Goal: Task Accomplishment & Management: Use online tool/utility

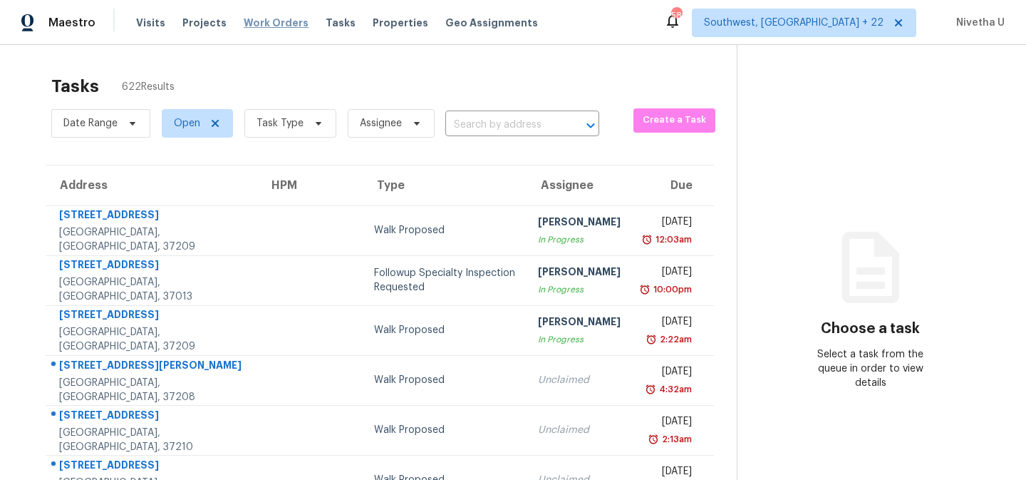
click at [250, 24] on span "Work Orders" at bounding box center [276, 23] width 65 height 14
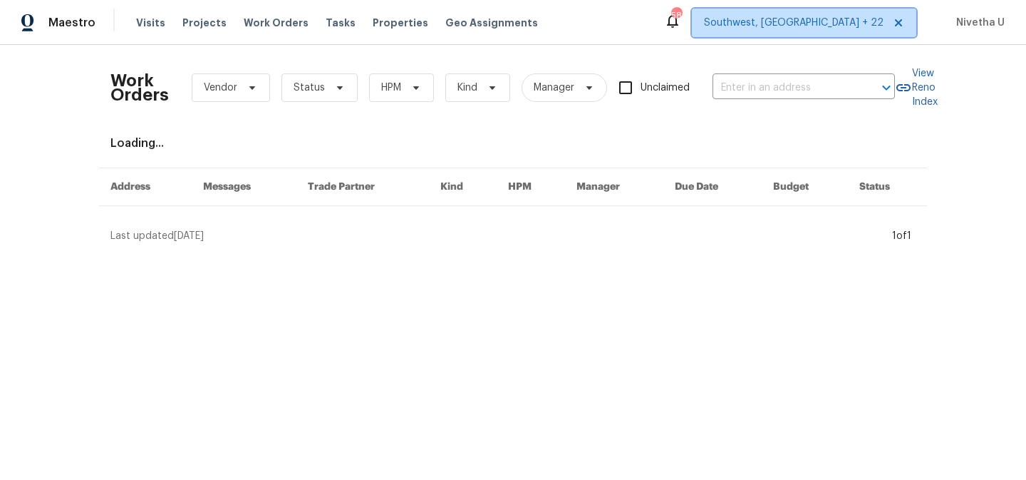
click at [868, 24] on span "Southwest, FL + 22" at bounding box center [794, 23] width 180 height 14
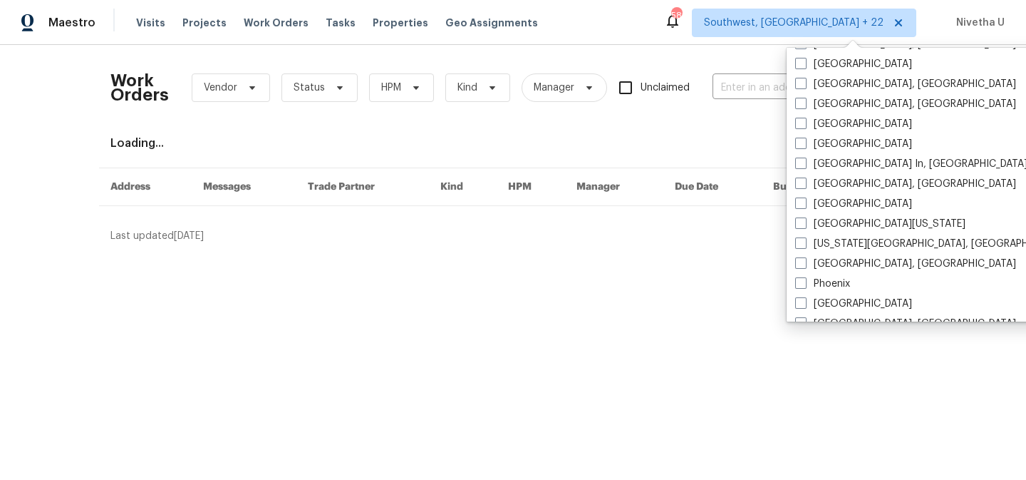
scroll to position [955, 0]
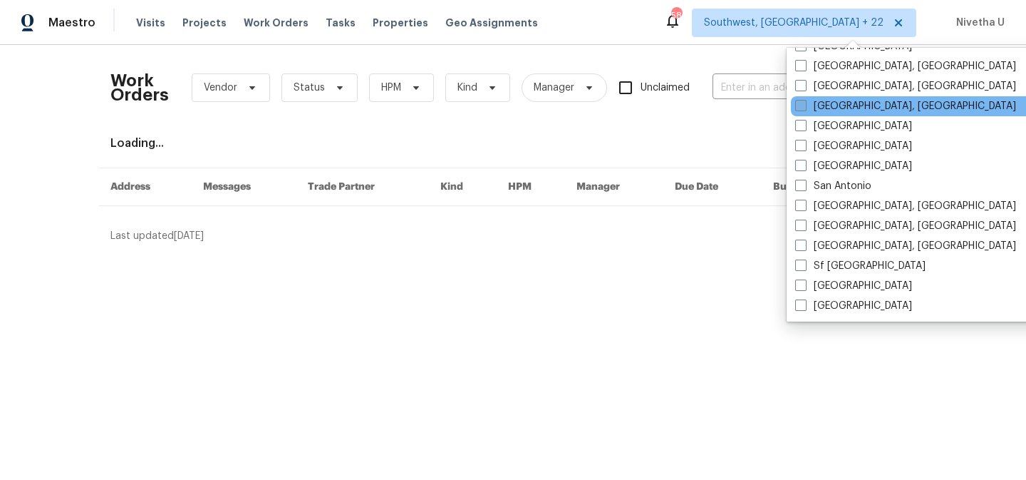
click at [844, 109] on label "Richmond, VA" at bounding box center [906, 106] width 221 height 14
click at [805, 108] on input "Richmond, VA" at bounding box center [800, 103] width 9 height 9
checkbox input "true"
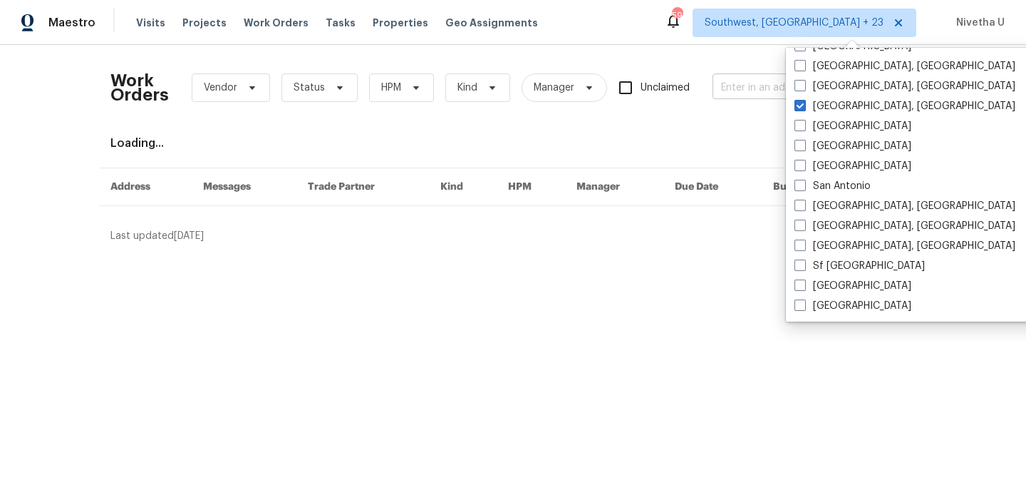
click at [719, 83] on input "text" at bounding box center [784, 88] width 143 height 22
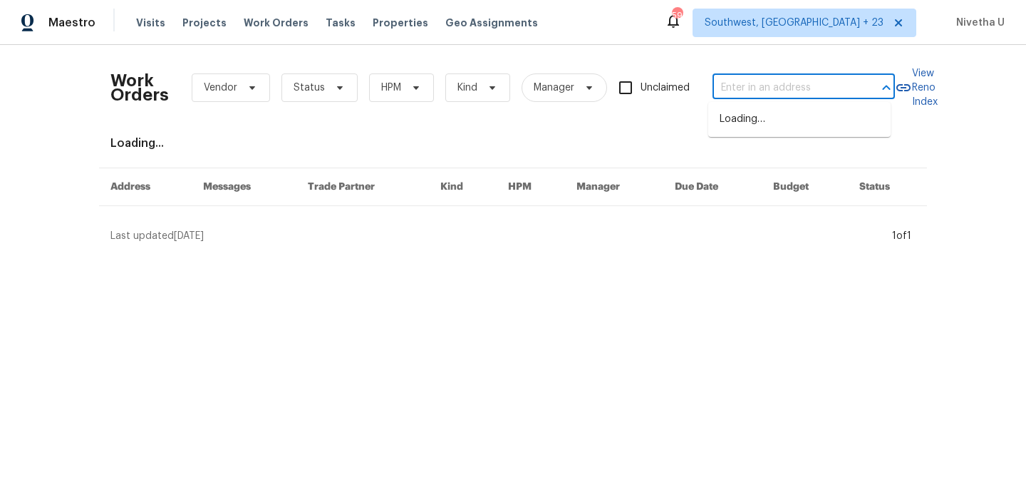
paste input "801 Bedrock Ln, Richmond, VA 23224"
type input "801 Bedrock Ln, Richmond, VA 23224"
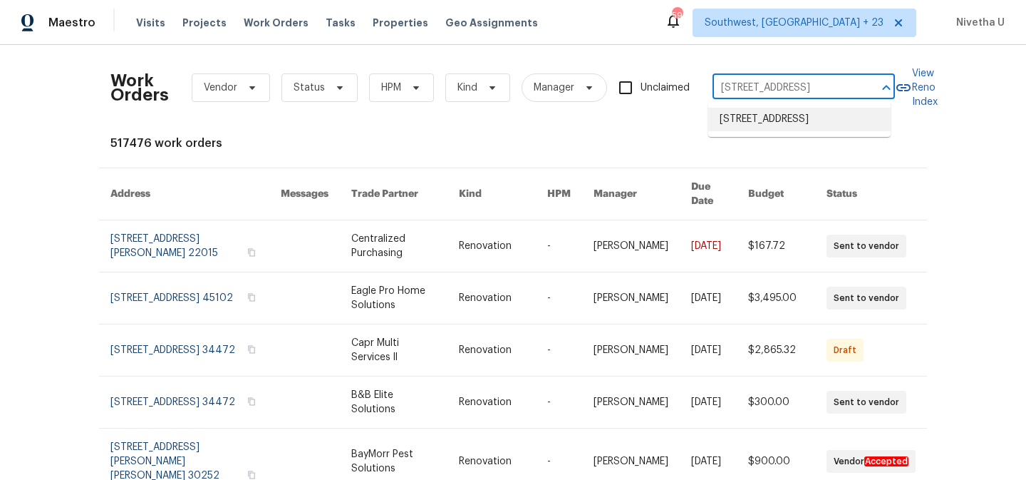
click at [753, 131] on li "801 Bedrock Ln, Richmond, VA 23224" at bounding box center [800, 120] width 182 height 24
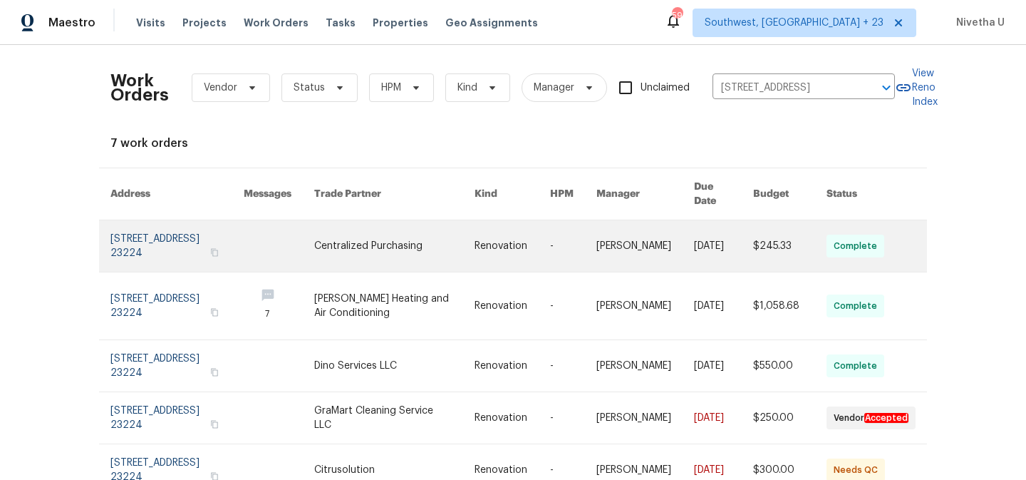
click at [148, 225] on link at bounding box center [176, 245] width 133 height 51
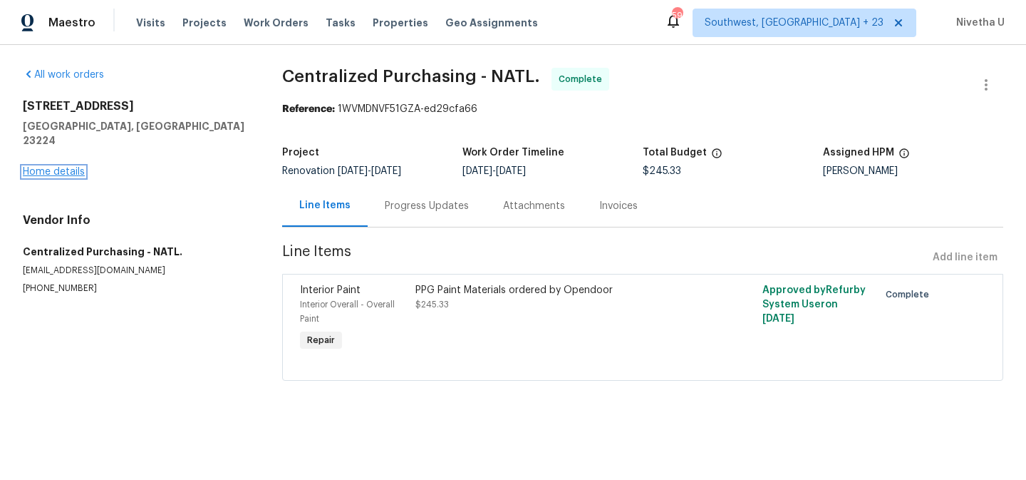
click at [57, 167] on link "Home details" at bounding box center [54, 172] width 62 height 10
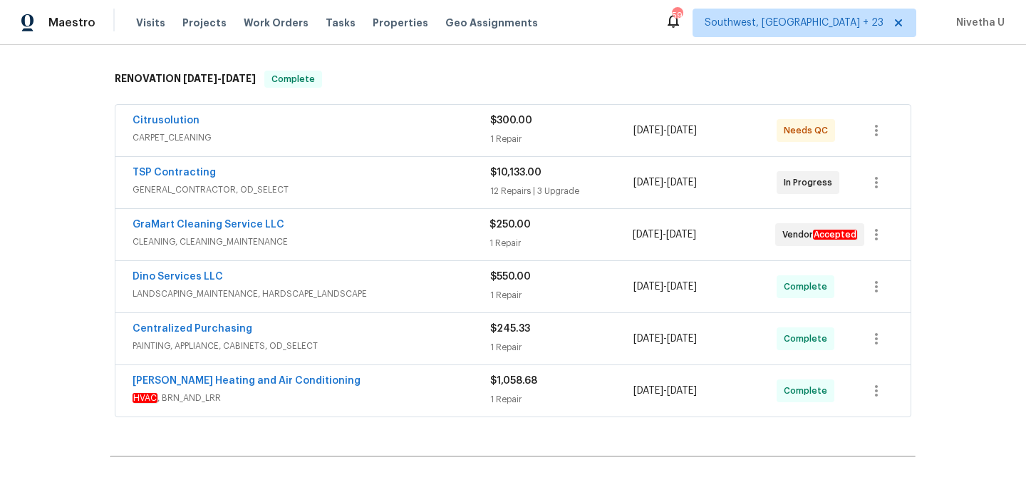
scroll to position [212, 0]
click at [320, 399] on span "HVAC , BRN_AND_LRR" at bounding box center [312, 399] width 358 height 14
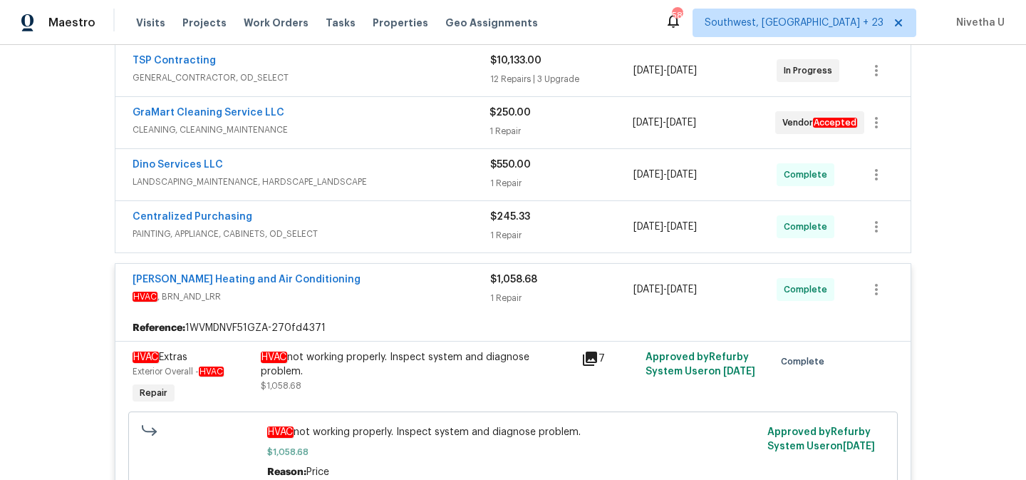
scroll to position [325, 0]
click at [421, 214] on div "Centralized Purchasing" at bounding box center [312, 218] width 358 height 17
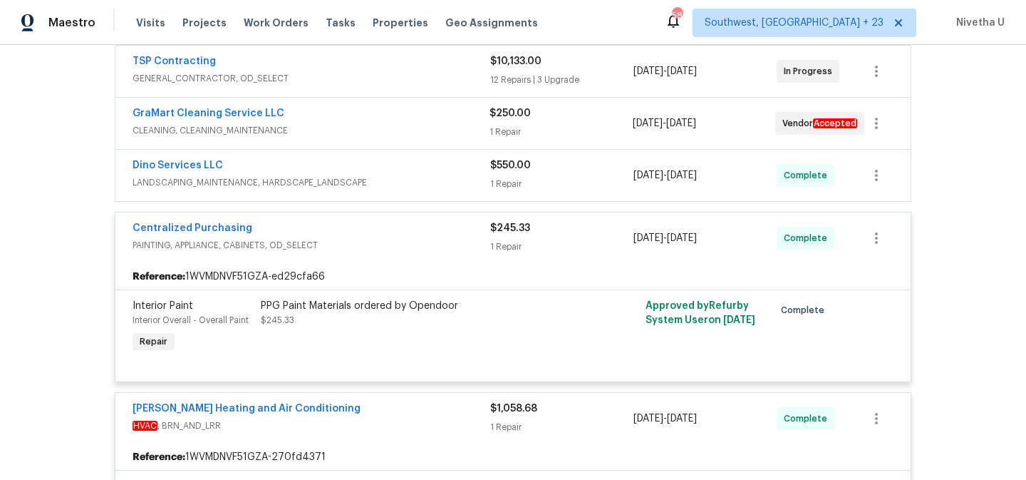
click at [420, 172] on div "Dino Services LLC" at bounding box center [312, 166] width 358 height 17
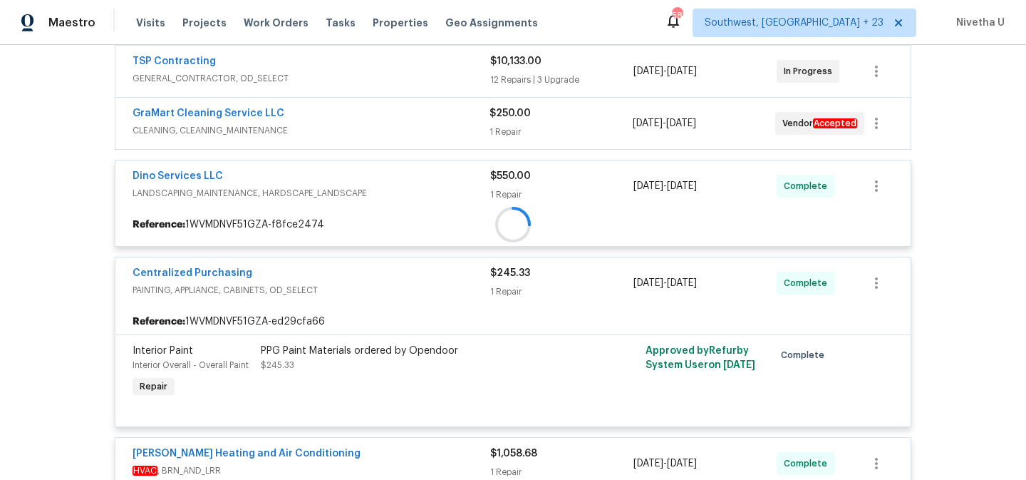
scroll to position [210, 0]
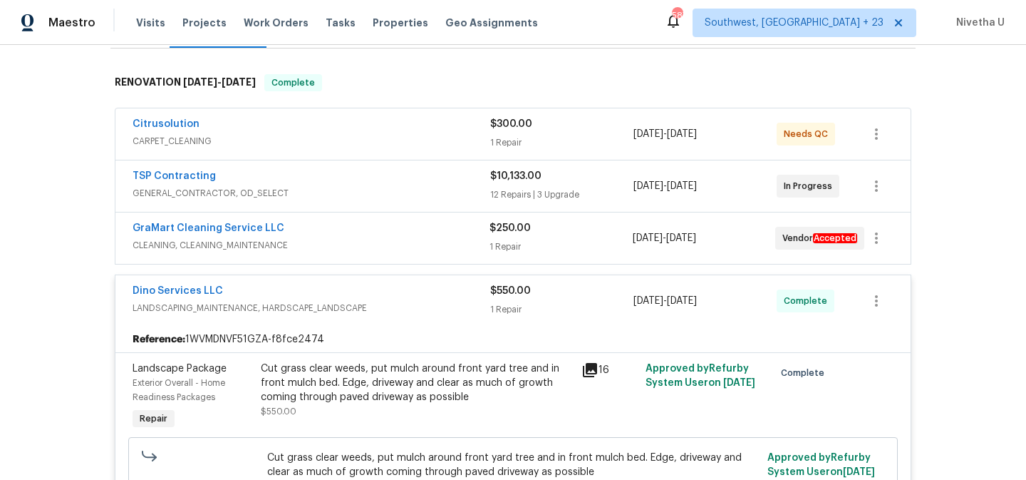
click at [411, 232] on div "GraMart Cleaning Service LLC" at bounding box center [311, 229] width 357 height 17
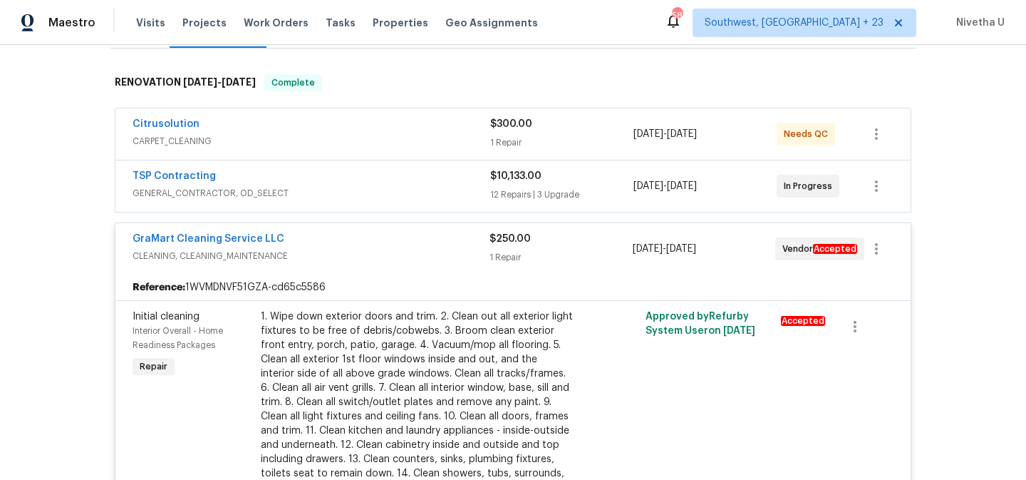
click at [393, 136] on span "CARPET_CLEANING" at bounding box center [312, 141] width 358 height 14
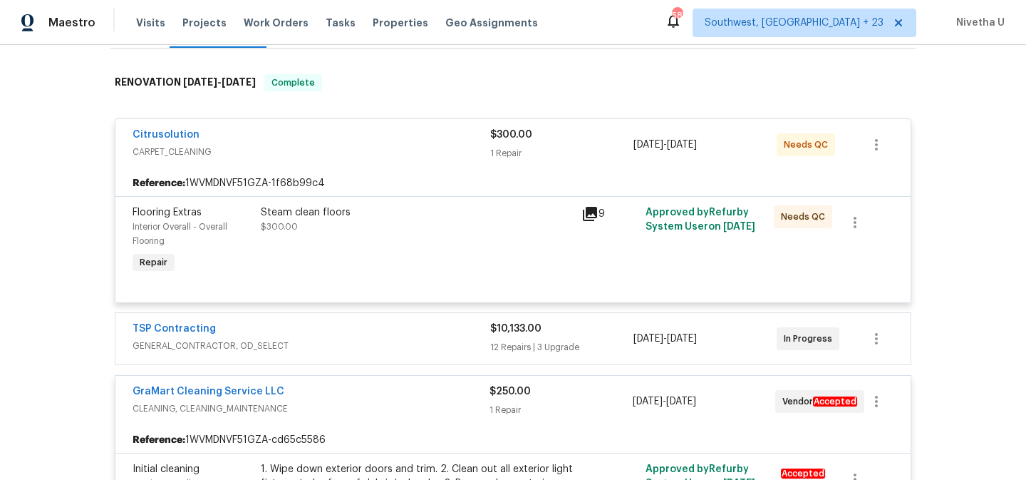
click at [354, 139] on div "Citrusolution" at bounding box center [312, 136] width 358 height 17
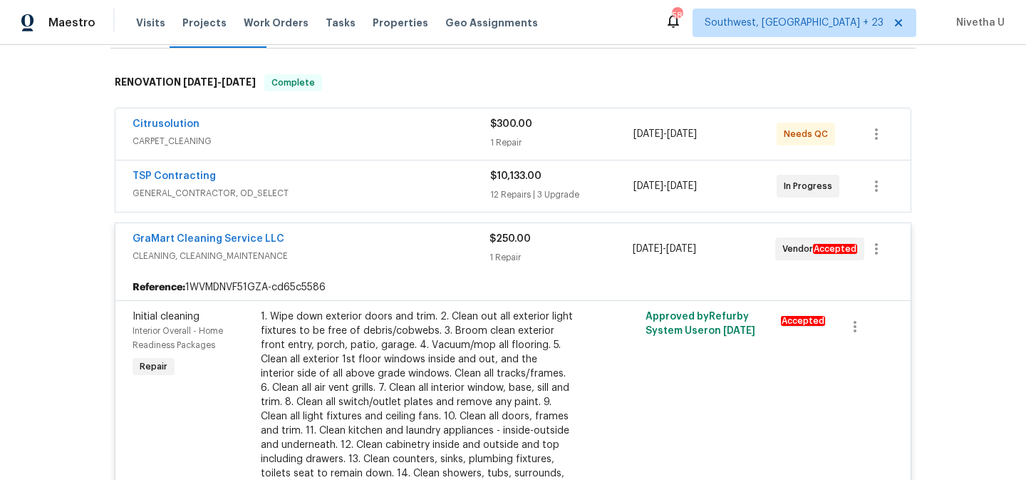
click at [373, 166] on div "TSP Contracting GENERAL_CONTRACTOR, OD_SELECT $10,133.00 12 Repairs | 3 Upgrade…" at bounding box center [513, 185] width 796 height 51
click at [381, 189] on span "GENERAL_CONTRACTOR, OD_SELECT" at bounding box center [312, 193] width 358 height 14
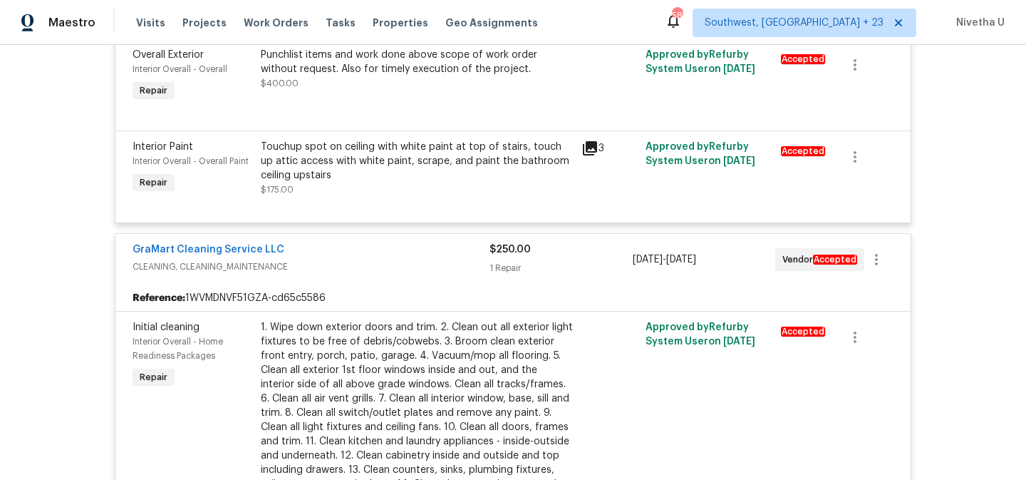
scroll to position [3127, 0]
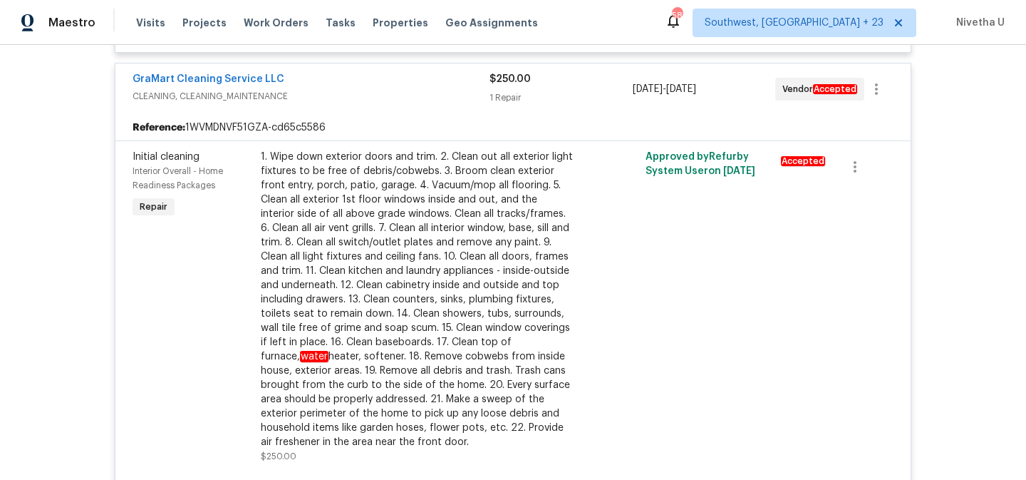
click at [422, 89] on span "CLEANING, CLEANING_MAINTENANCE" at bounding box center [311, 96] width 357 height 14
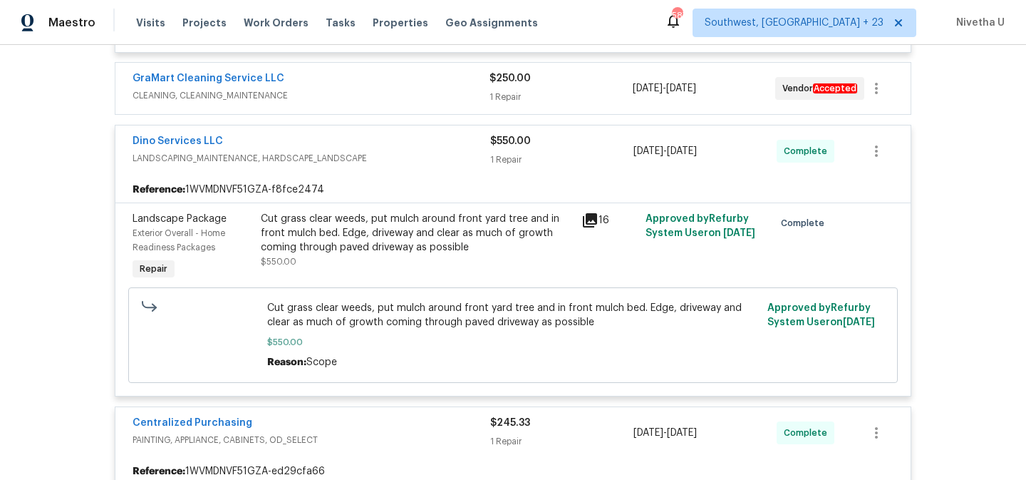
click at [418, 151] on span "LANDSCAPING_MAINTENANCE, HARDSCAPE_LANDSCAPE" at bounding box center [312, 158] width 358 height 14
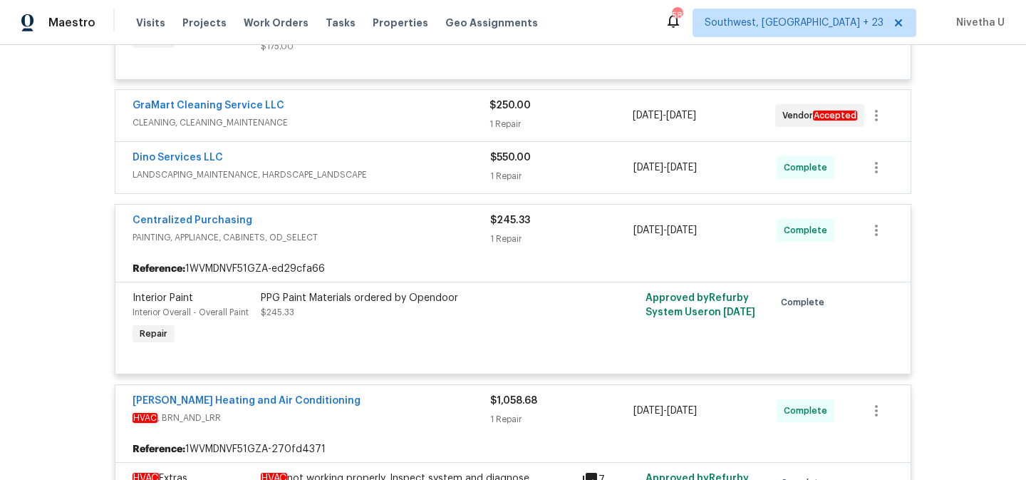
scroll to position [3099, 0]
click at [413, 231] on span "PAINTING, APPLIANCE, CABINETS, OD_SELECT" at bounding box center [312, 238] width 358 height 14
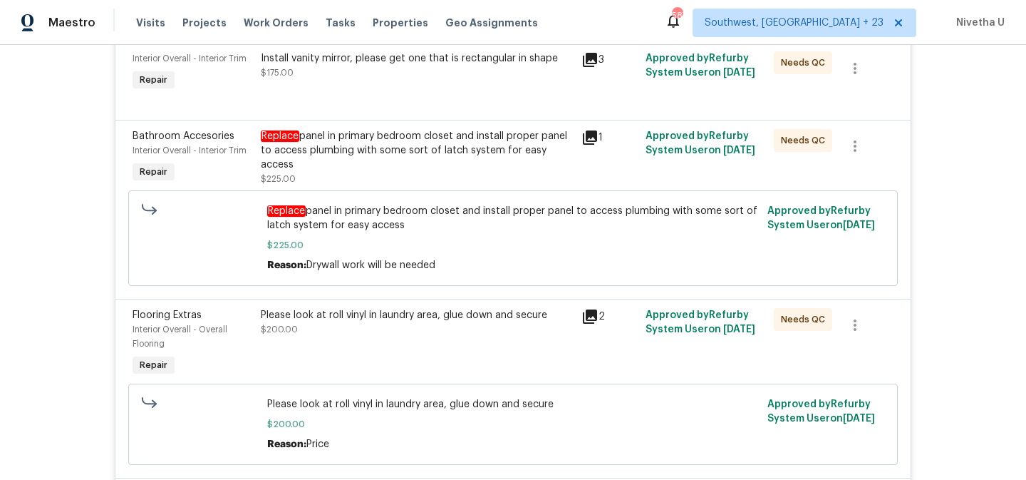
scroll to position [1487, 0]
drag, startPoint x: 339, startPoint y: 310, endPoint x: 433, endPoint y: 312, distance: 93.4
click at [433, 312] on div "Please look at roll vinyl in laundry area, glue down and secure" at bounding box center [417, 316] width 312 height 14
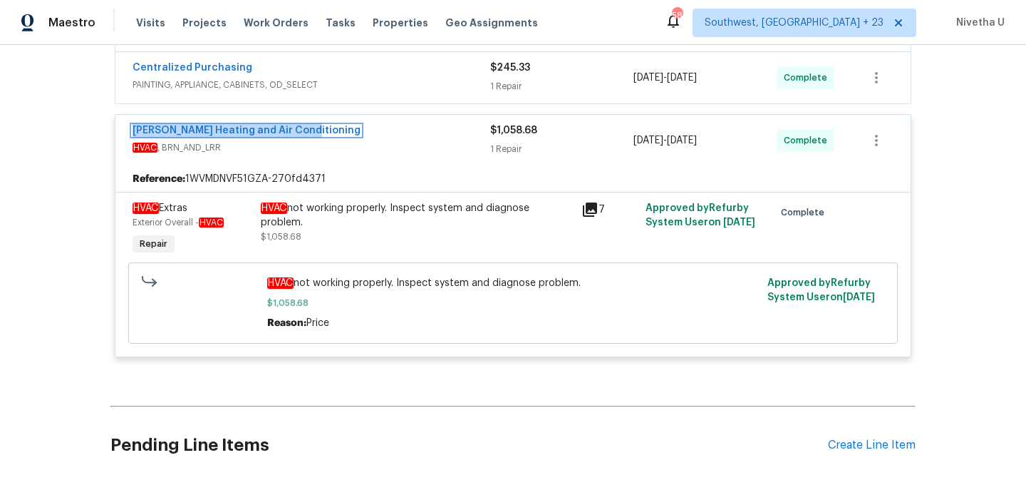
scroll to position [3079, 0]
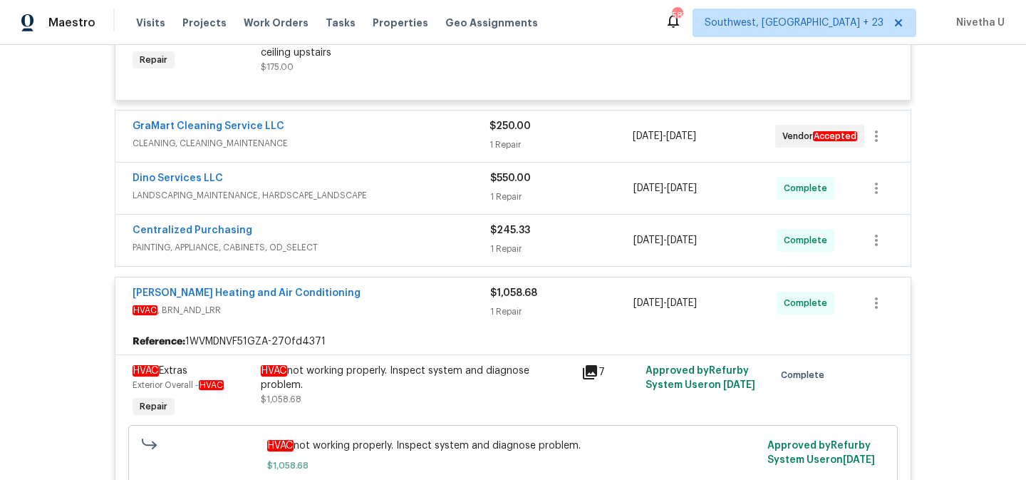
click at [381, 303] on span "HVAC , BRN_AND_LRR" at bounding box center [312, 310] width 358 height 14
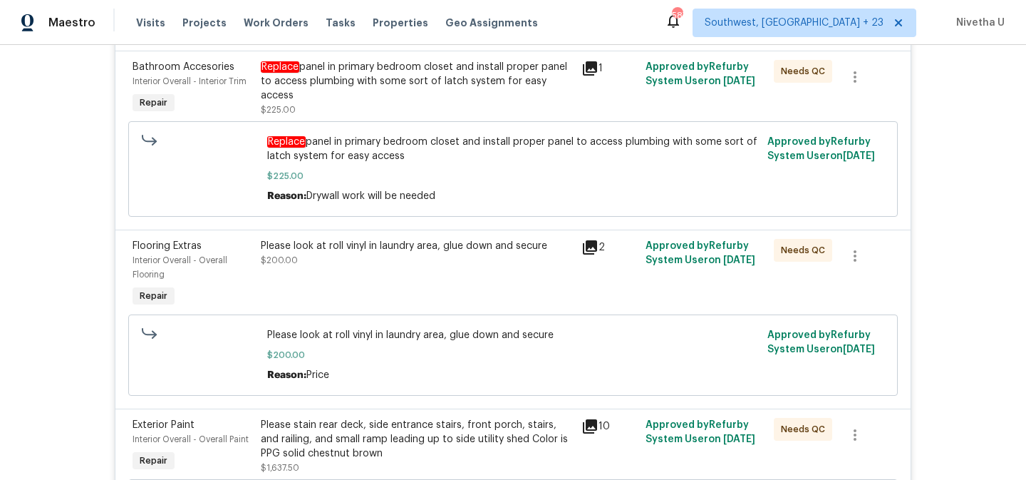
scroll to position [1473, 0]
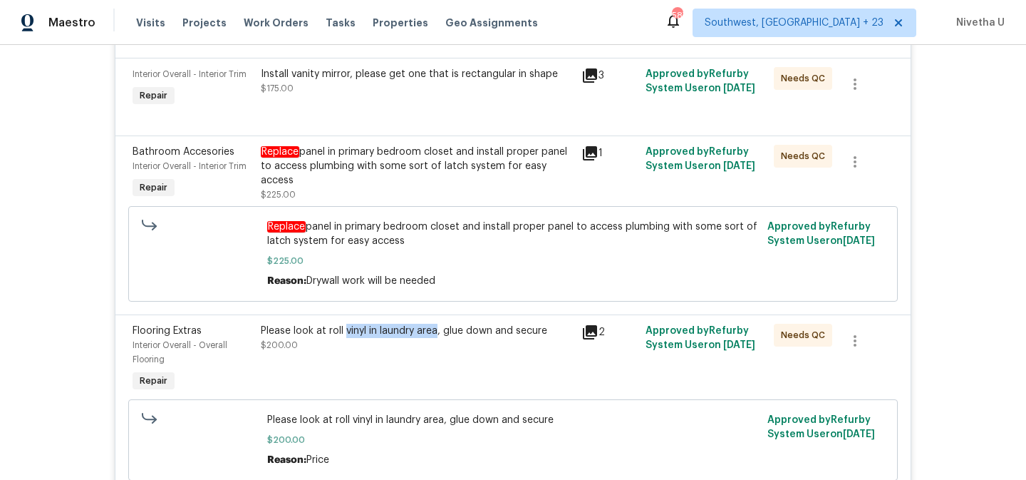
drag, startPoint x: 339, startPoint y: 324, endPoint x: 431, endPoint y: 321, distance: 92.7
click at [431, 324] on div "Please look at roll vinyl in laundry area, glue down and secure" at bounding box center [417, 331] width 312 height 14
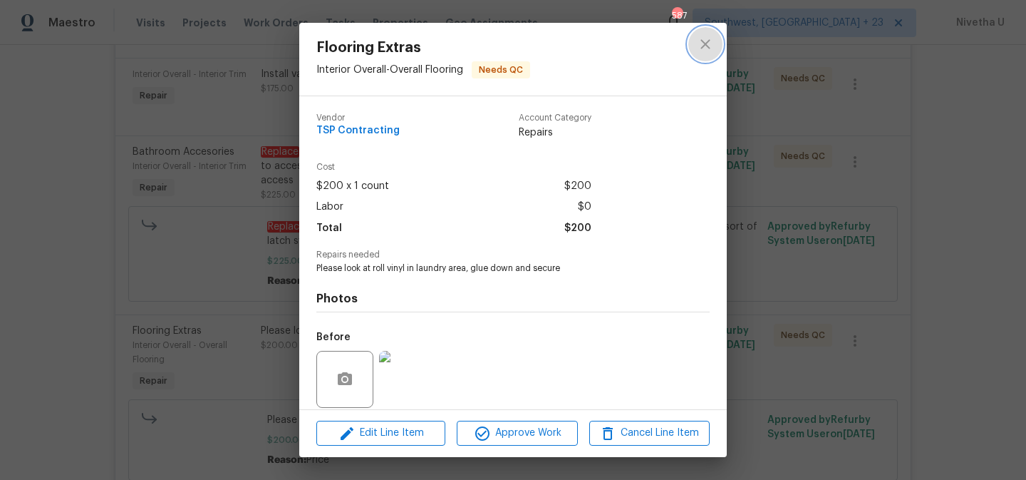
click at [704, 55] on button "close" at bounding box center [706, 44] width 34 height 34
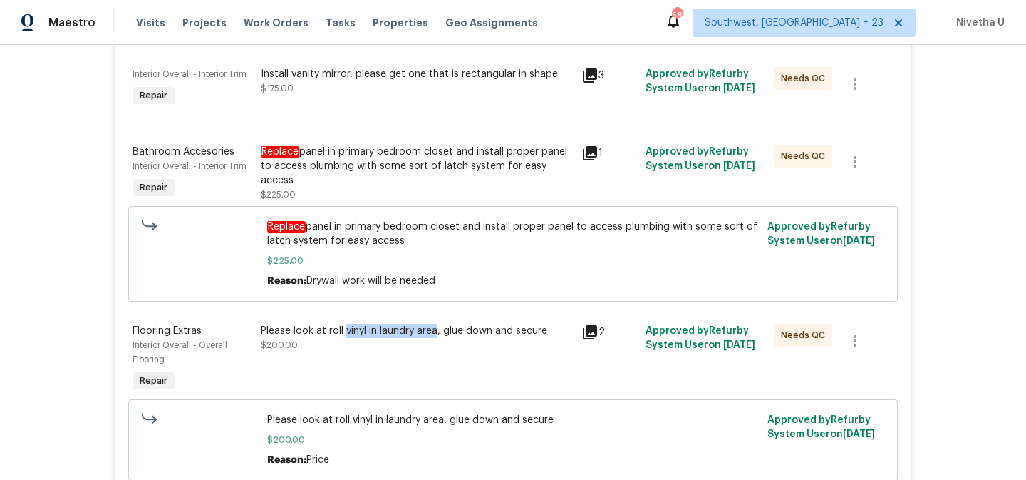
copy div "vinyl in laundry area"
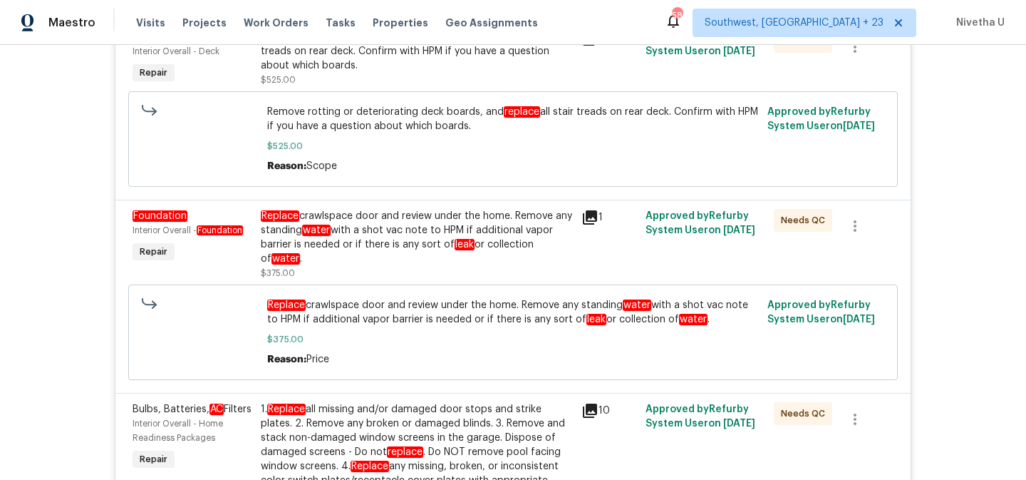
scroll to position [372, 0]
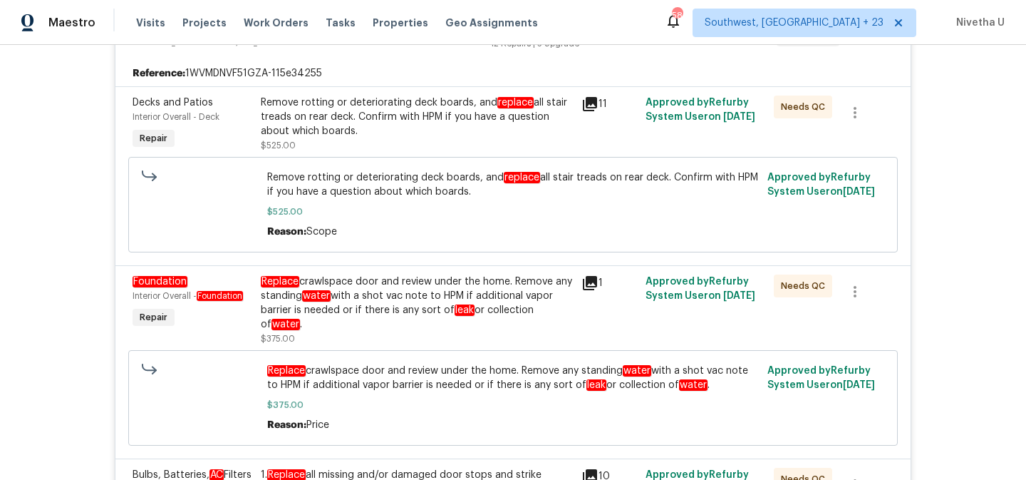
click at [403, 315] on div "Replace crawlspace door and review under the home. Remove any standing water wi…" at bounding box center [417, 302] width 312 height 57
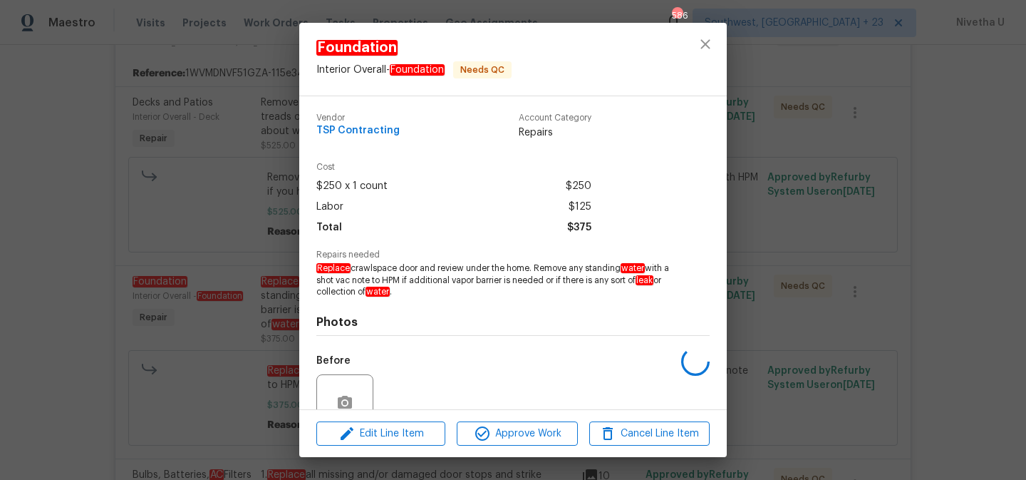
scroll to position [129, 0]
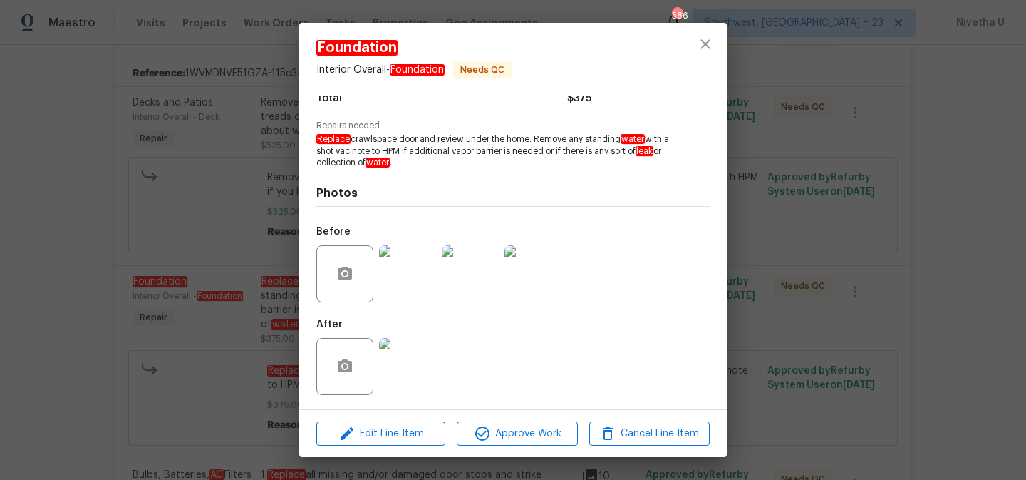
click at [400, 258] on img at bounding box center [407, 273] width 57 height 57
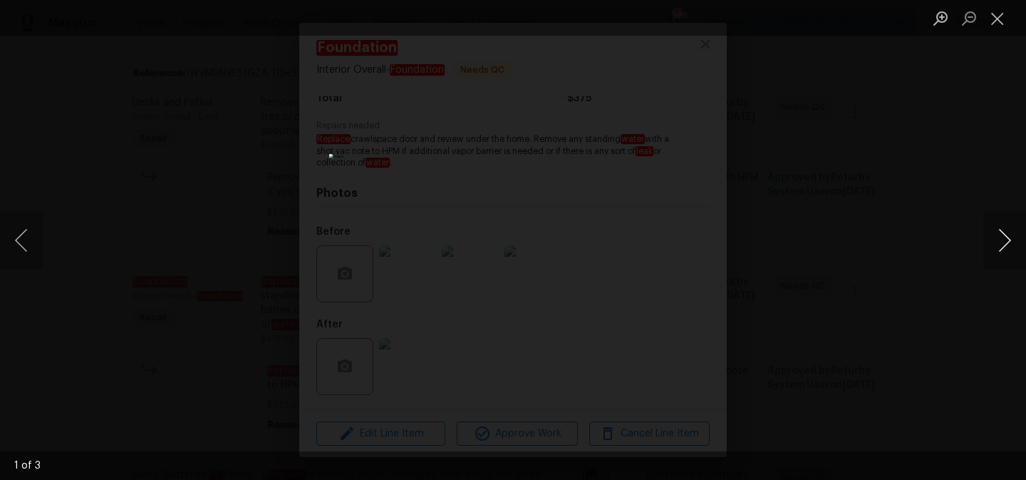
click at [1021, 235] on button "Next image" at bounding box center [1005, 240] width 43 height 57
click at [943, 329] on div "Lightbox" at bounding box center [513, 240] width 1026 height 480
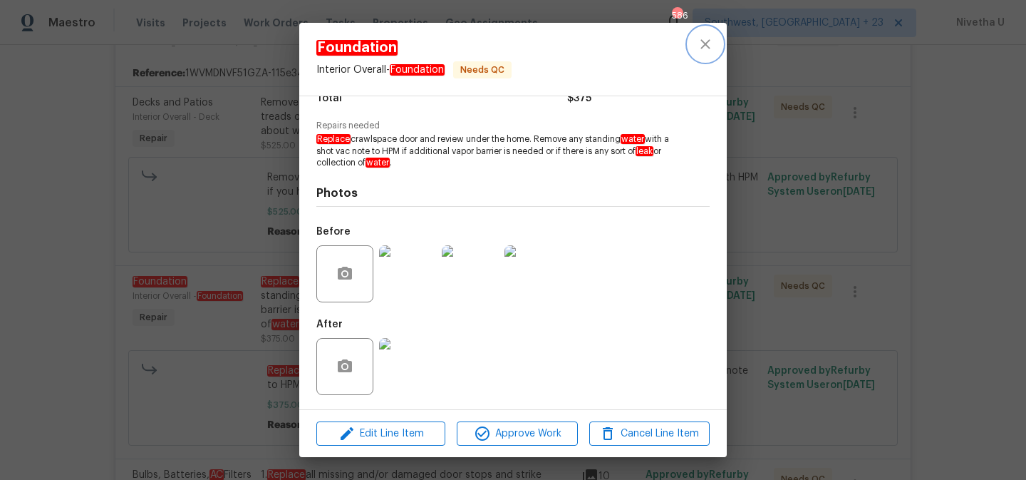
click at [716, 49] on button "close" at bounding box center [706, 44] width 34 height 34
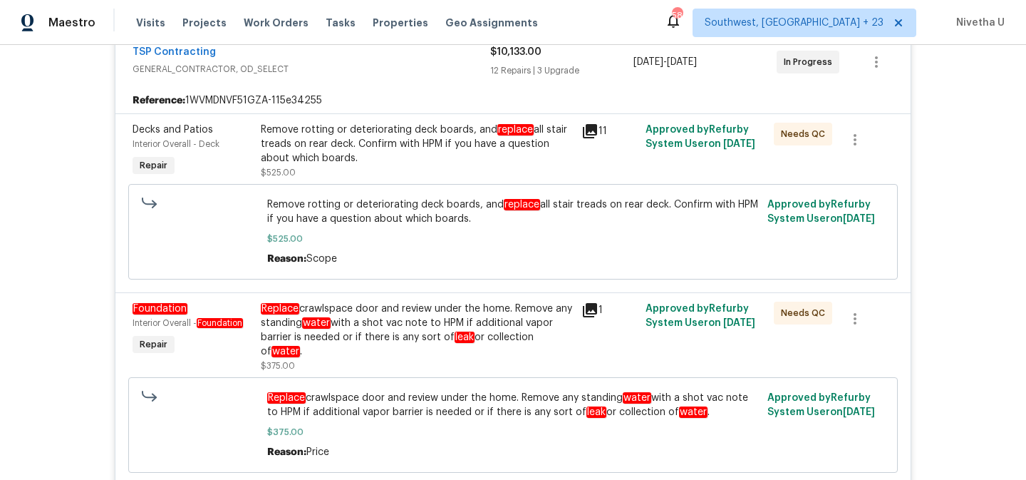
scroll to position [346, 0]
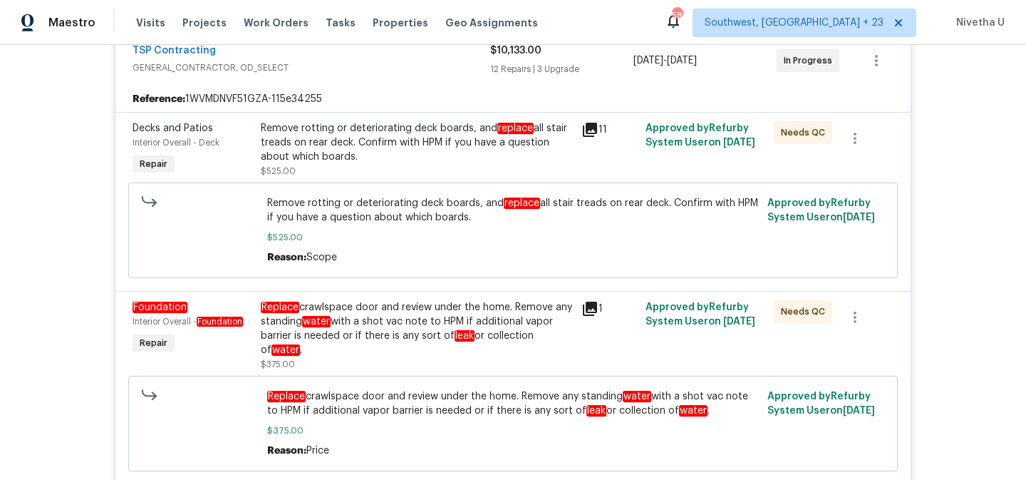
click at [332, 334] on div "Replace crawlspace door and review under the home. Remove any standing water wi…" at bounding box center [417, 328] width 312 height 57
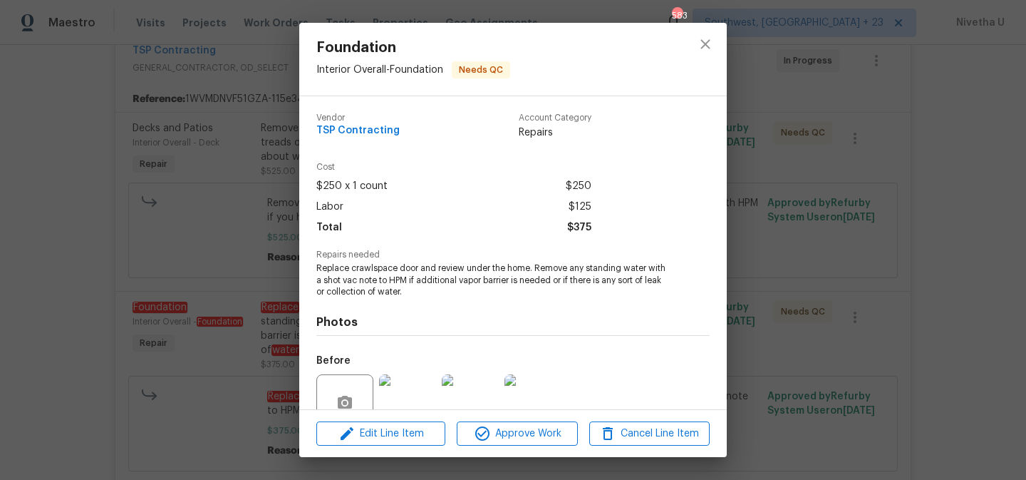
scroll to position [129, 0]
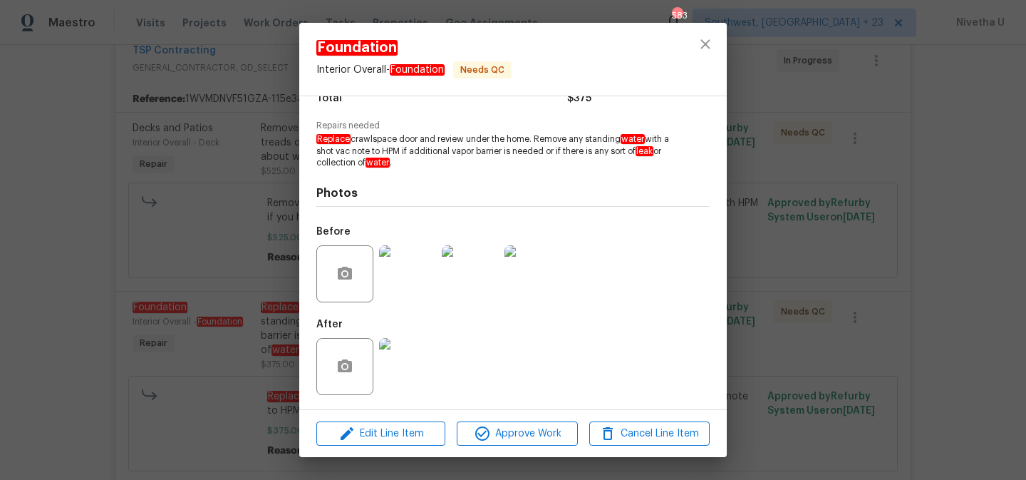
click at [398, 266] on img at bounding box center [407, 273] width 57 height 57
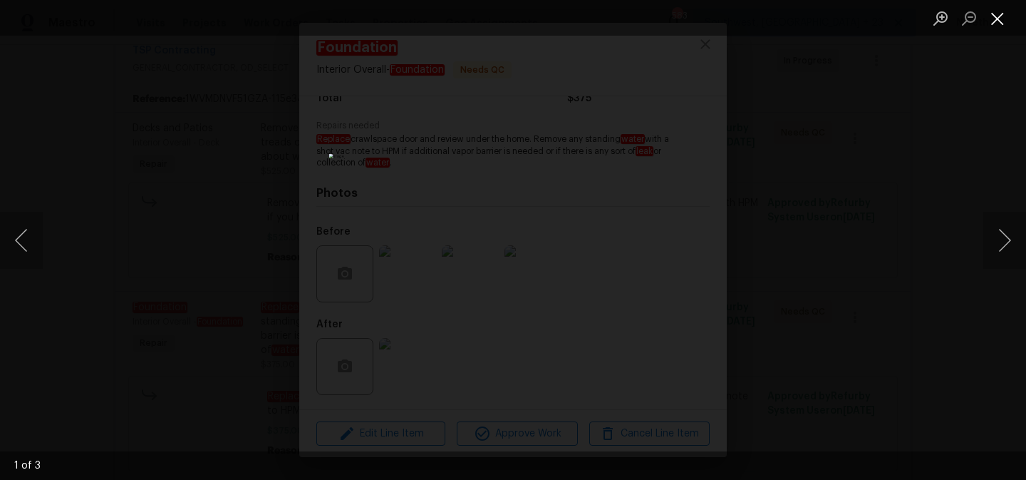
click at [1007, 22] on button "Close lightbox" at bounding box center [998, 18] width 29 height 25
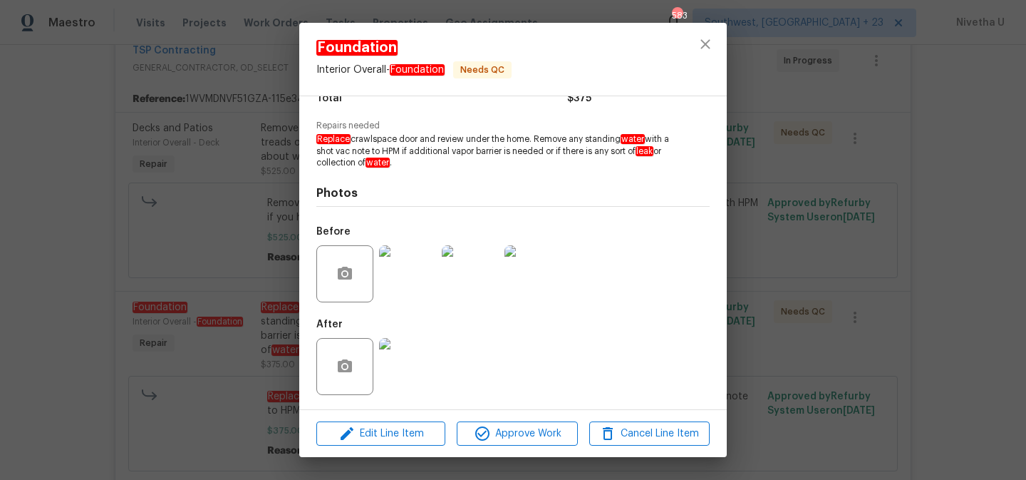
click at [716, 59] on div at bounding box center [705, 59] width 43 height 73
click at [711, 49] on icon "close" at bounding box center [705, 44] width 17 height 17
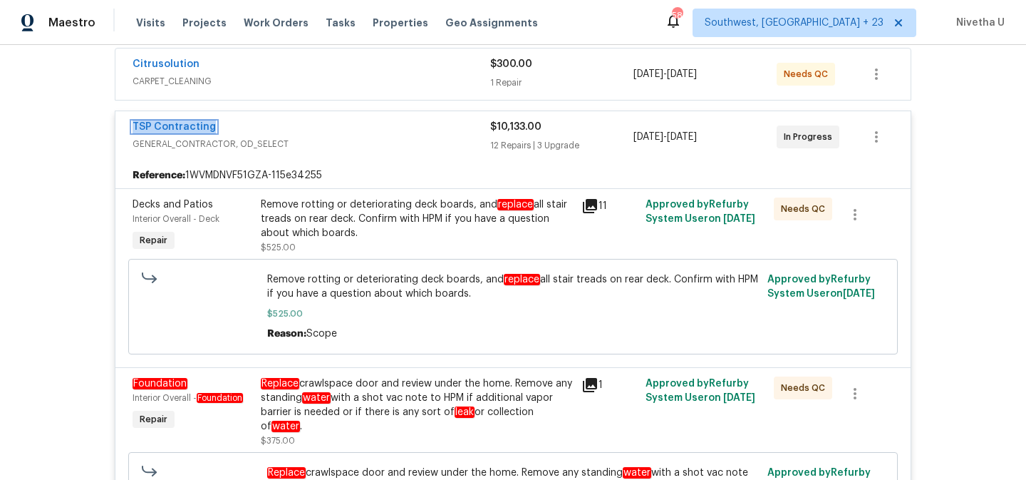
scroll to position [274, 0]
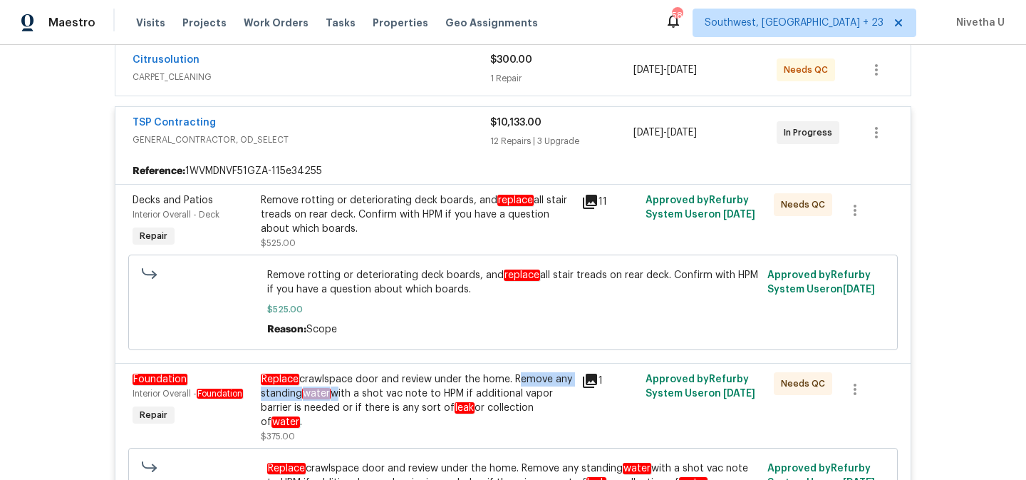
drag, startPoint x: 512, startPoint y: 381, endPoint x: 329, endPoint y: 396, distance: 183.1
click at [329, 396] on div "Replace crawlspace door and review under the home. Remove any standing water wi…" at bounding box center [417, 400] width 312 height 57
copy div "Remove any standing water"
click at [441, 386] on div "Replace crawlspace door and review under the home. Remove any standing water wi…" at bounding box center [417, 400] width 312 height 57
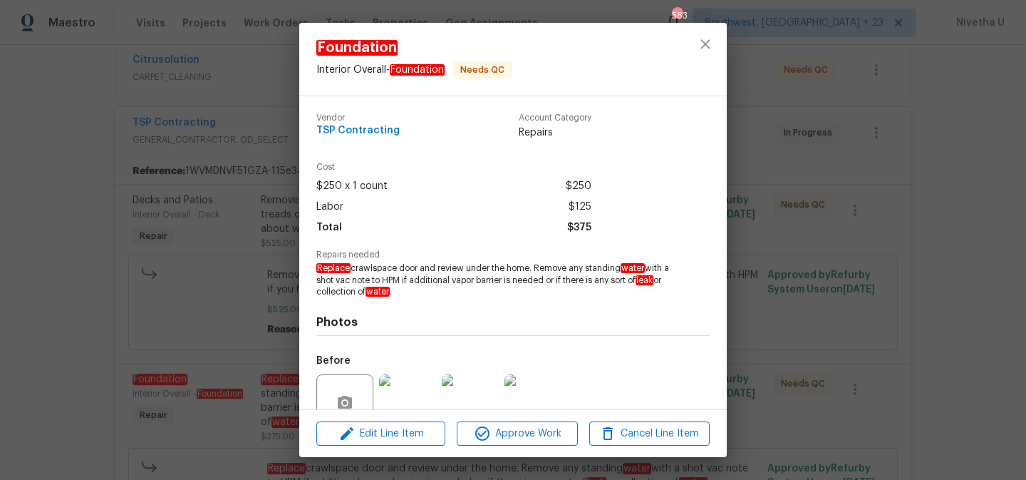
scroll to position [129, 0]
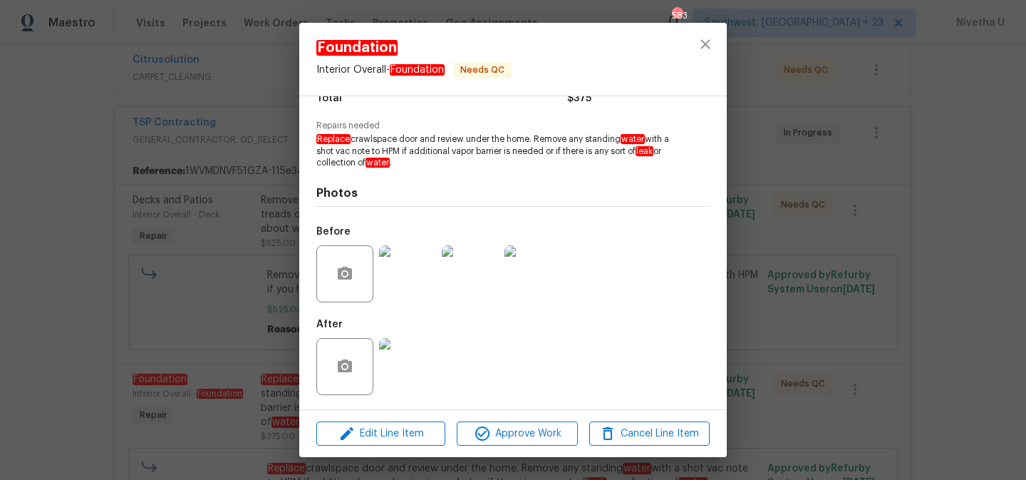
click at [412, 373] on img at bounding box center [407, 366] width 57 height 57
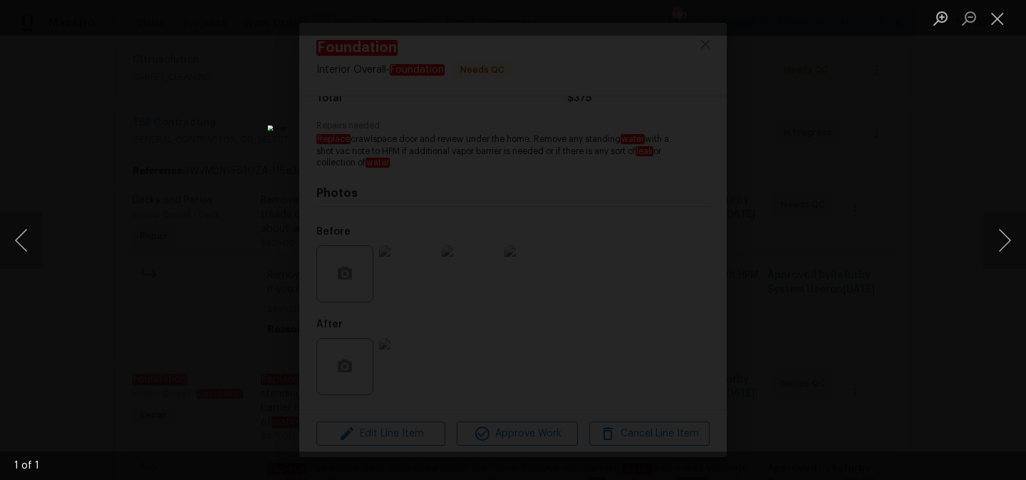
click at [187, 304] on div "Lightbox" at bounding box center [513, 240] width 1026 height 480
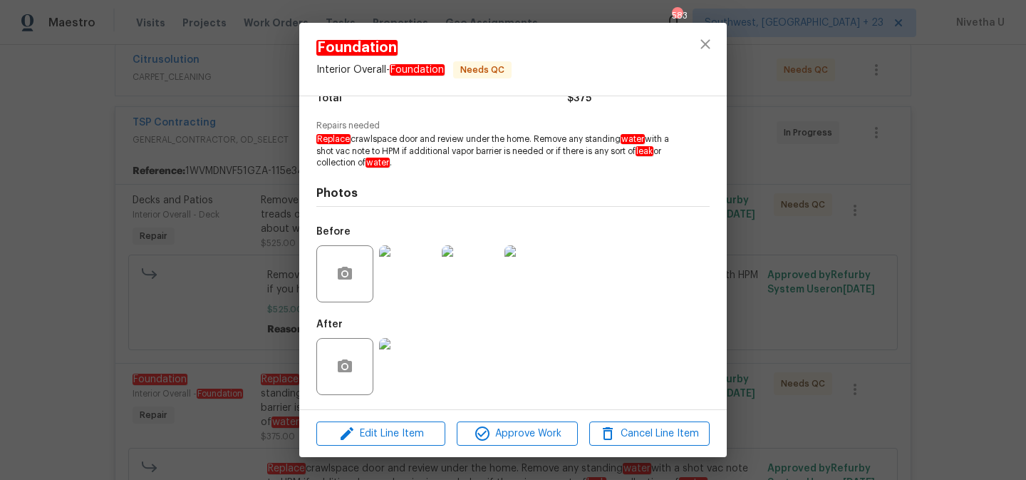
click at [400, 278] on img at bounding box center [407, 273] width 57 height 57
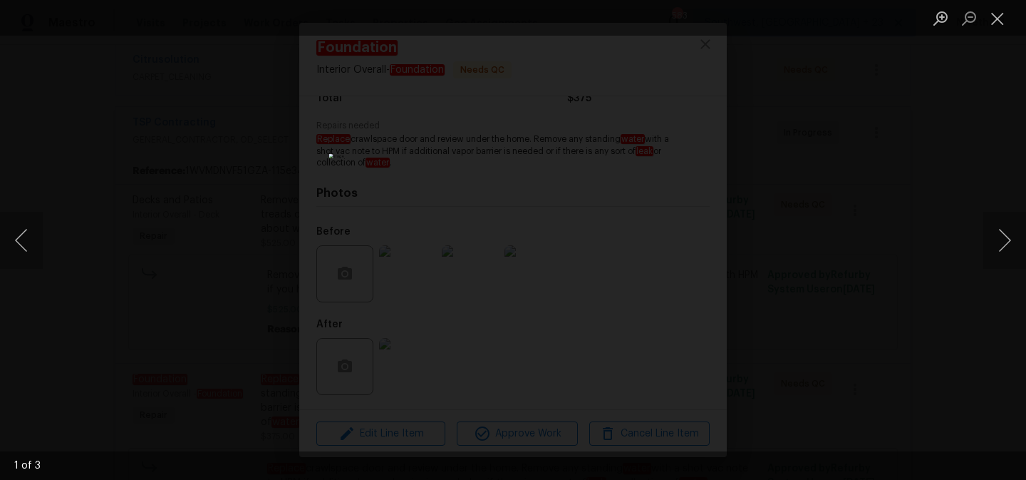
click at [257, 297] on div "Lightbox" at bounding box center [513, 240] width 1026 height 480
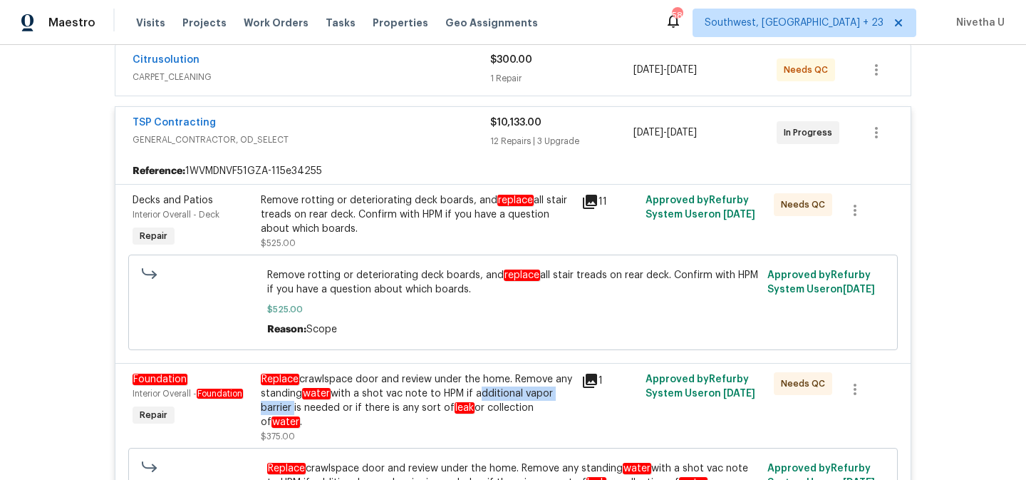
drag, startPoint x: 470, startPoint y: 394, endPoint x: 288, endPoint y: 405, distance: 182.8
click at [288, 405] on div "Replace crawlspace door and review under the home. Remove any standing water wi…" at bounding box center [417, 400] width 312 height 57
copy div "additional vapor barrier"
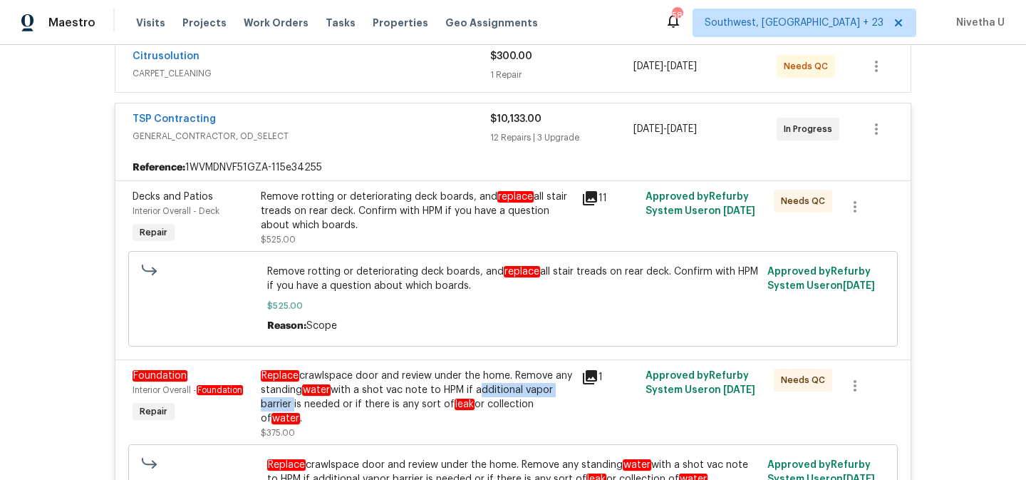
scroll to position [155, 0]
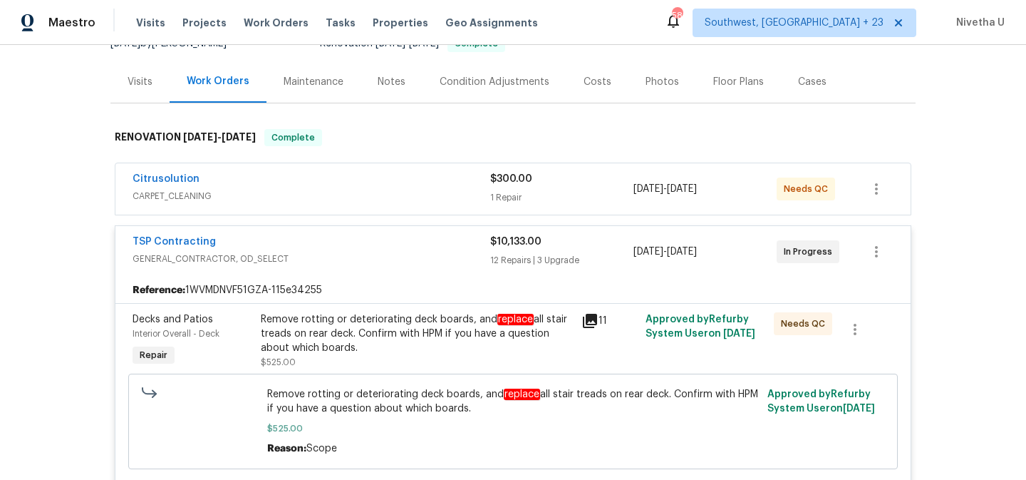
click at [304, 241] on div "TSP Contracting" at bounding box center [312, 243] width 358 height 17
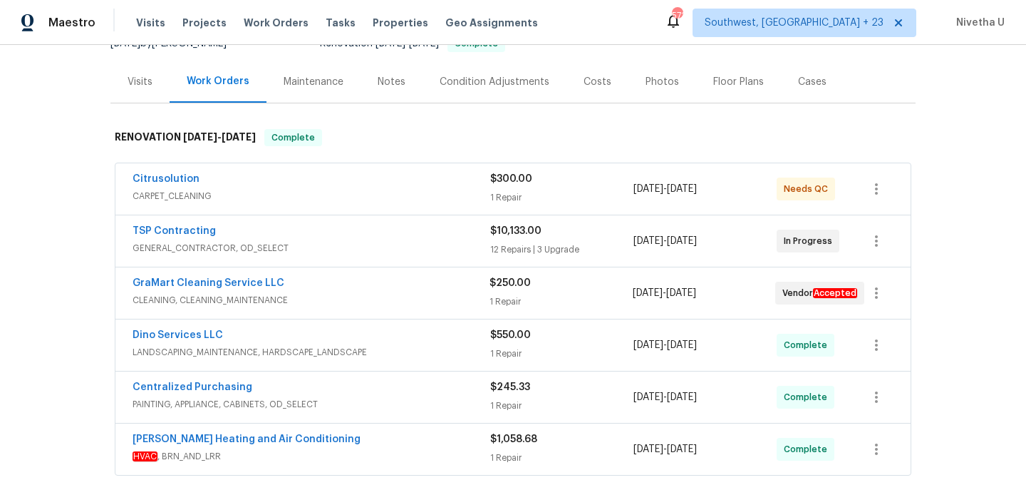
click at [290, 30] on div "Visits Projects Work Orders Tasks Properties Geo Assignments" at bounding box center [345, 23] width 419 height 29
click at [280, 25] on span "Work Orders" at bounding box center [276, 23] width 65 height 14
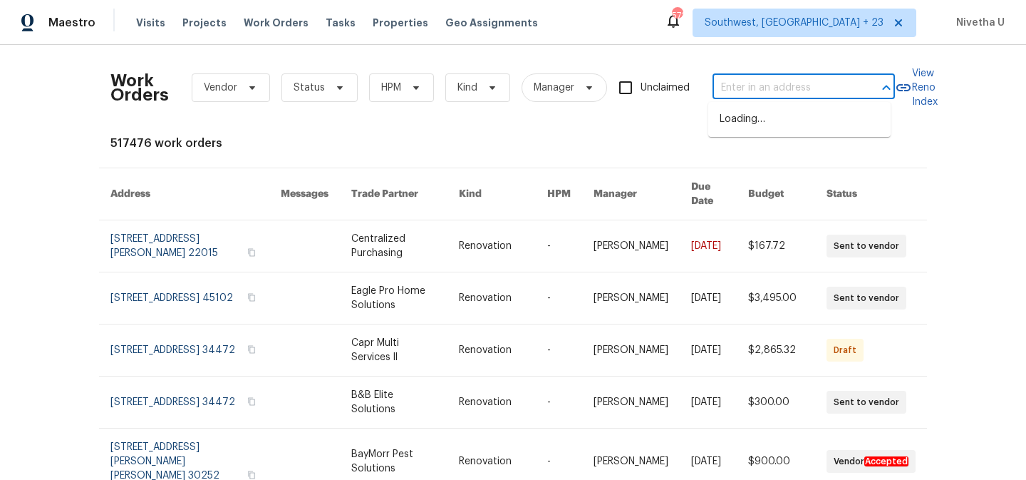
click at [729, 98] on input "text" at bounding box center [784, 88] width 143 height 22
paste input "6338 Hickory Lane Cir Union City, GA 30291"
type input "6338 Hickory Lane Cir Union City, GA 30291"
click at [756, 130] on li "6338 Hickory Lane Cir, Union City, GA 30291" at bounding box center [800, 120] width 182 height 24
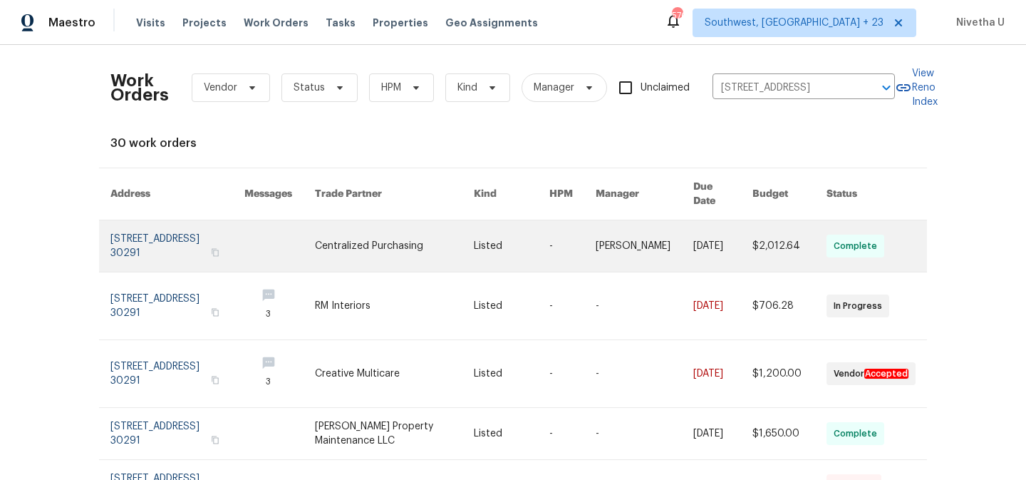
click at [182, 234] on link at bounding box center [177, 245] width 134 height 51
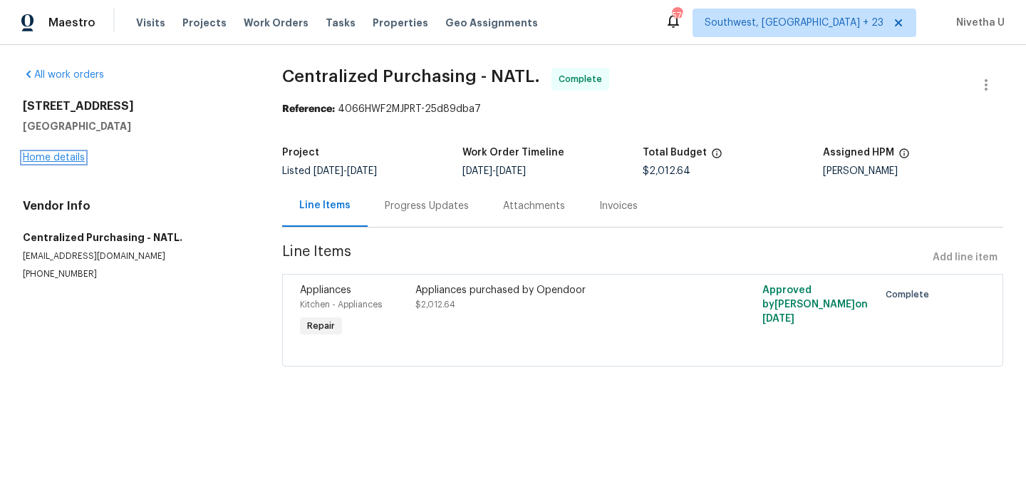
click at [41, 160] on link "Home details" at bounding box center [54, 158] width 62 height 10
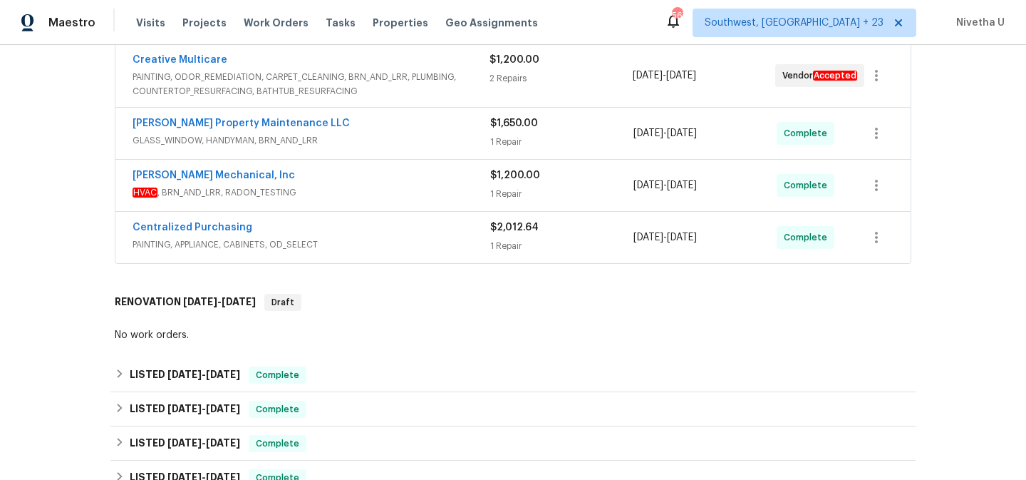
scroll to position [376, 0]
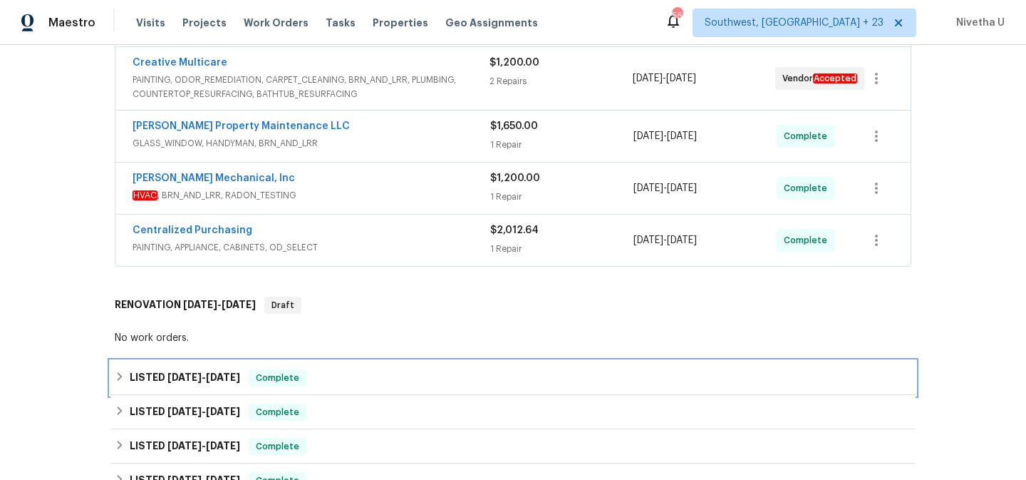
click at [319, 374] on div "LISTED 8/4/25 - 8/6/25 Complete" at bounding box center [513, 377] width 797 height 17
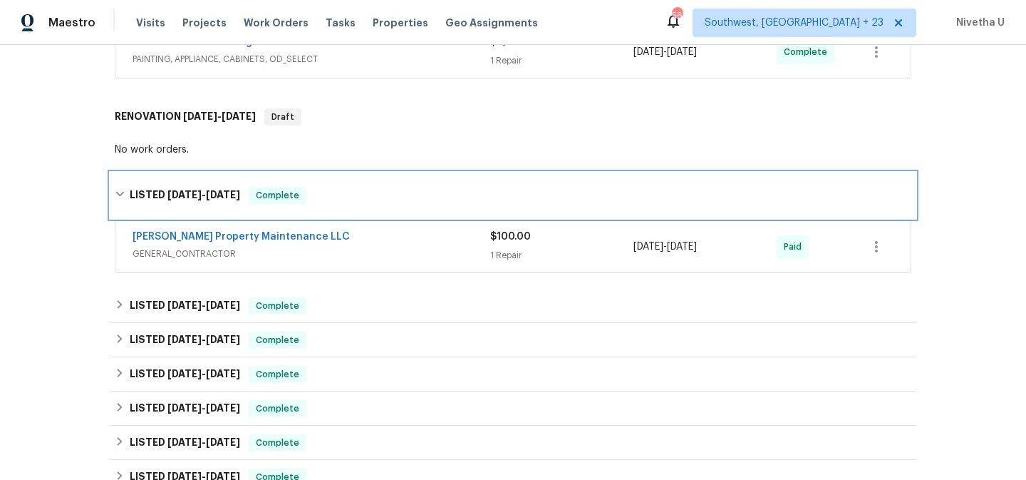
scroll to position [565, 0]
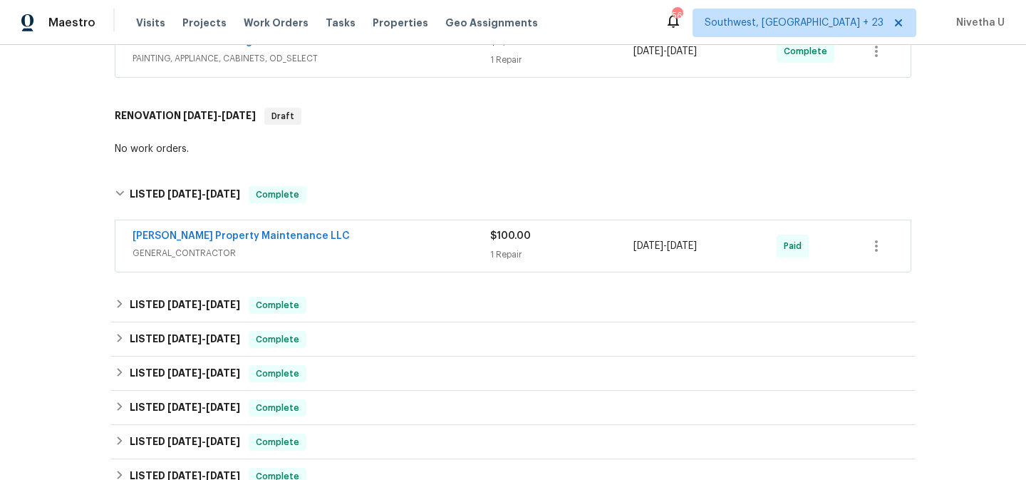
click at [377, 239] on div "Glen Property Maintenance LLC" at bounding box center [312, 237] width 358 height 17
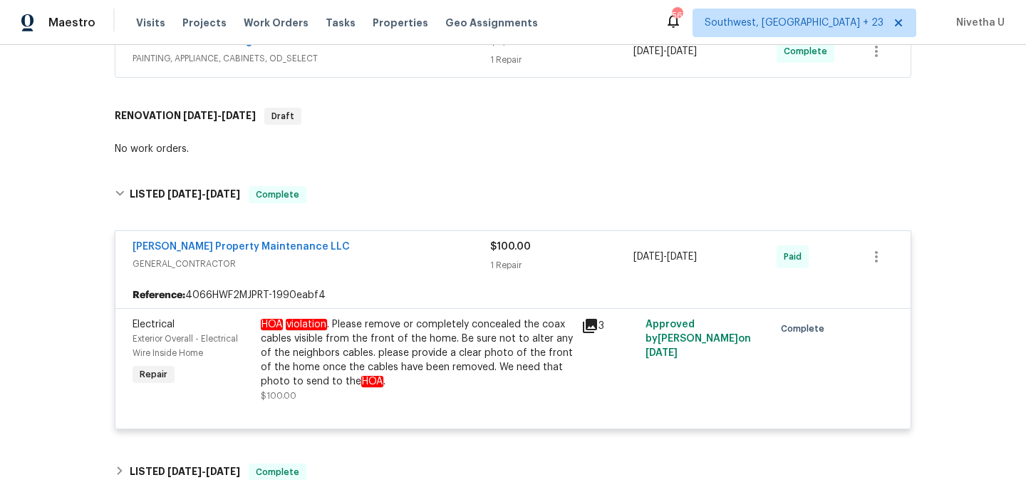
click at [366, 269] on span "GENERAL_CONTRACTOR" at bounding box center [312, 264] width 358 height 14
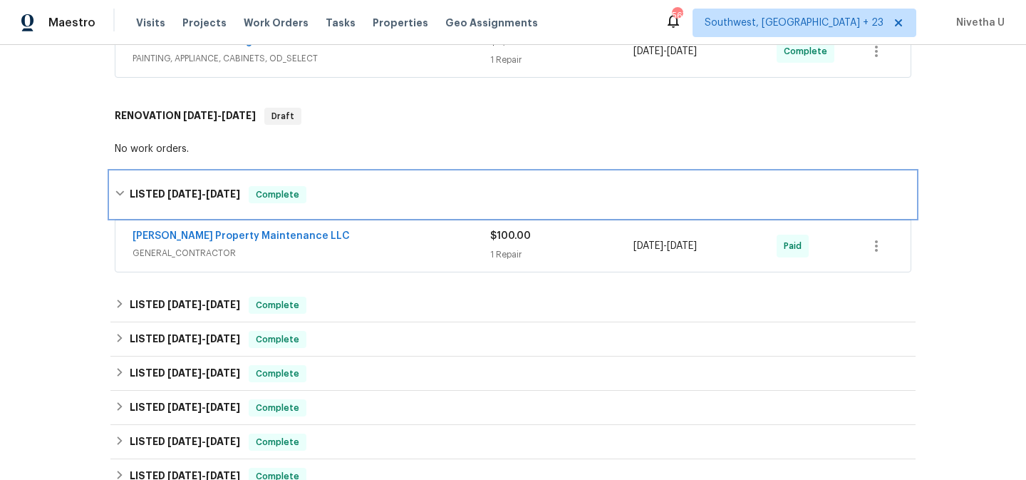
click at [361, 205] on div "LISTED 8/4/25 - 8/6/25 Complete" at bounding box center [513, 195] width 806 height 46
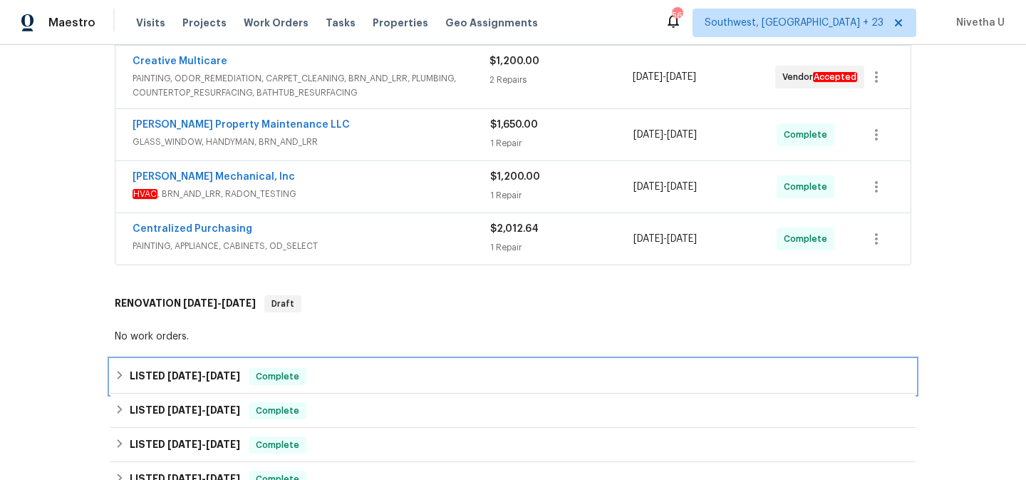
scroll to position [376, 0]
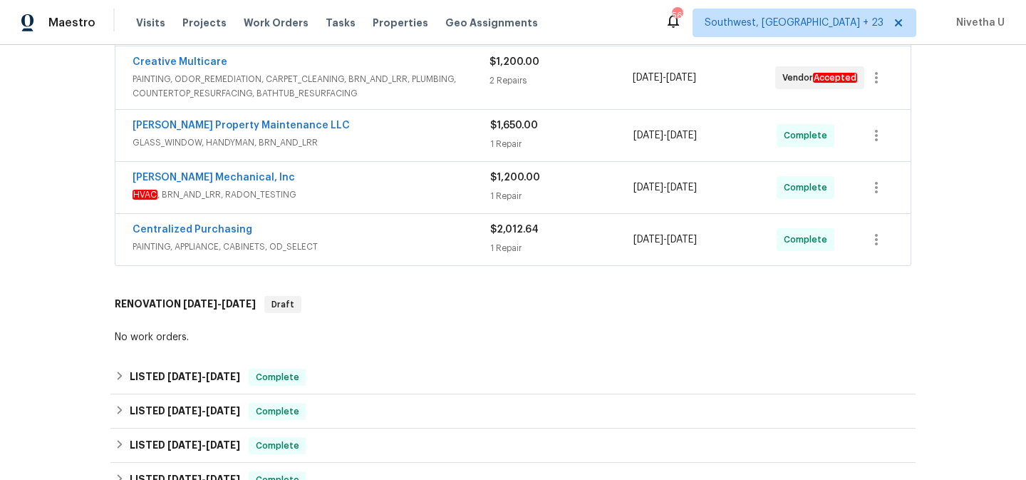
click at [370, 241] on span "PAINTING, APPLIANCE, CABINETS, OD_SELECT" at bounding box center [312, 247] width 358 height 14
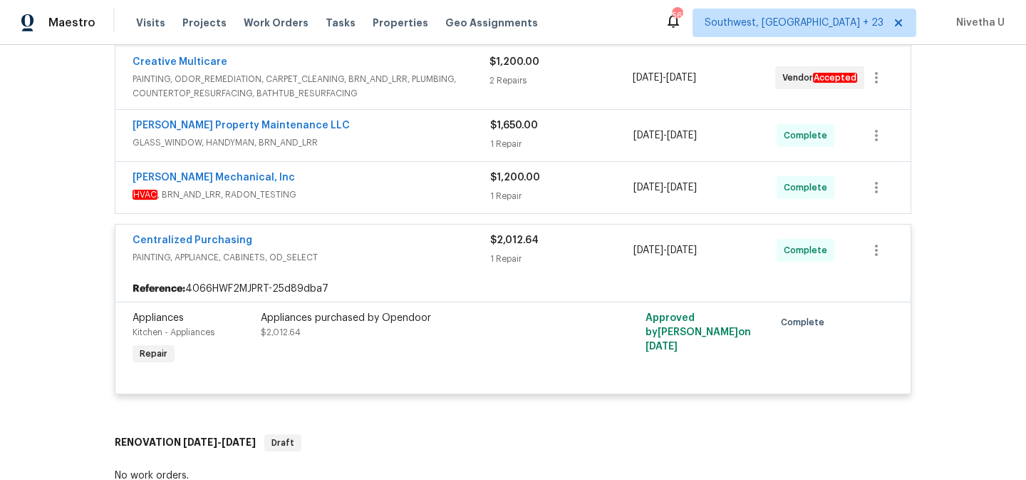
click at [370, 241] on div "Centralized Purchasing" at bounding box center [312, 241] width 358 height 17
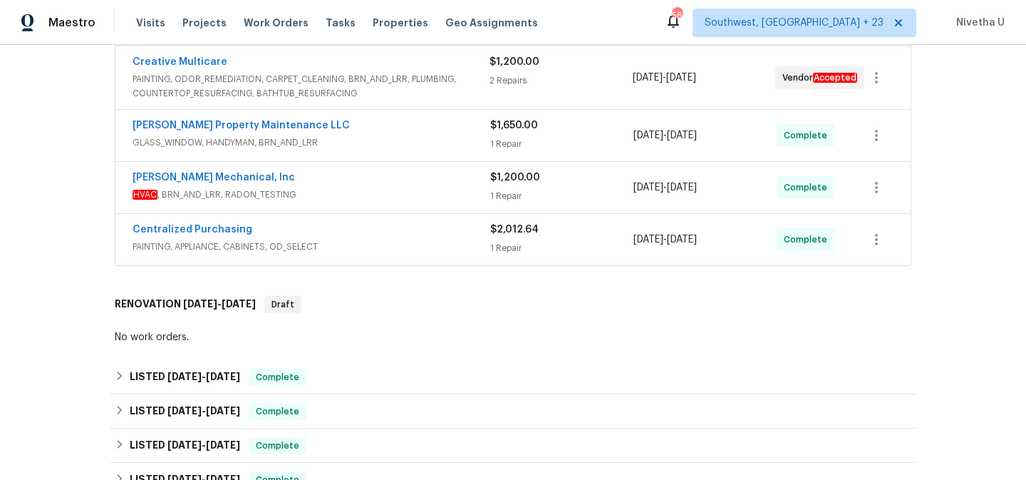
click at [371, 235] on div "Centralized Purchasing" at bounding box center [312, 230] width 358 height 17
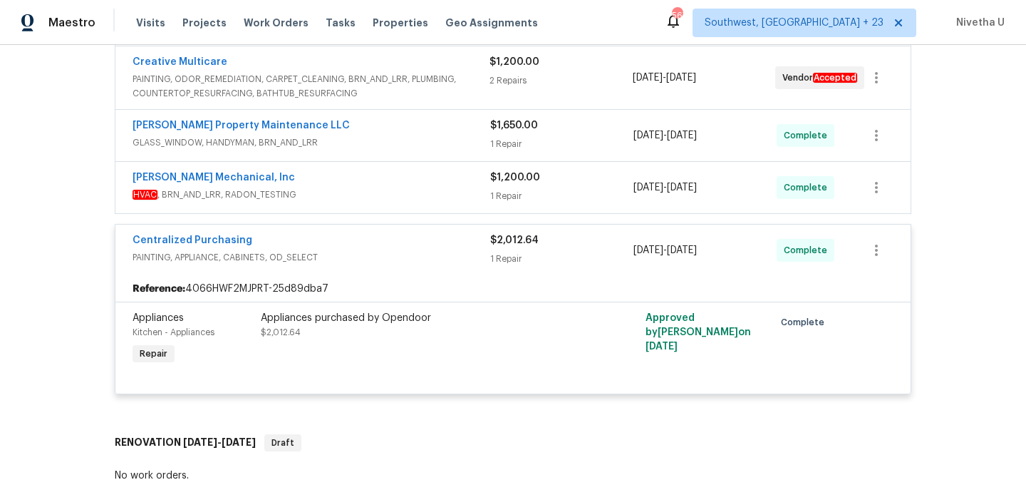
click at [375, 250] on span "PAINTING, APPLIANCE, CABINETS, OD_SELECT" at bounding box center [312, 257] width 358 height 14
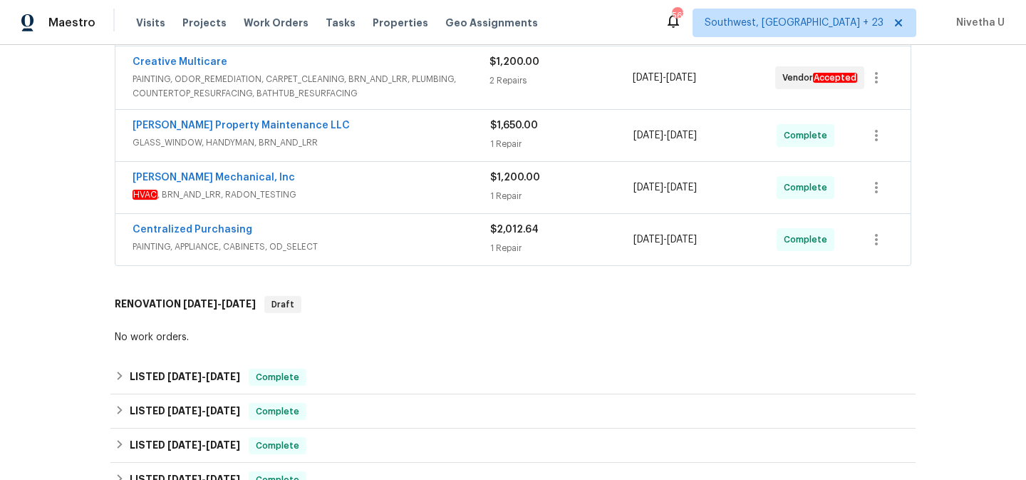
click at [372, 195] on span "HVAC , BRN_AND_LRR, RADON_TESTING" at bounding box center [312, 194] width 358 height 14
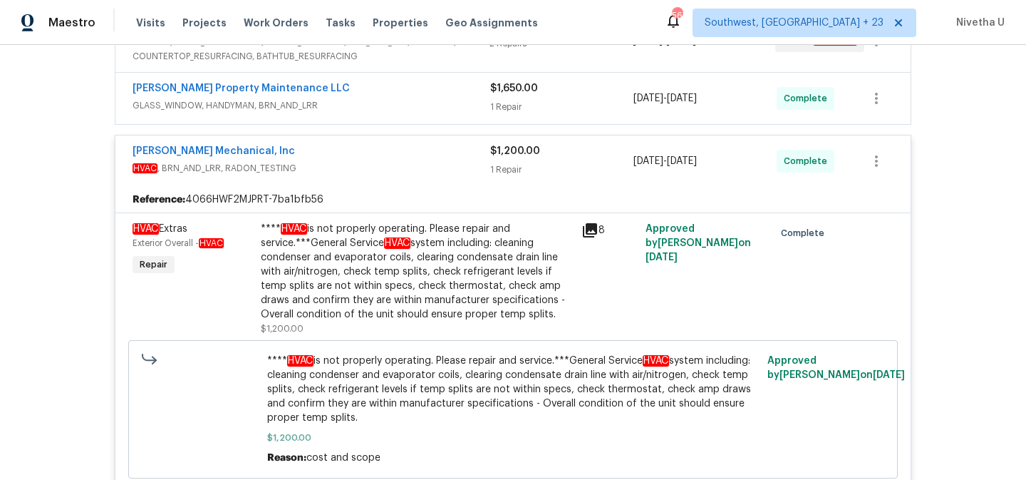
scroll to position [346, 0]
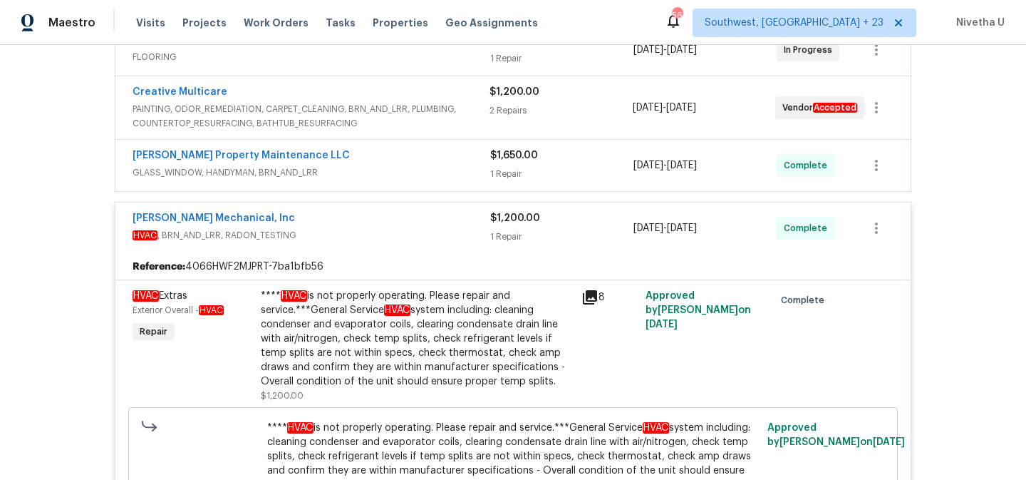
click at [396, 222] on div "JH Martin Mechanical, Inc" at bounding box center [312, 219] width 358 height 17
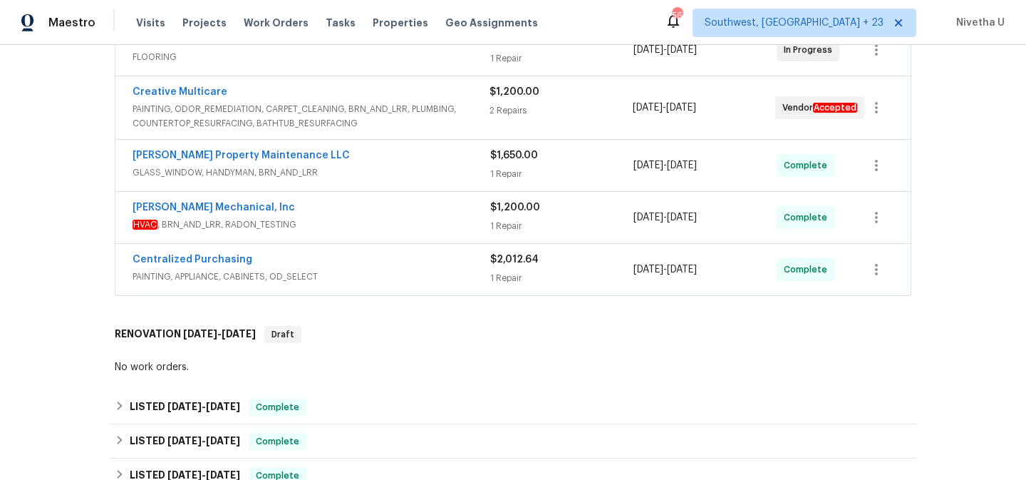
click at [386, 159] on div "Glen Property Maintenance LLC" at bounding box center [312, 156] width 358 height 17
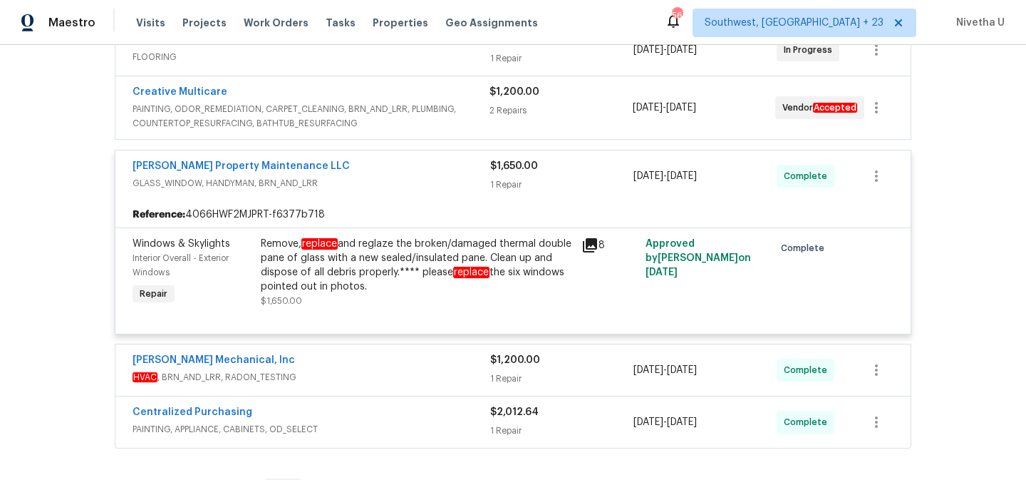
click at [400, 178] on span "GLASS_WINDOW, HANDYMAN, BRN_AND_LRR" at bounding box center [312, 183] width 358 height 14
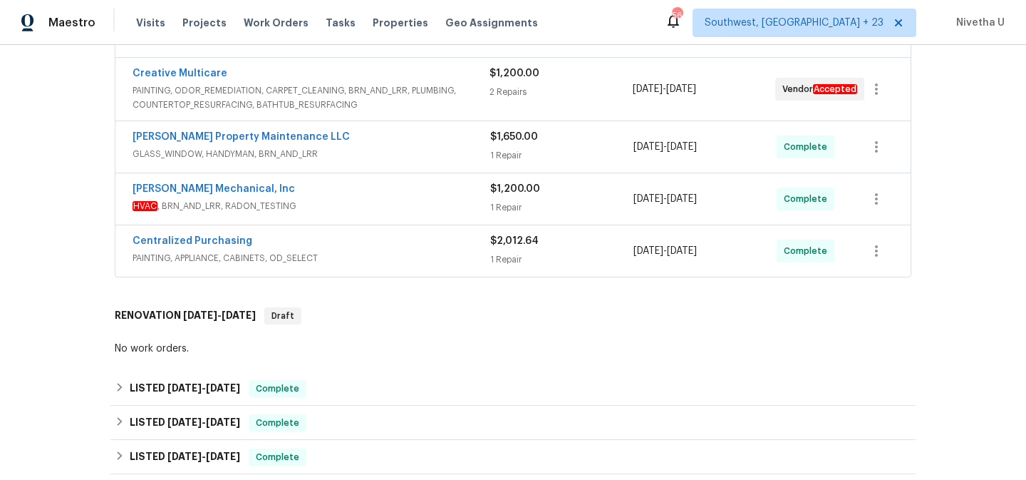
scroll to position [362, 0]
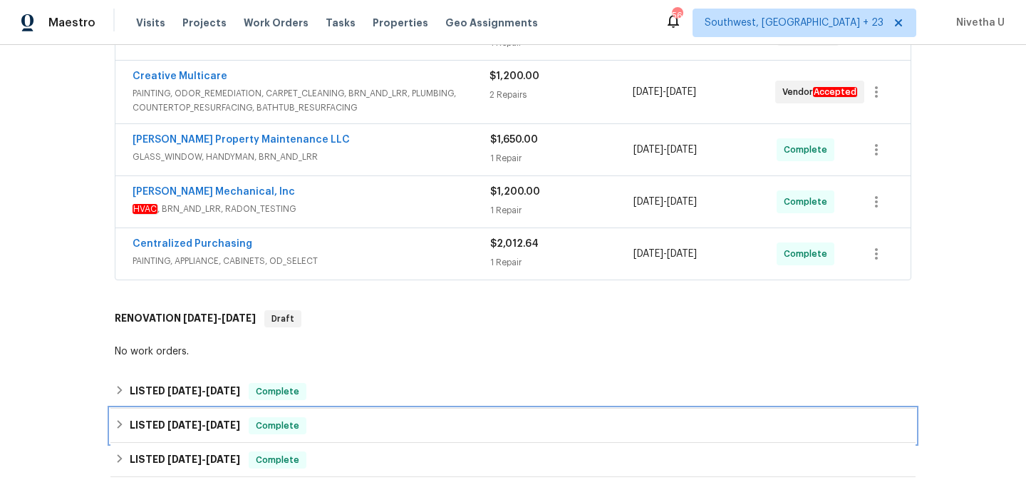
click at [350, 415] on div "LISTED 7/24/25 - 8/1/25 Complete" at bounding box center [513, 425] width 806 height 34
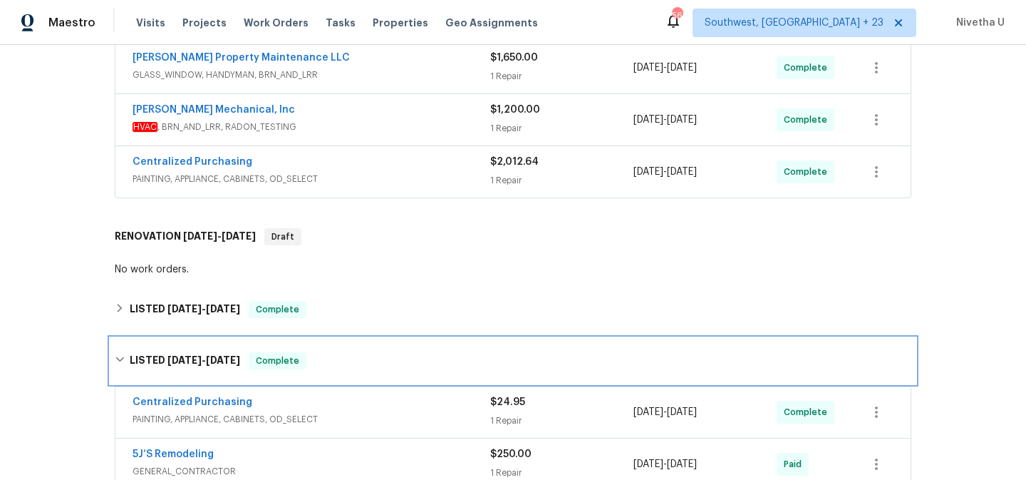
scroll to position [444, 0]
click at [319, 363] on div "LISTED 7/24/25 - 8/1/25 Complete" at bounding box center [513, 360] width 797 height 17
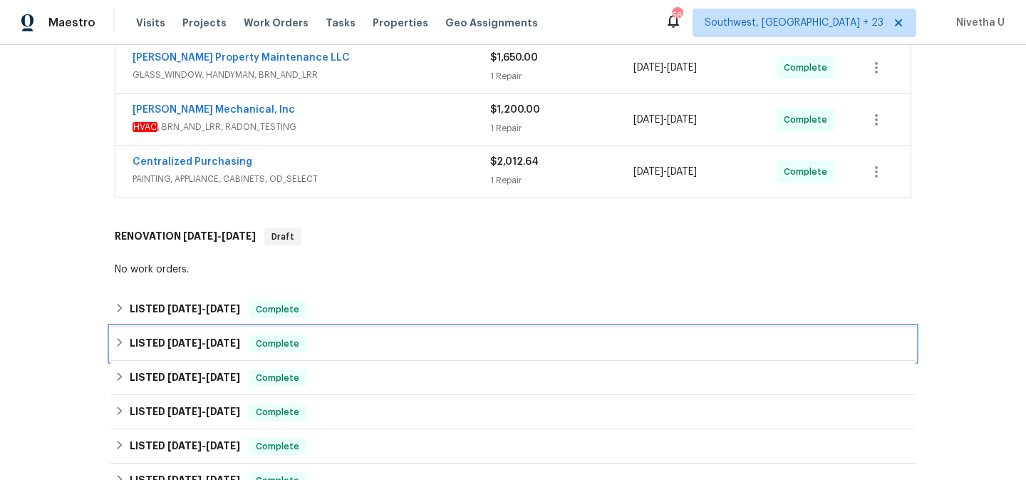
scroll to position [265, 0]
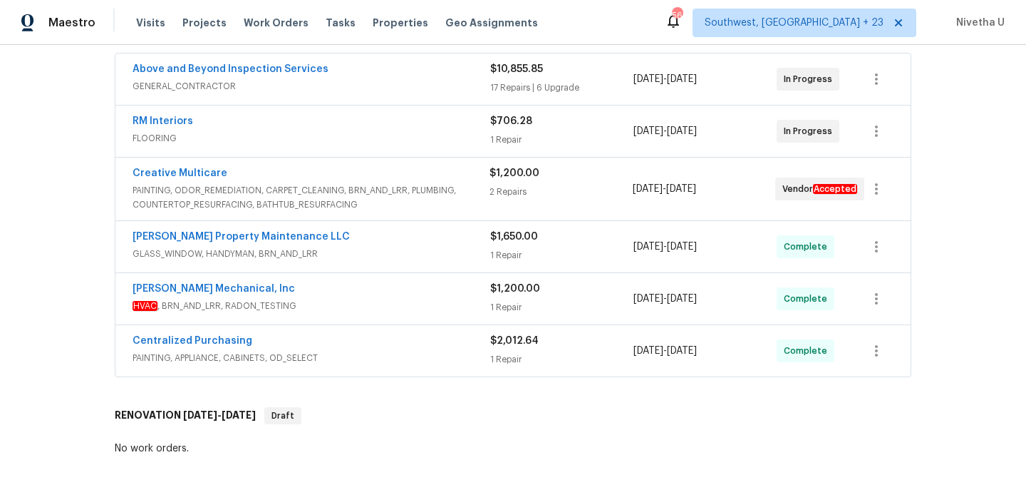
click at [341, 358] on span "PAINTING, APPLIANCE, CABINETS, OD_SELECT" at bounding box center [312, 358] width 358 height 14
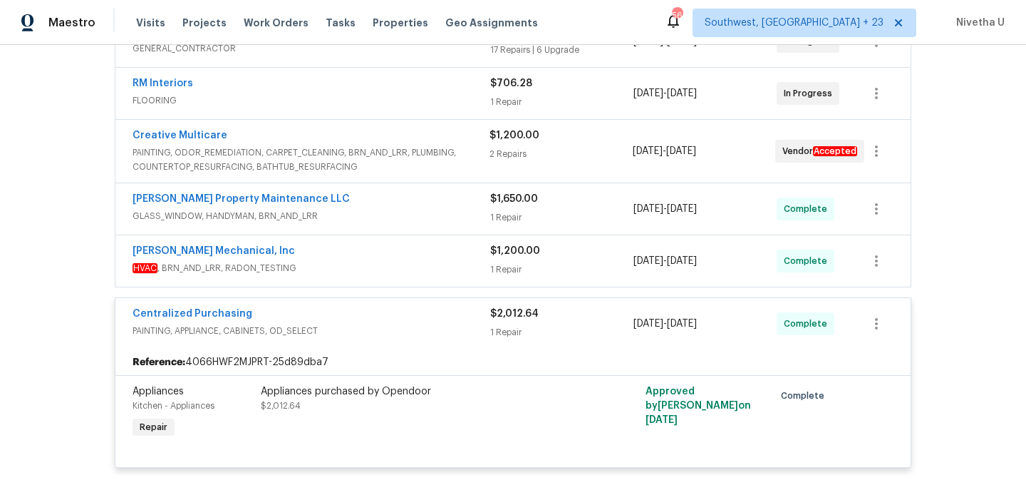
scroll to position [309, 0]
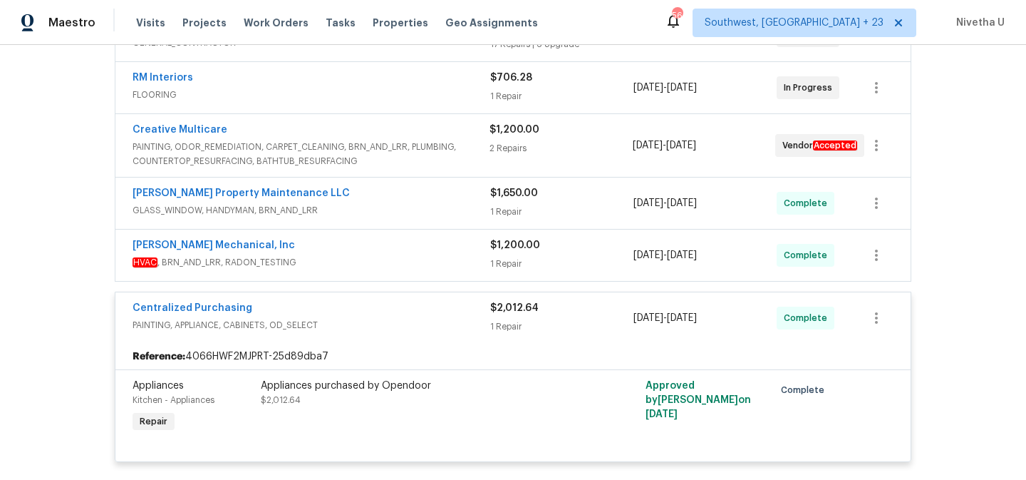
click at [324, 317] on div "Centralized Purchasing" at bounding box center [312, 309] width 358 height 17
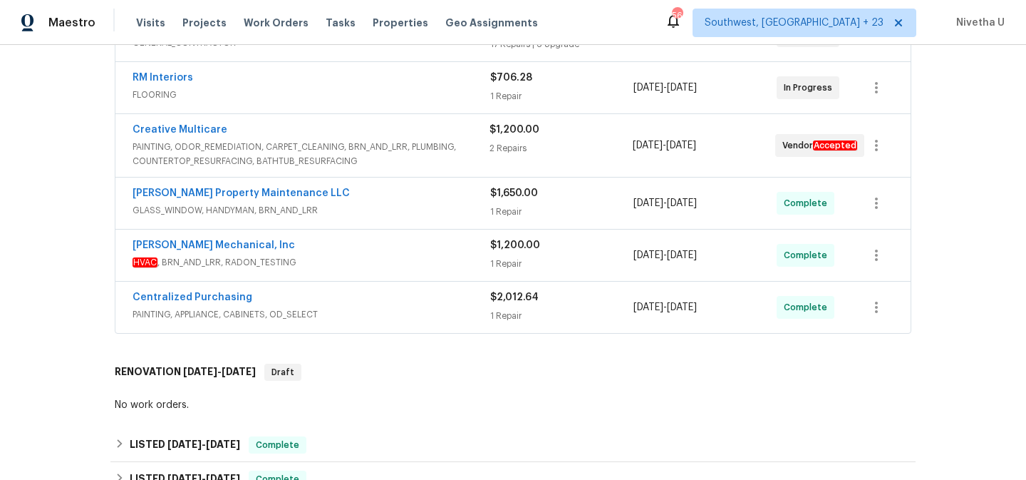
click at [369, 245] on div "JH Martin Mechanical, Inc" at bounding box center [312, 246] width 358 height 17
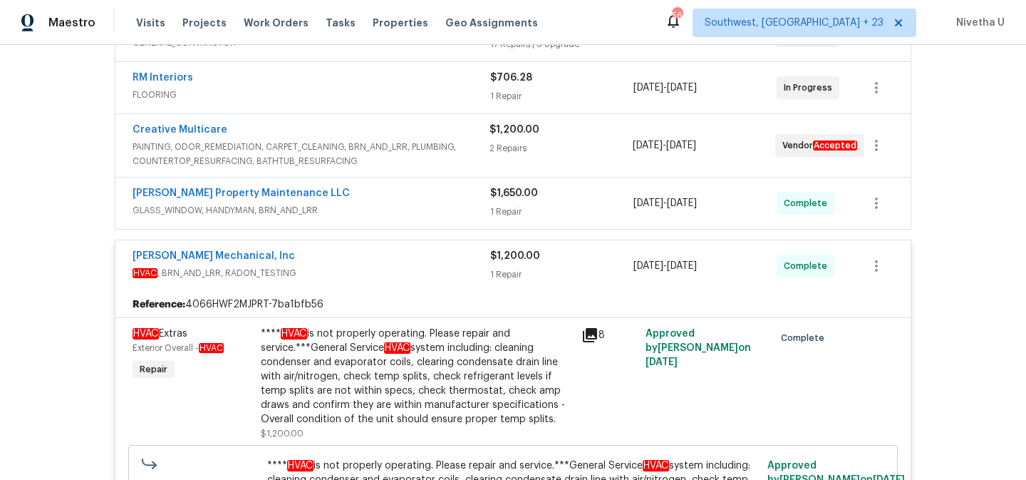
click at [376, 258] on div "JH Martin Mechanical, Inc" at bounding box center [312, 257] width 358 height 17
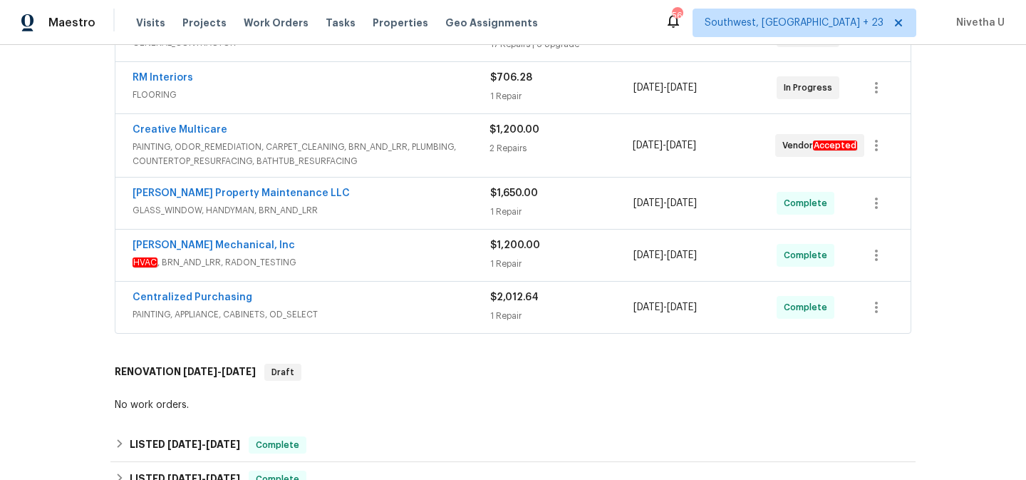
click at [391, 200] on div "Glen Property Maintenance LLC" at bounding box center [312, 194] width 358 height 17
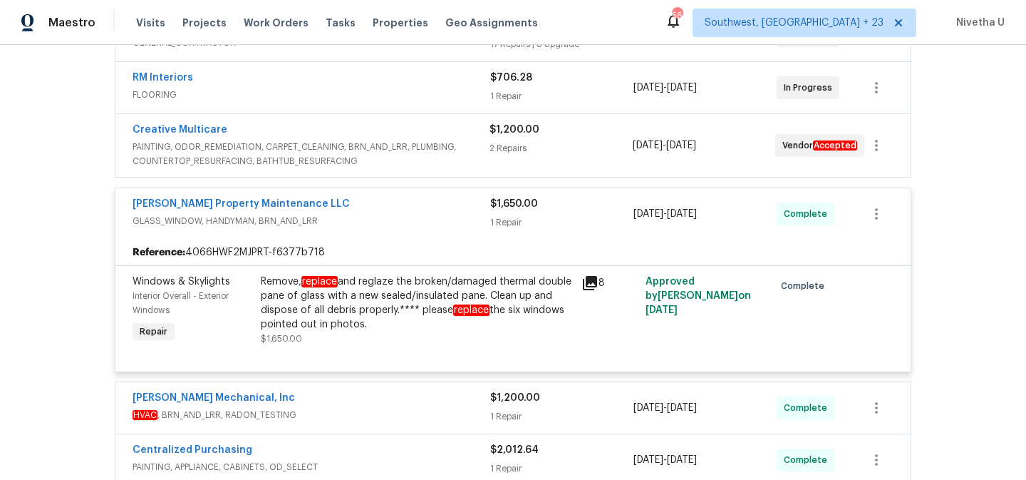
click at [401, 225] on span "GLASS_WINDOW, HANDYMAN, BRN_AND_LRR" at bounding box center [312, 221] width 358 height 14
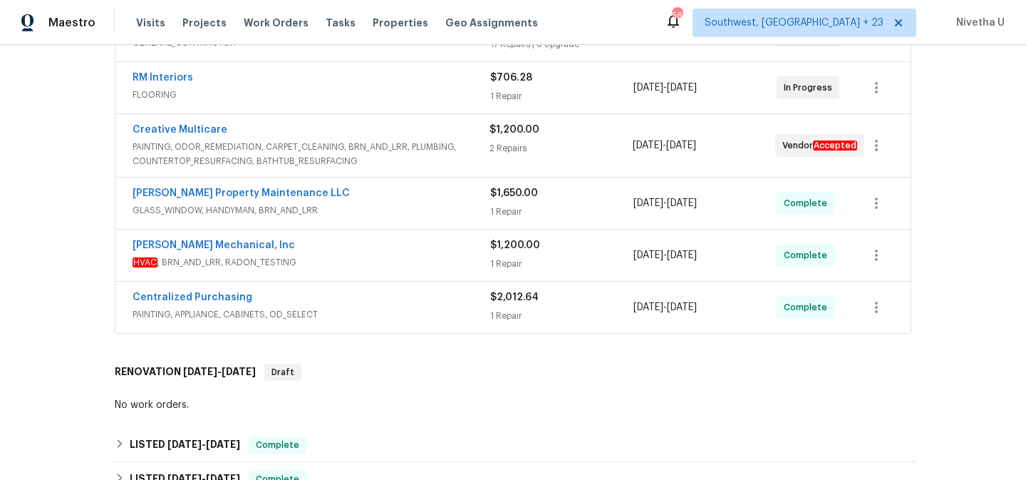
click at [446, 153] on span "PAINTING, ODOR_REMEDIATION, CARPET_CLEANING, BRN_AND_LRR, PLUMBING, COUNTERTOP_…" at bounding box center [311, 154] width 357 height 29
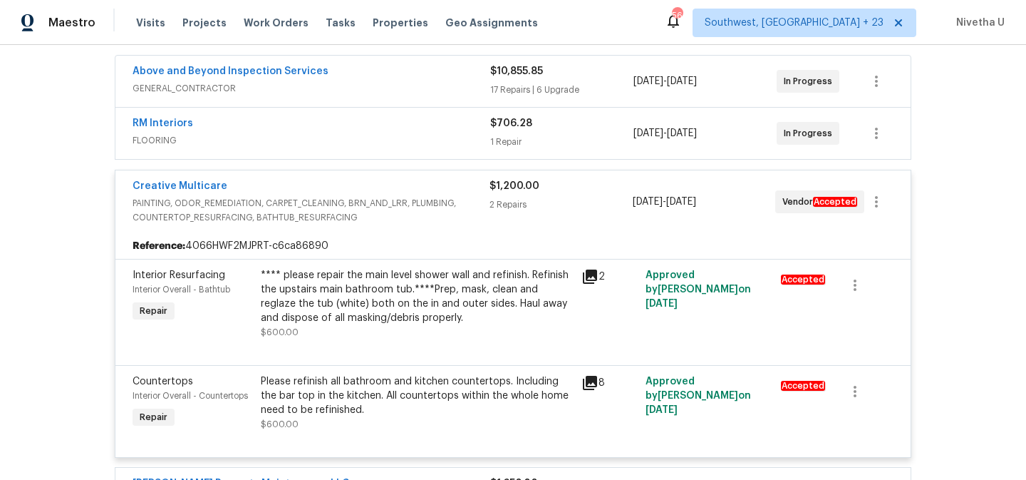
scroll to position [264, 0]
click at [458, 215] on span "PAINTING, ODOR_REMEDIATION, CARPET_CLEANING, BRN_AND_LRR, PLUMBING, COUNTERTOP_…" at bounding box center [311, 209] width 357 height 29
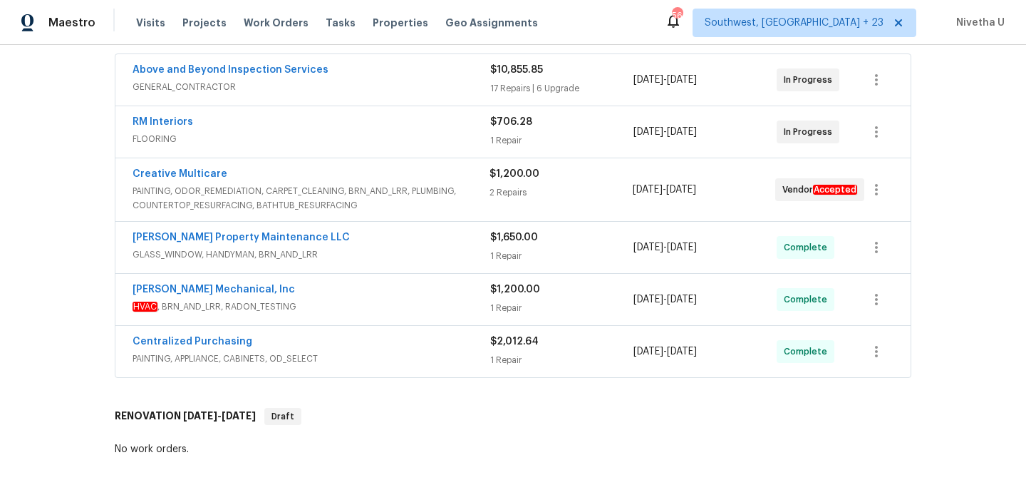
click at [432, 128] on div "RM Interiors" at bounding box center [312, 123] width 358 height 17
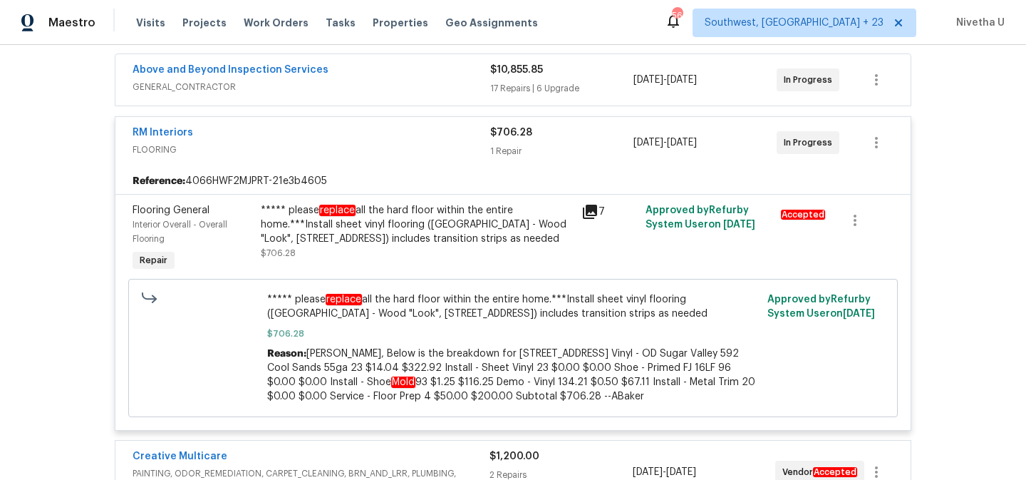
click at [434, 150] on span "FLOORING" at bounding box center [312, 150] width 358 height 14
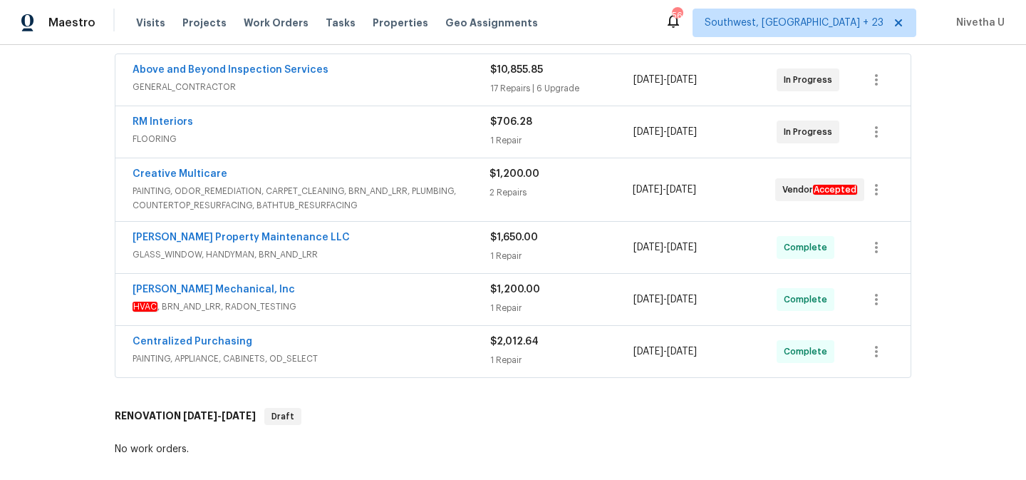
click at [426, 73] on div "Above and Beyond Inspection Services" at bounding box center [312, 71] width 358 height 17
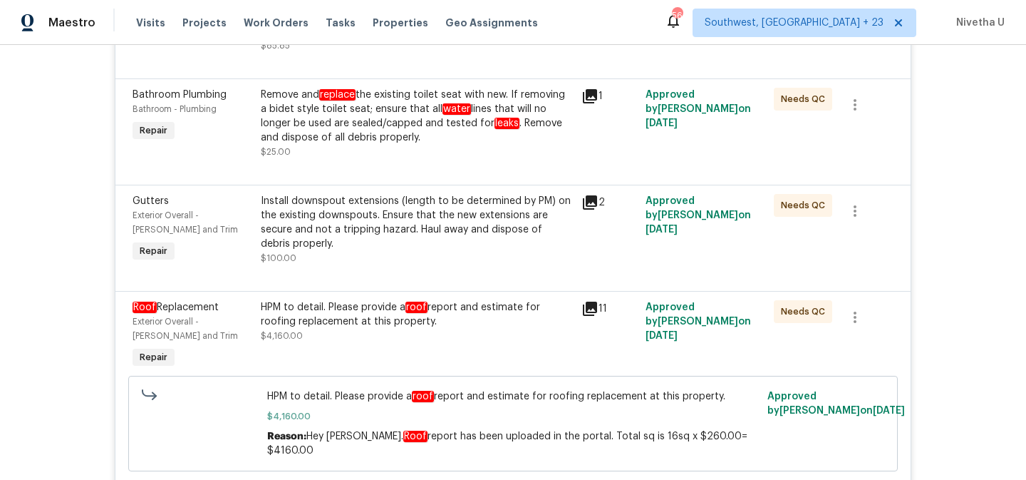
scroll to position [660, 0]
click at [383, 275] on div at bounding box center [513, 274] width 761 height 17
click at [406, 341] on div "HPM to detail. Please provide a roof report and estimate for roofing replacemen…" at bounding box center [417, 322] width 312 height 43
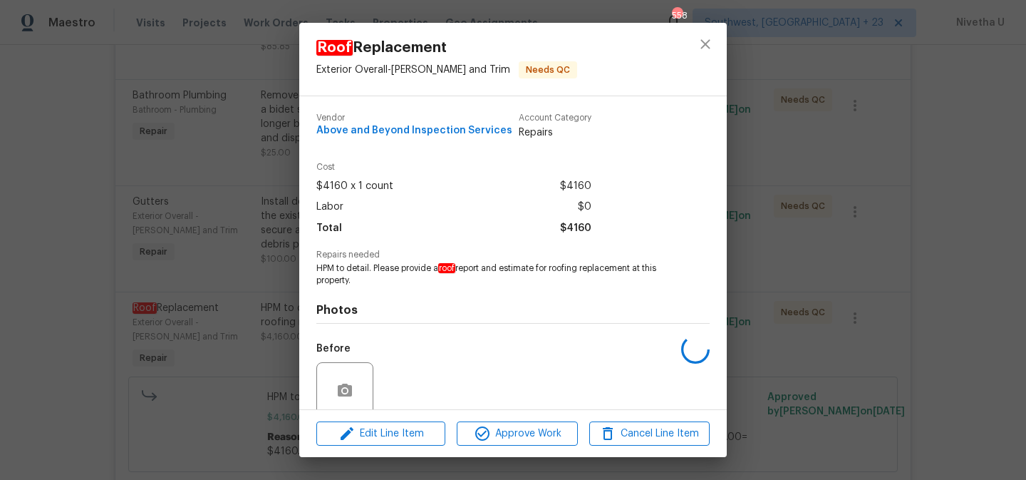
scroll to position [117, 0]
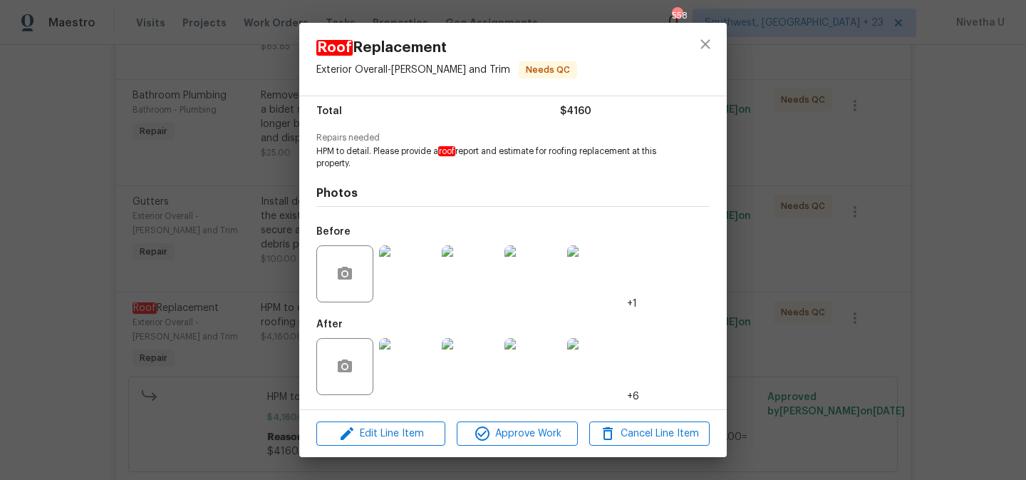
click at [410, 284] on img at bounding box center [407, 273] width 57 height 57
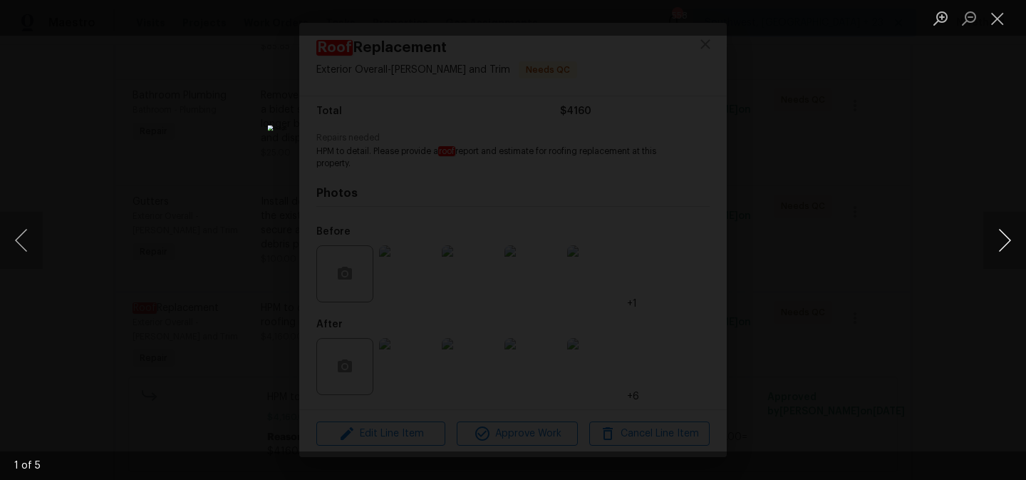
click at [1011, 249] on button "Next image" at bounding box center [1005, 240] width 43 height 57
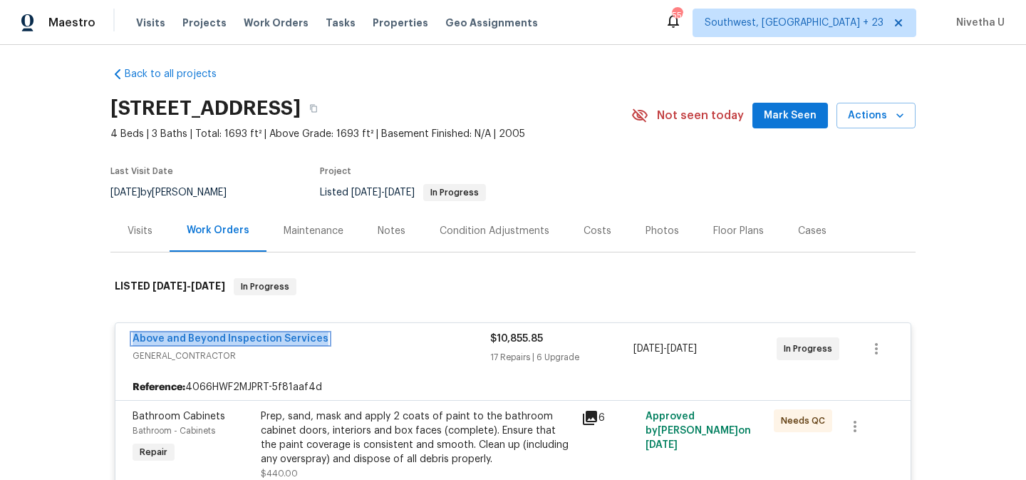
scroll to position [0, 0]
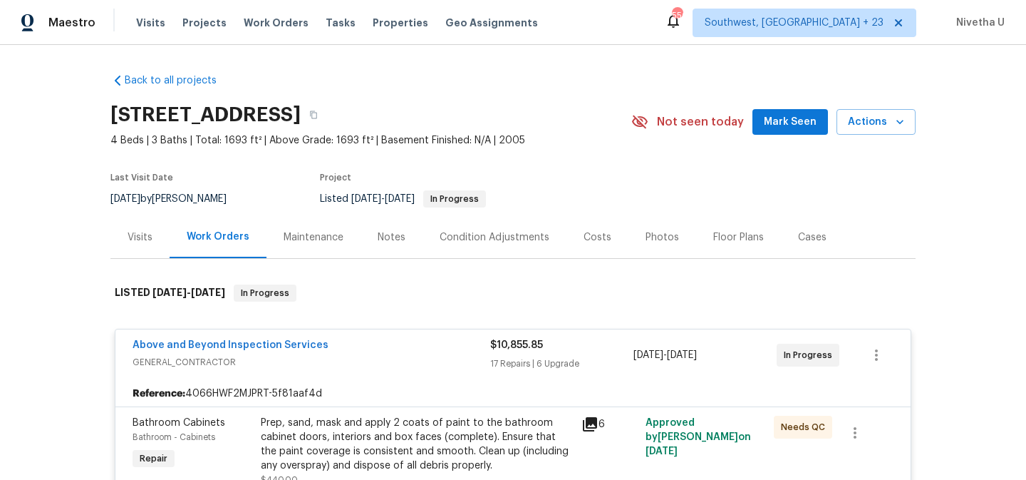
click at [383, 361] on span "GENERAL_CONTRACTOR" at bounding box center [312, 362] width 358 height 14
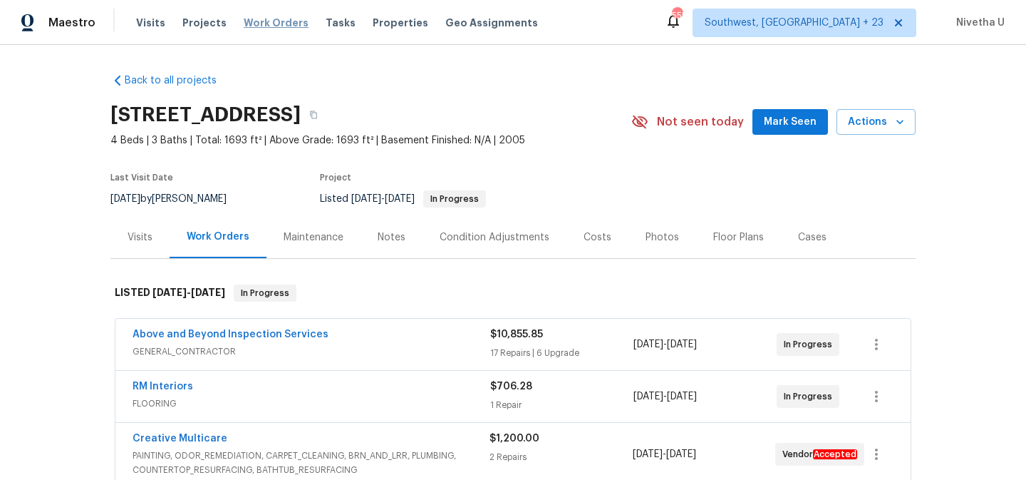
click at [259, 23] on span "Work Orders" at bounding box center [276, 23] width 65 height 14
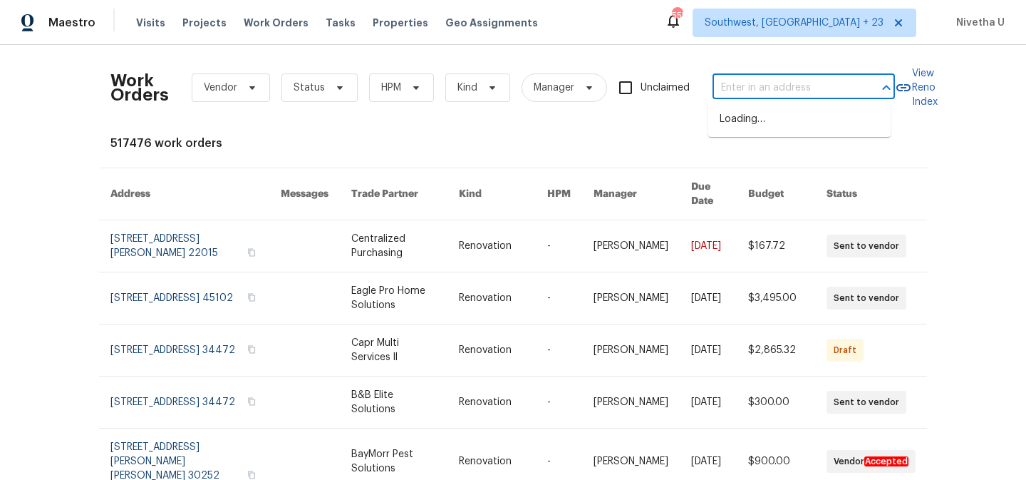
click at [775, 97] on input "text" at bounding box center [784, 88] width 143 height 22
paste input "6268 Lakewood Trl Pinson, AL 35126"
type input "6268 Lakewood Trl Pinson, AL 35126"
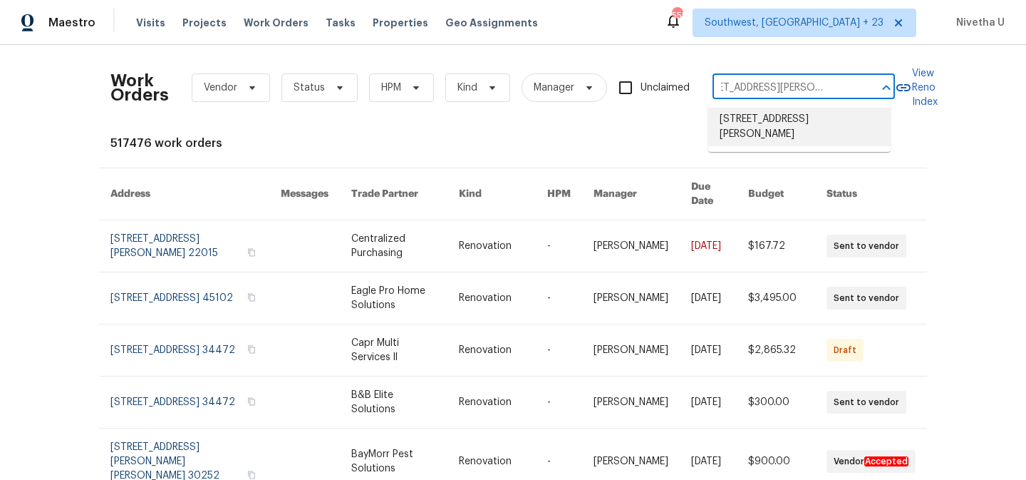
click at [778, 117] on li "6268 Lakewood Trl, Pinson, AL 35126" at bounding box center [800, 127] width 182 height 38
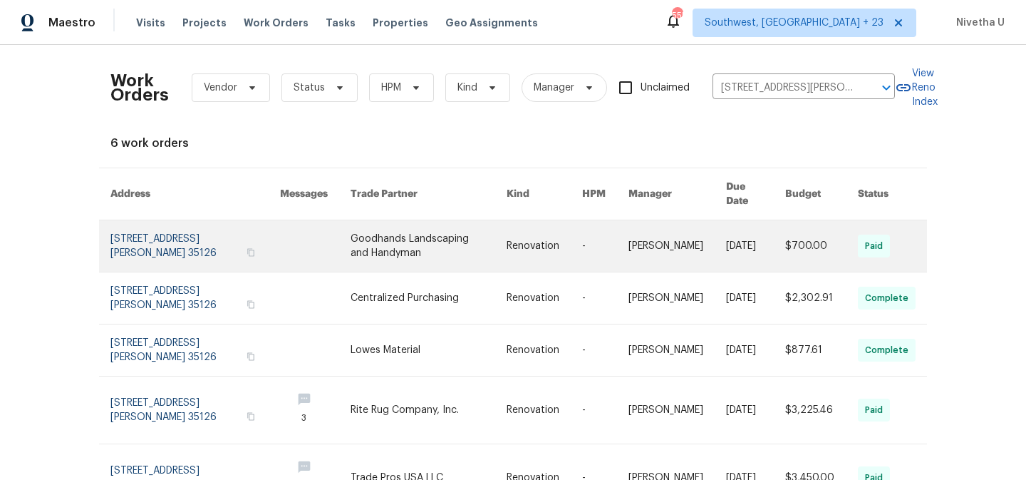
click at [161, 234] on link at bounding box center [195, 245] width 170 height 51
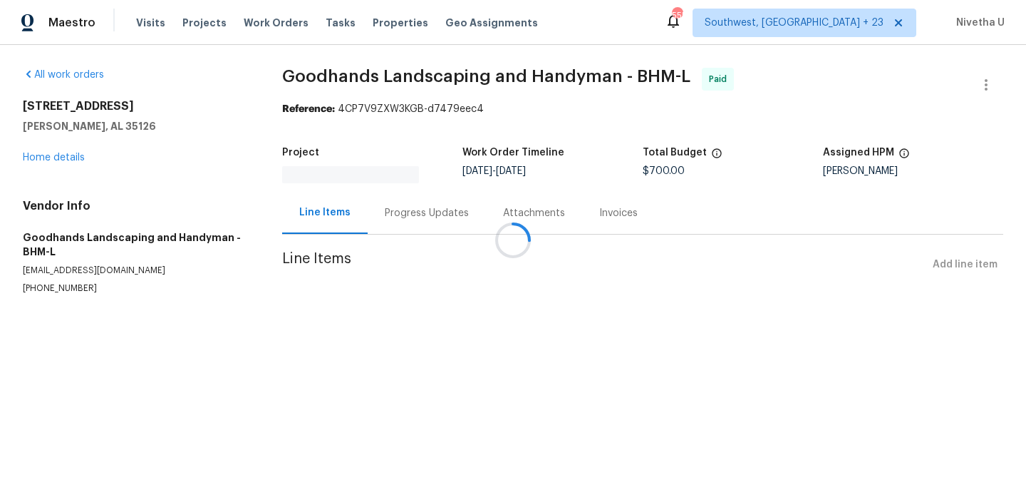
click at [46, 165] on div at bounding box center [513, 240] width 1026 height 480
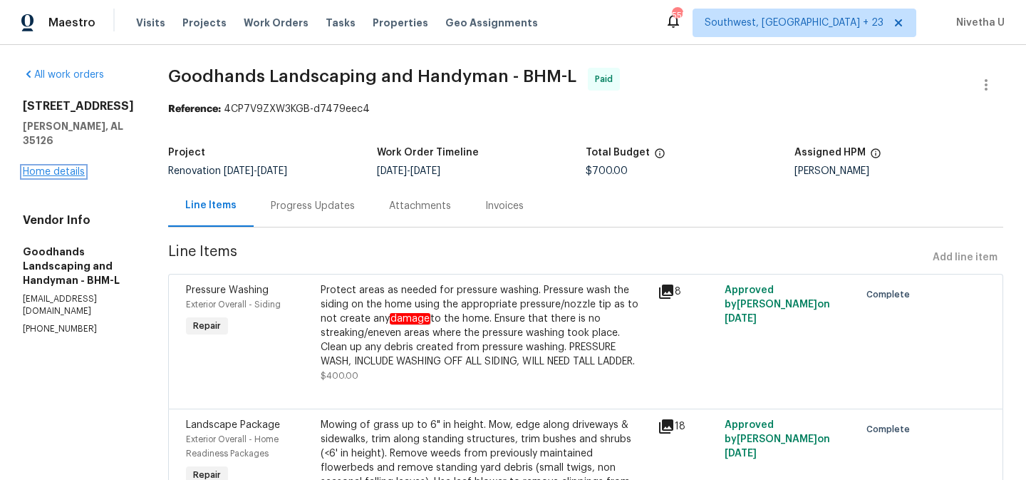
click at [45, 167] on link "Home details" at bounding box center [54, 172] width 62 height 10
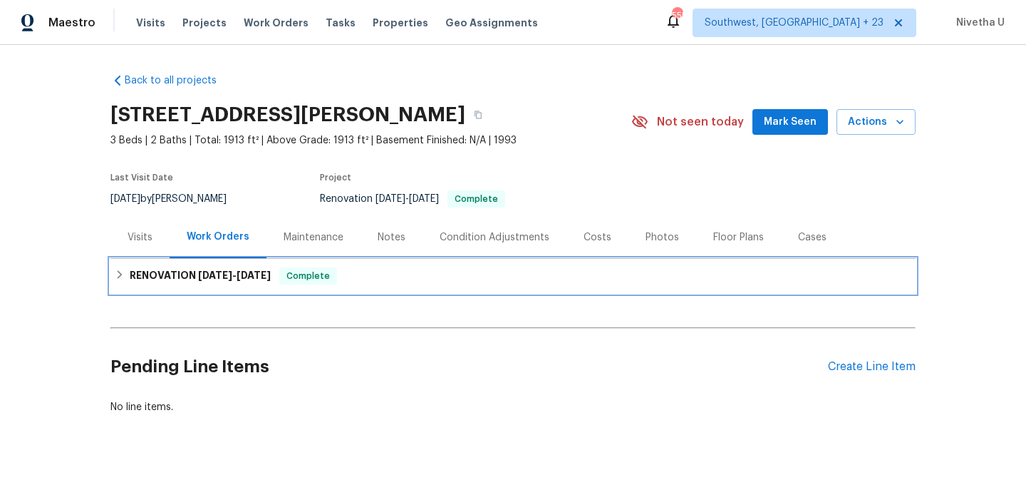
click at [368, 277] on div "RENOVATION 6/23/25 - 7/4/25 Complete" at bounding box center [513, 275] width 797 height 17
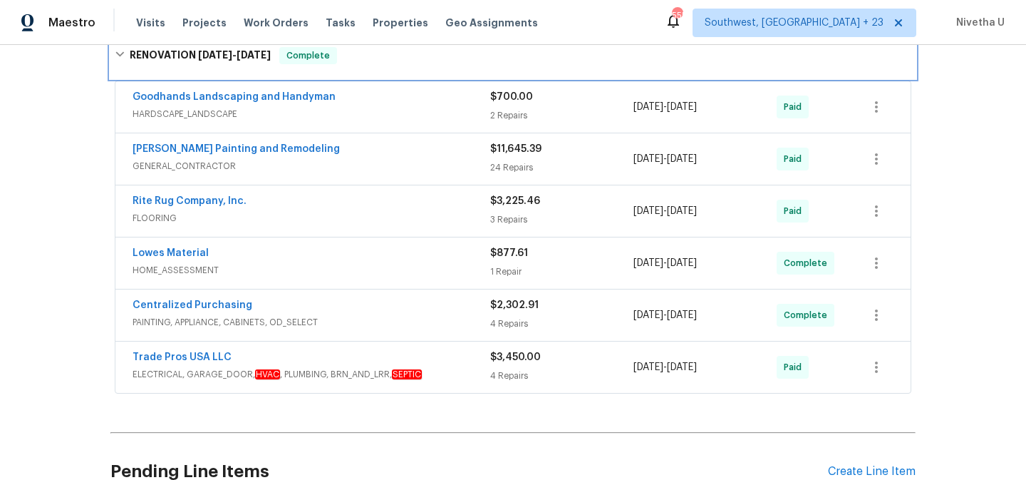
scroll to position [240, 0]
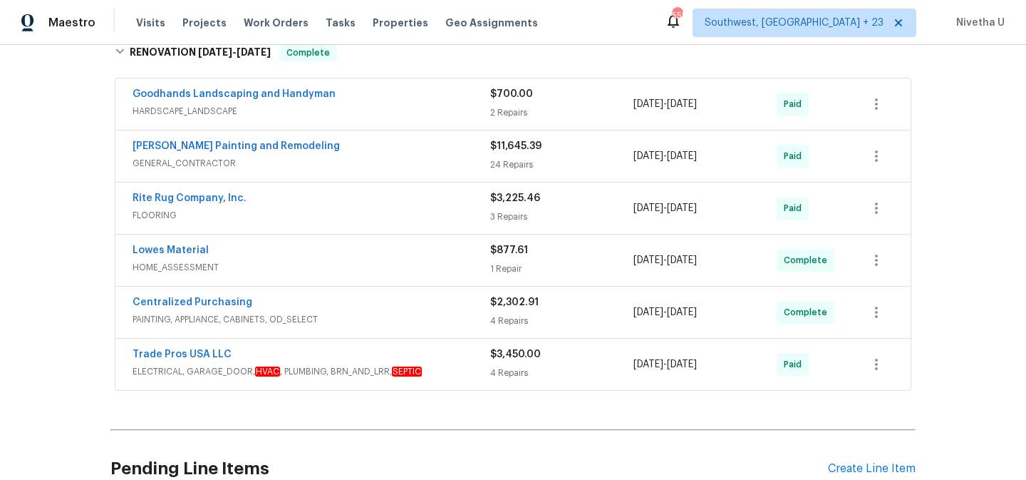
click at [22, 257] on div "Back to all projects 6268 Lakewood Trl, Pinson, AL 35126 3 Beds | 2 Baths | Tot…" at bounding box center [513, 262] width 1026 height 435
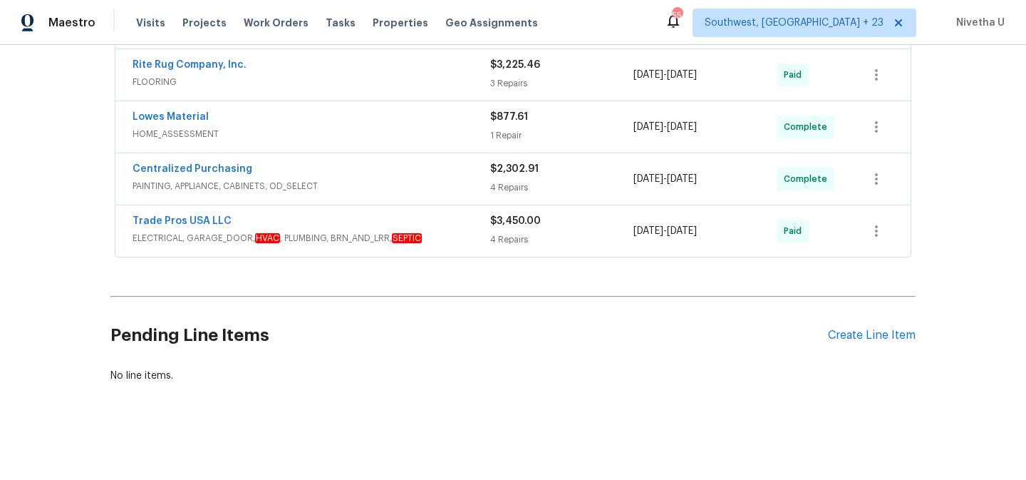
scroll to position [384, 0]
click at [455, 231] on span "ELECTRICAL, GARAGE_DOOR, HVAC , PLUMBING, BRN_AND_LRR, SEPTIC" at bounding box center [312, 238] width 358 height 14
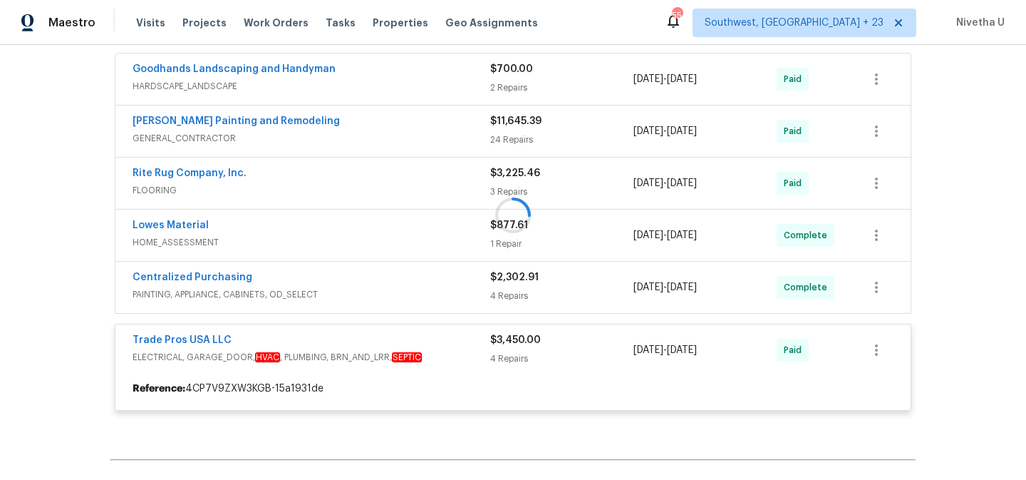
scroll to position [230, 0]
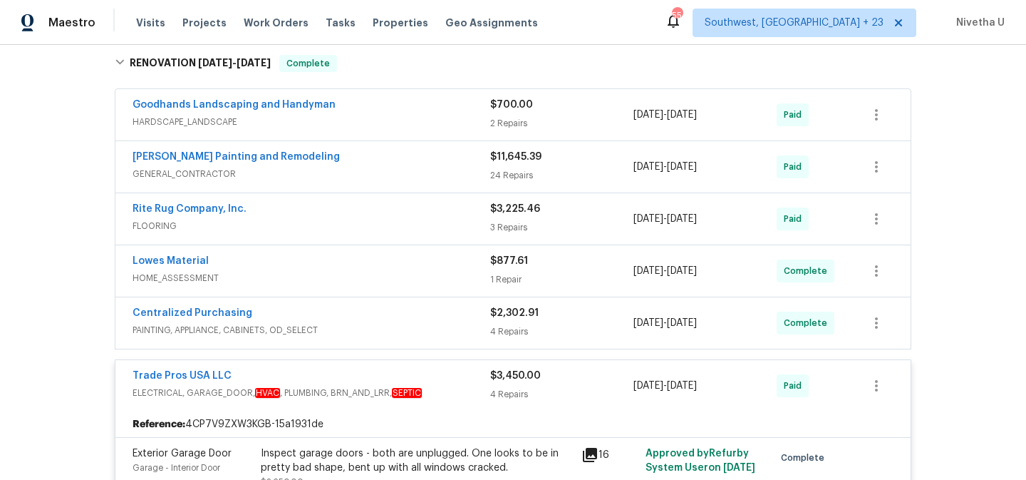
click at [403, 113] on div "Goodhands Landscaping and Handyman" at bounding box center [312, 106] width 358 height 17
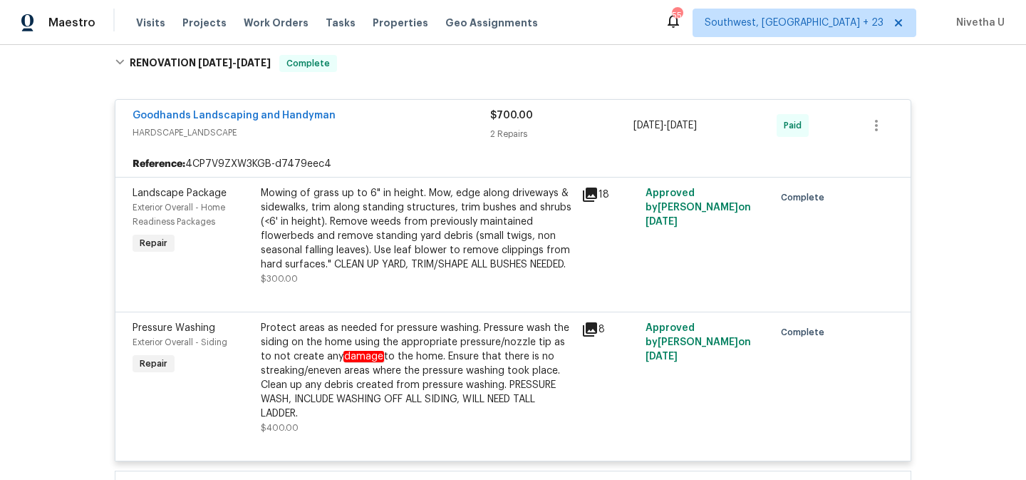
click at [404, 135] on span "HARDSCAPE_LANDSCAPE" at bounding box center [312, 132] width 358 height 14
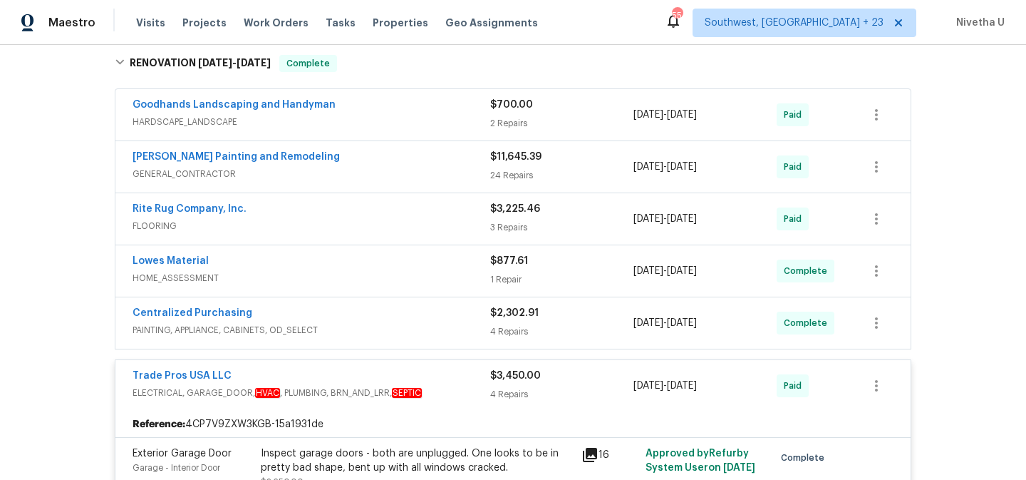
click at [396, 171] on span "GENERAL_CONTRACTOR" at bounding box center [312, 174] width 358 height 14
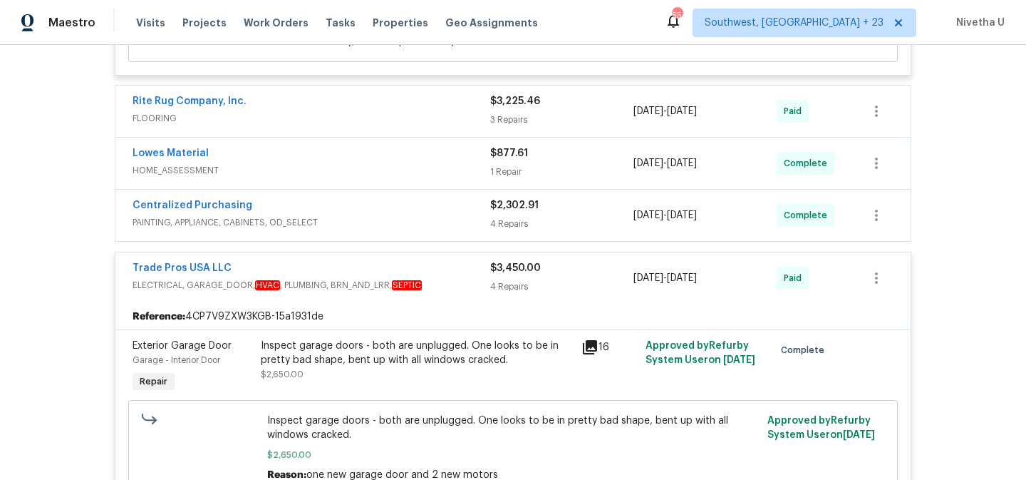
scroll to position [5522, 0]
click at [372, 97] on div "Rite Rug Company, Inc. FLOORING" at bounding box center [312, 110] width 358 height 34
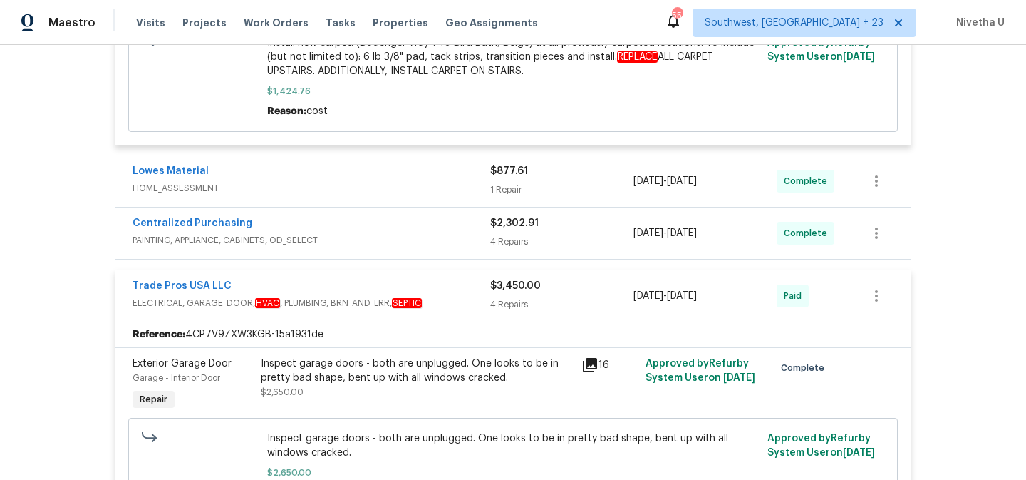
scroll to position [6116, 0]
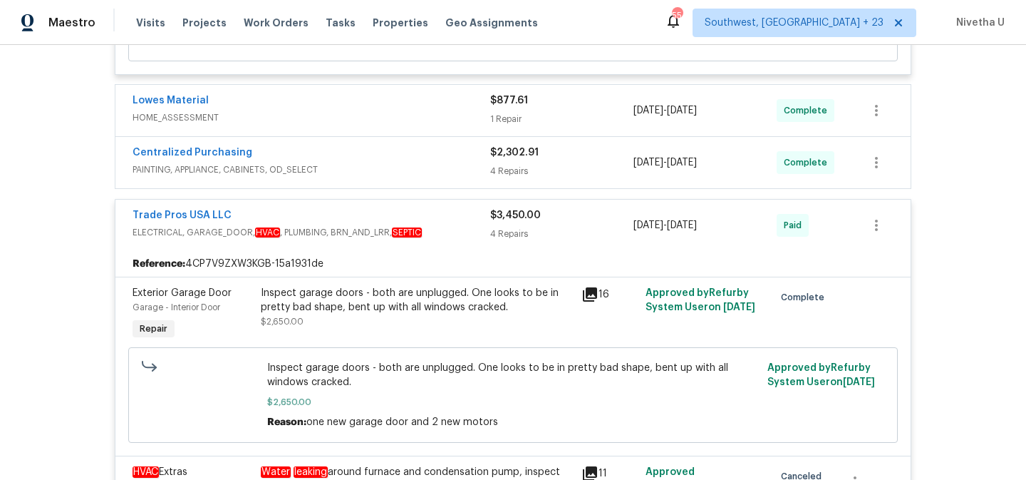
click at [356, 110] on span "HOME_ASSESSMENT" at bounding box center [312, 117] width 358 height 14
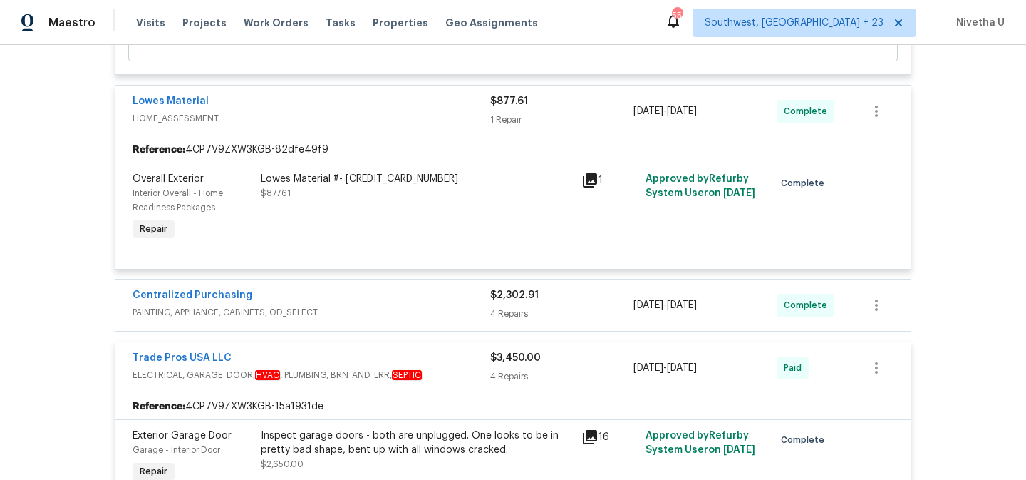
click at [369, 305] on span "PAINTING, APPLIANCE, CABINETS, OD_SELECT" at bounding box center [312, 312] width 358 height 14
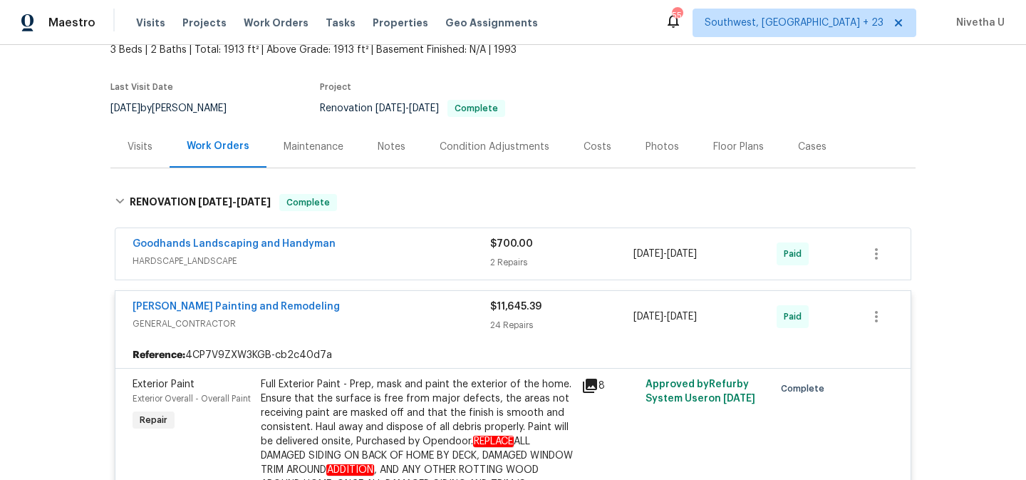
scroll to position [96, 0]
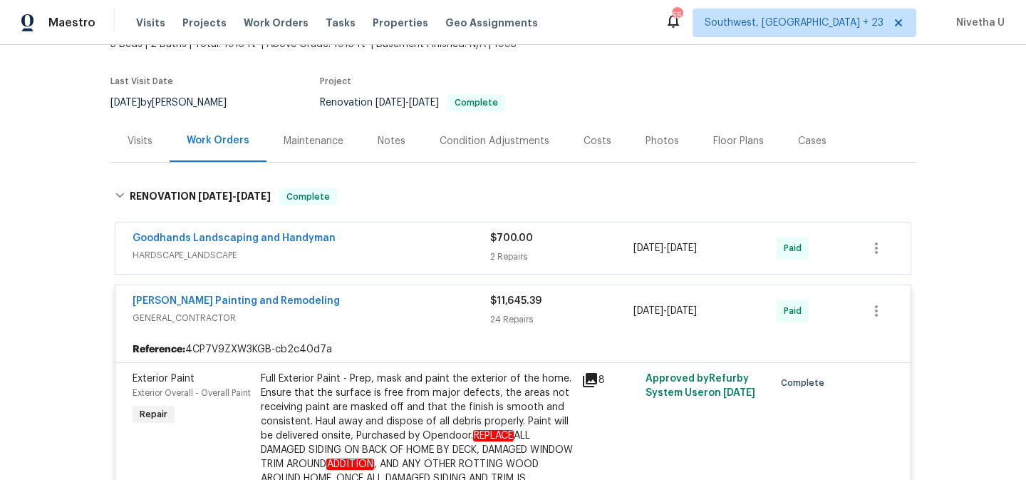
click at [369, 253] on span "HARDSCAPE_LANDSCAPE" at bounding box center [312, 255] width 358 height 14
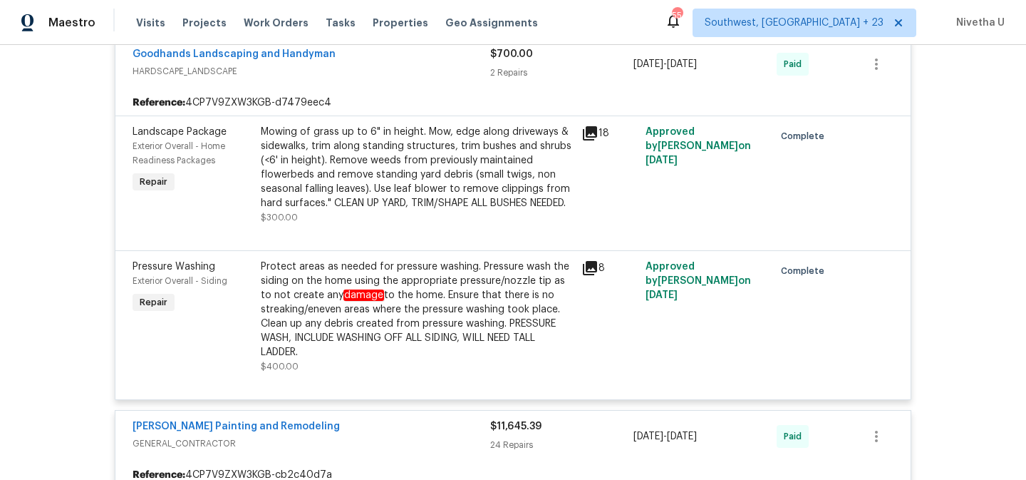
scroll to position [279, 0]
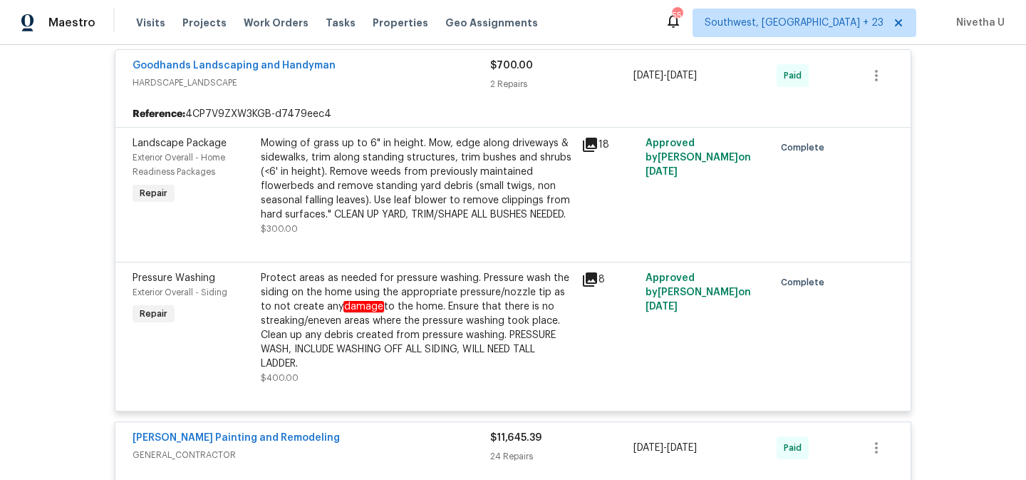
click at [394, 91] on div "Goodhands Landscaping and Handyman HARDSCAPE_LANDSCAPE" at bounding box center [312, 75] width 358 height 34
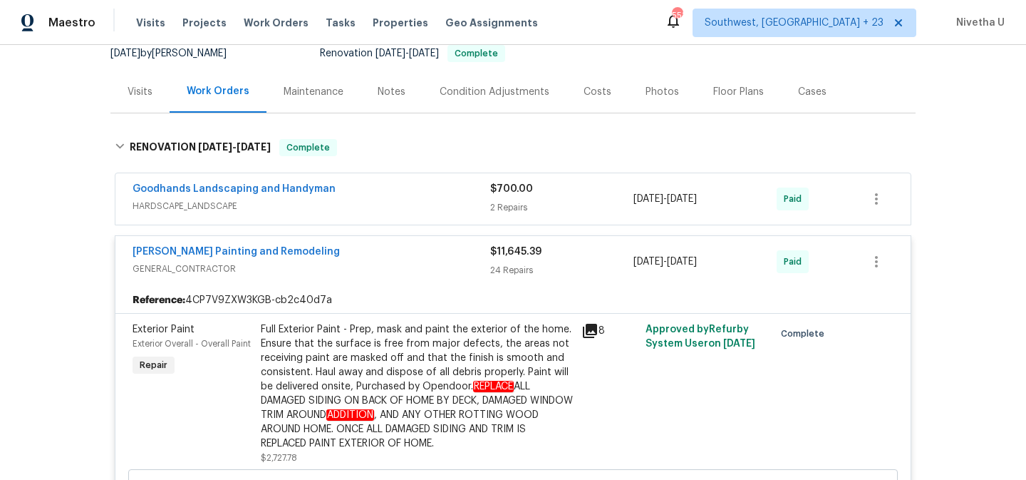
scroll to position [176, 0]
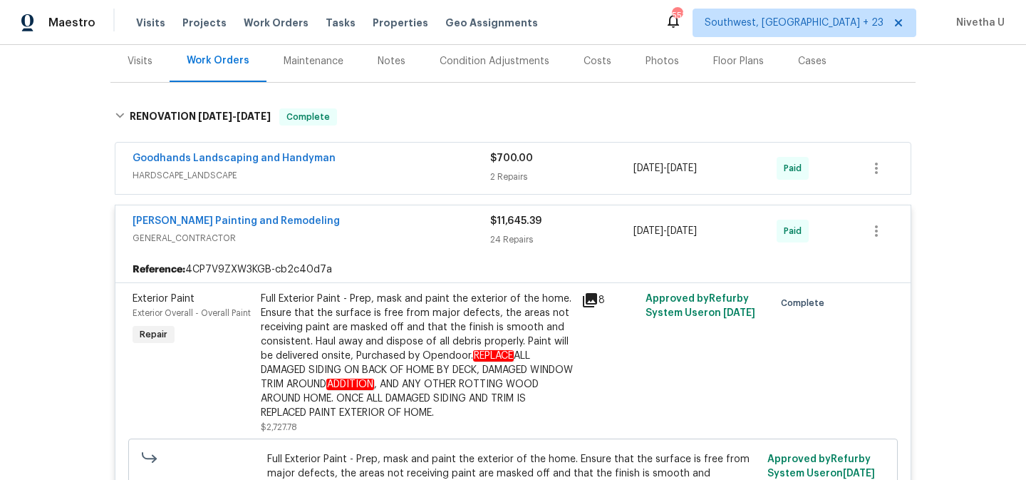
click at [374, 165] on div "Goodhands Landscaping and Handyman" at bounding box center [312, 159] width 358 height 17
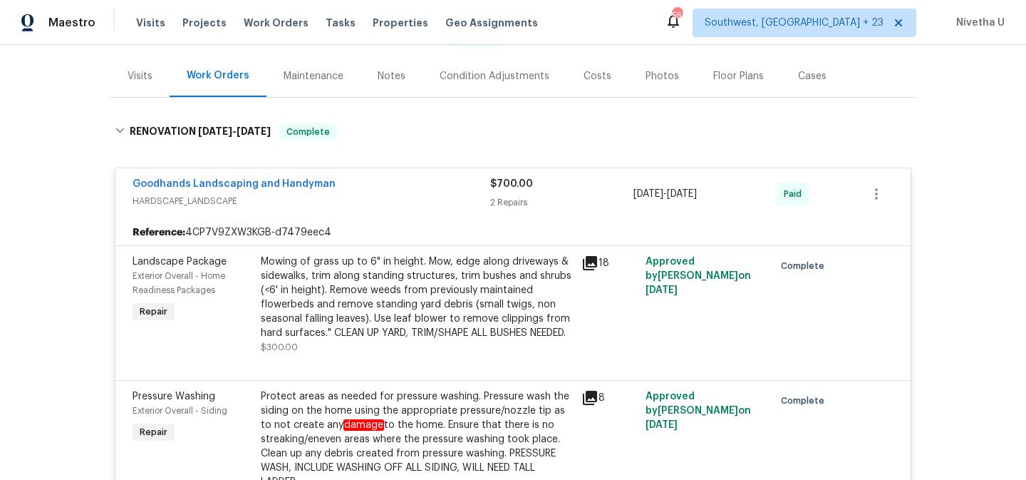
scroll to position [162, 0]
click at [386, 195] on span "HARDSCAPE_LANDSCAPE" at bounding box center [312, 200] width 358 height 14
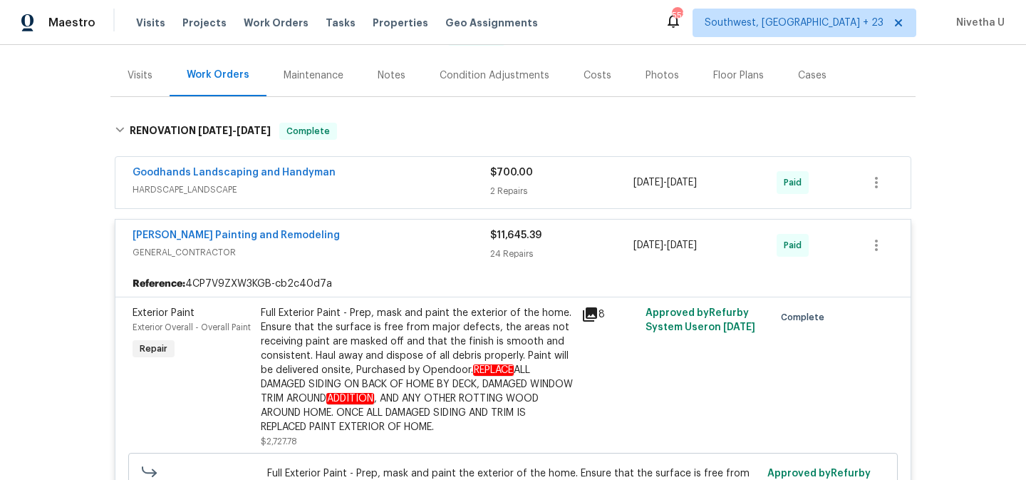
click at [359, 266] on div "Carlos Painting and Remodeling GENERAL_CONTRACTOR $11,645.39 24 Repairs 6/24/20…" at bounding box center [513, 245] width 796 height 51
click at [349, 224] on div "Carlos Painting and Remodeling GENERAL_CONTRACTOR $11,645.39 24 Repairs 6/24/20…" at bounding box center [513, 245] width 796 height 51
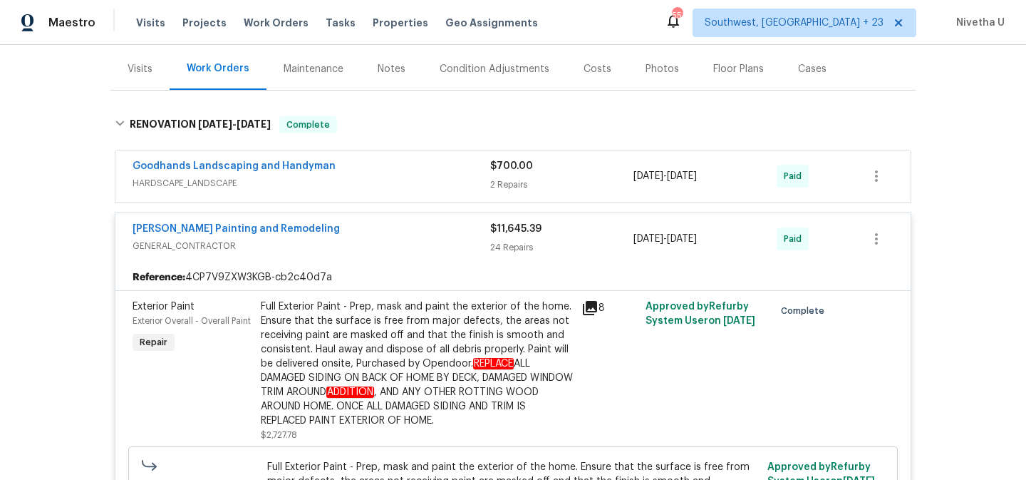
click at [349, 229] on div "Carlos Painting and Remodeling" at bounding box center [312, 230] width 358 height 17
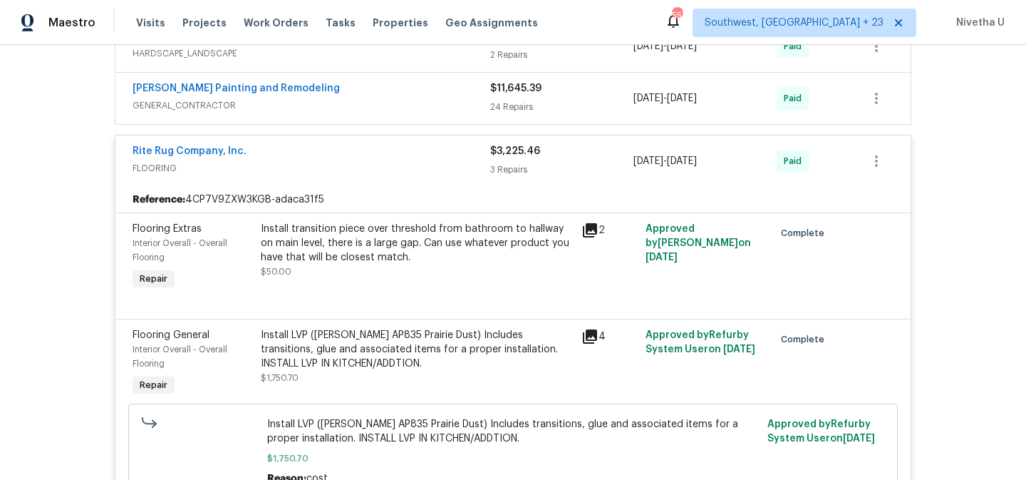
scroll to position [319, 0]
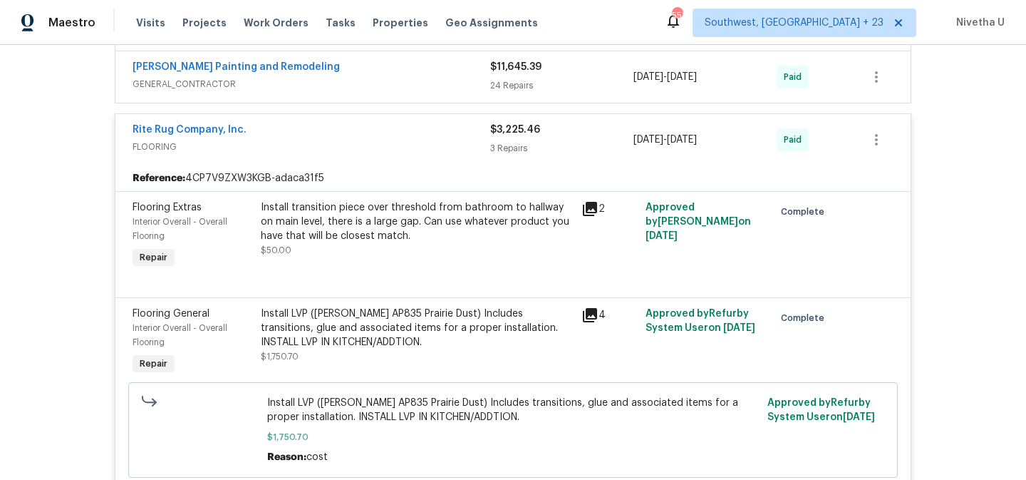
click at [333, 153] on span "FLOORING" at bounding box center [312, 147] width 358 height 14
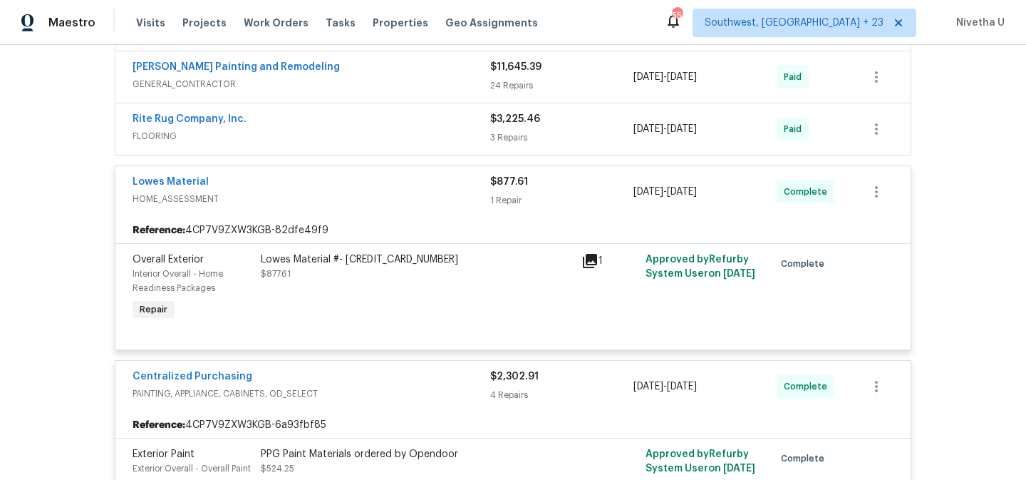
click at [322, 180] on div "Lowes Material" at bounding box center [312, 183] width 358 height 17
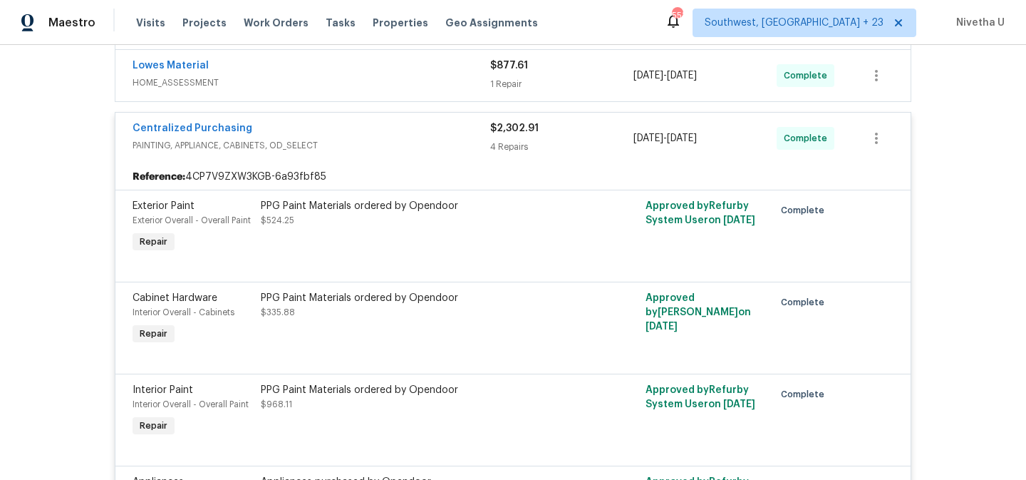
scroll to position [426, 0]
click at [329, 145] on span "PAINTING, APPLIANCE, CABINETS, OD_SELECT" at bounding box center [312, 145] width 358 height 14
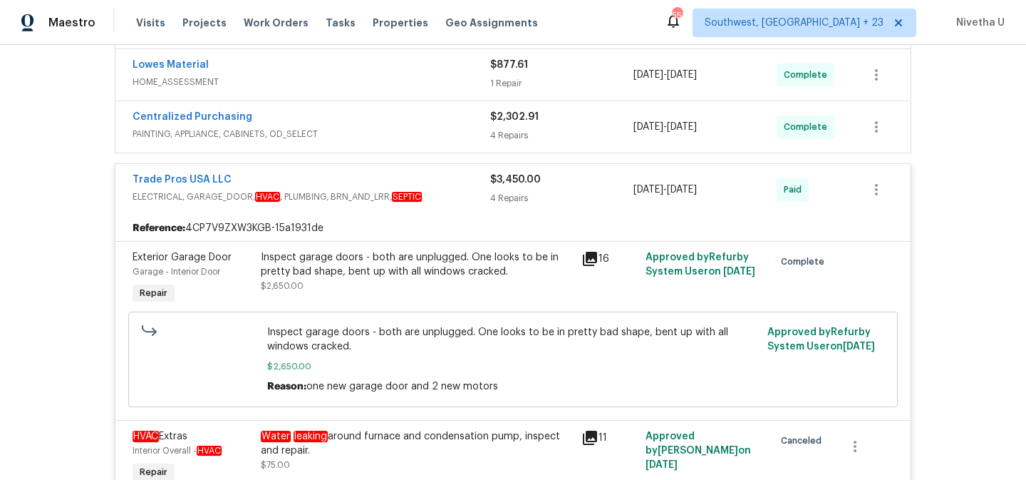
click at [452, 170] on div "Trade Pros USA LLC ELECTRICAL, GARAGE_DOOR, HVAC , PLUMBING, BRN_AND_LRR, SEPTI…" at bounding box center [513, 189] width 796 height 51
click at [453, 195] on span "ELECTRICAL, GARAGE_DOOR, HVAC , PLUMBING, BRN_AND_LRR, SEPTIC" at bounding box center [312, 197] width 358 height 14
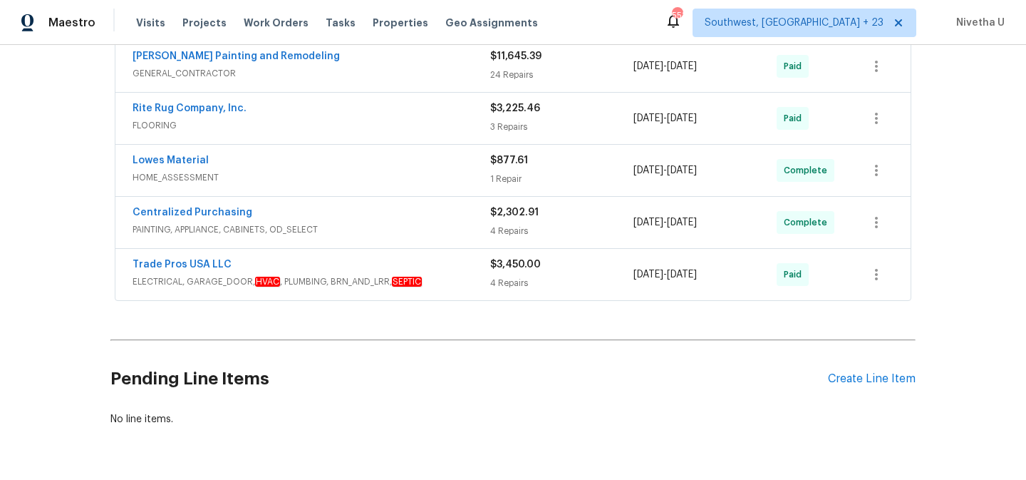
scroll to position [336, 0]
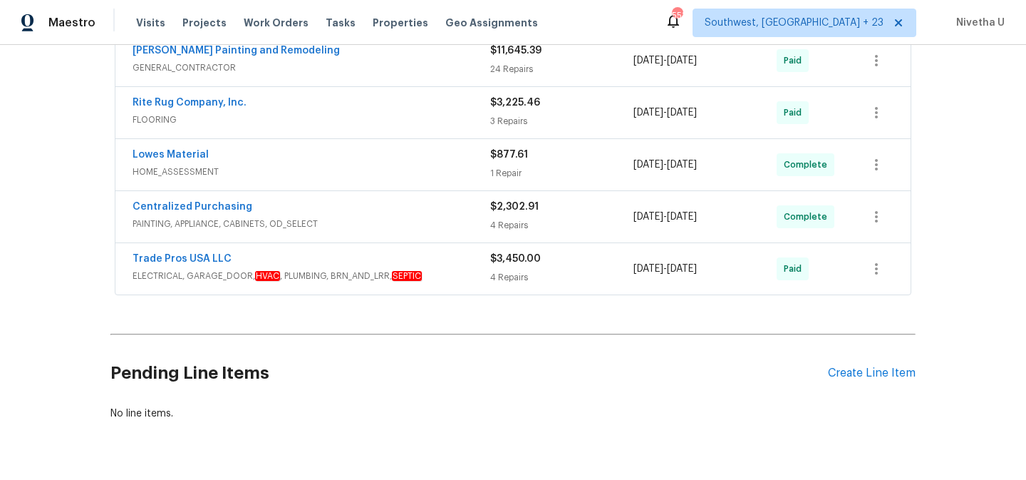
click at [460, 261] on div "Trade Pros USA LLC" at bounding box center [312, 260] width 358 height 17
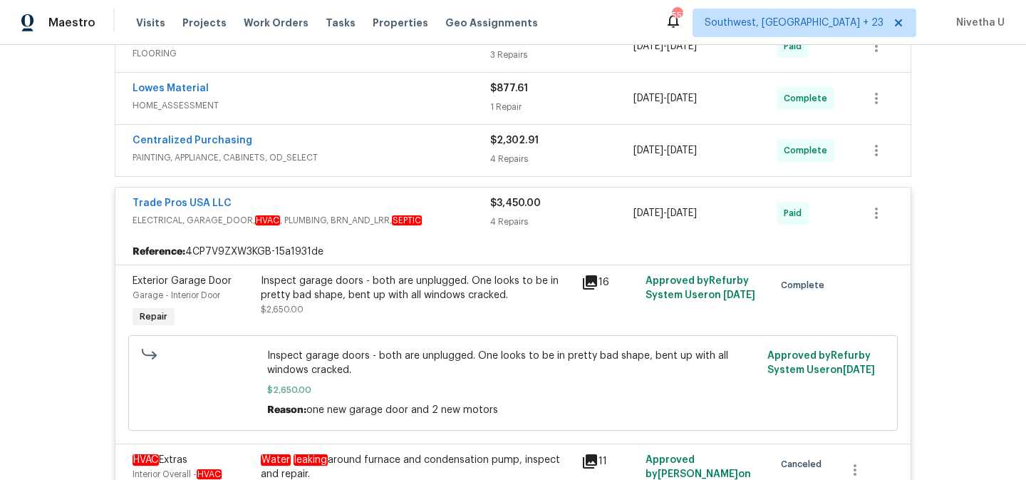
scroll to position [393, 0]
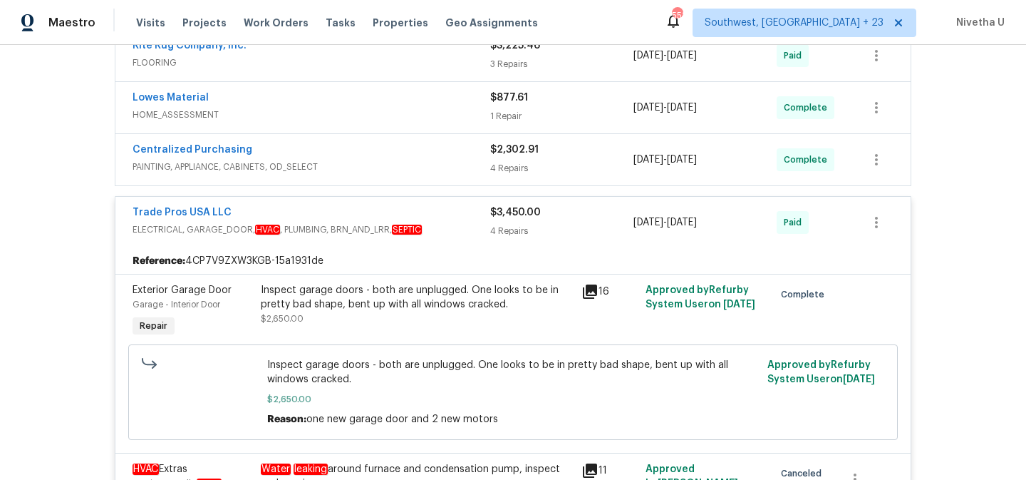
click at [448, 231] on span "ELECTRICAL, GARAGE_DOOR, HVAC , PLUMBING, BRN_AND_LRR, SEPTIC" at bounding box center [312, 229] width 358 height 14
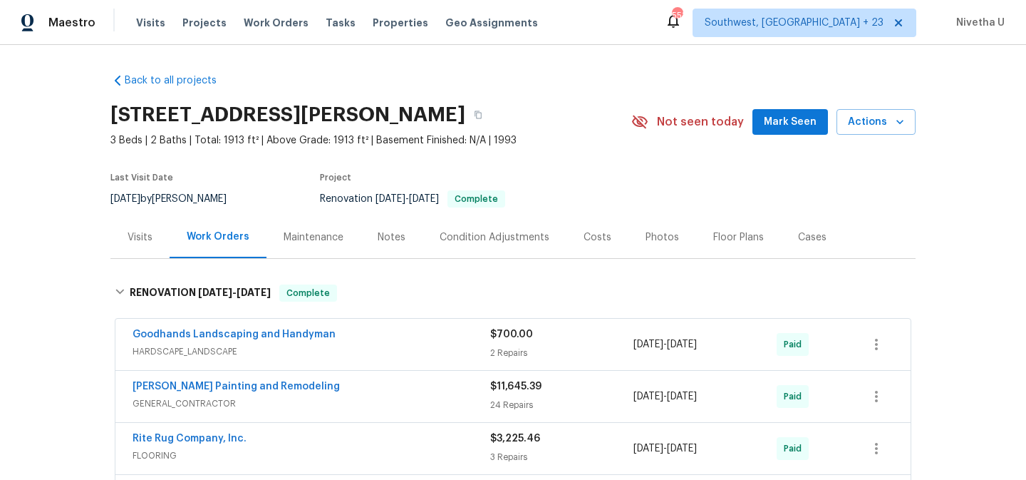
scroll to position [105, 0]
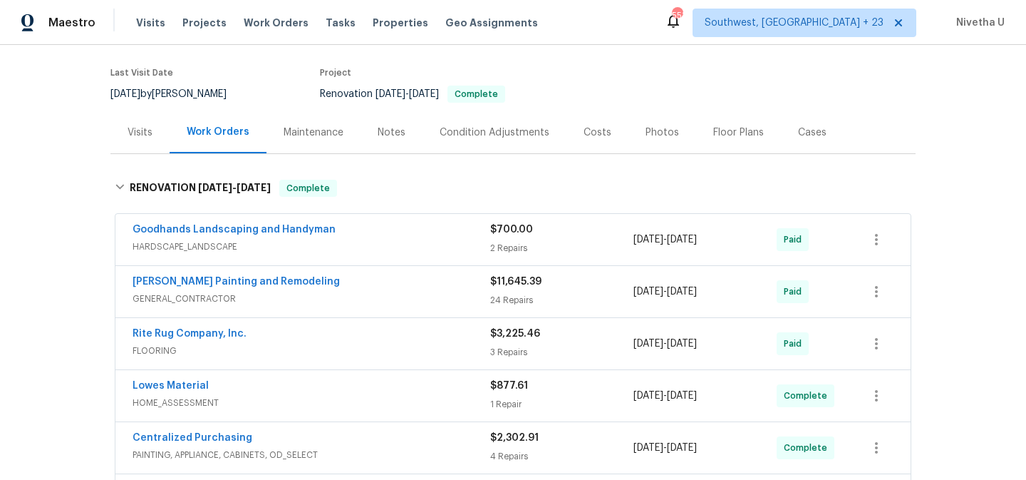
click at [448, 231] on div "Goodhands Landscaping and Handyman" at bounding box center [312, 230] width 358 height 17
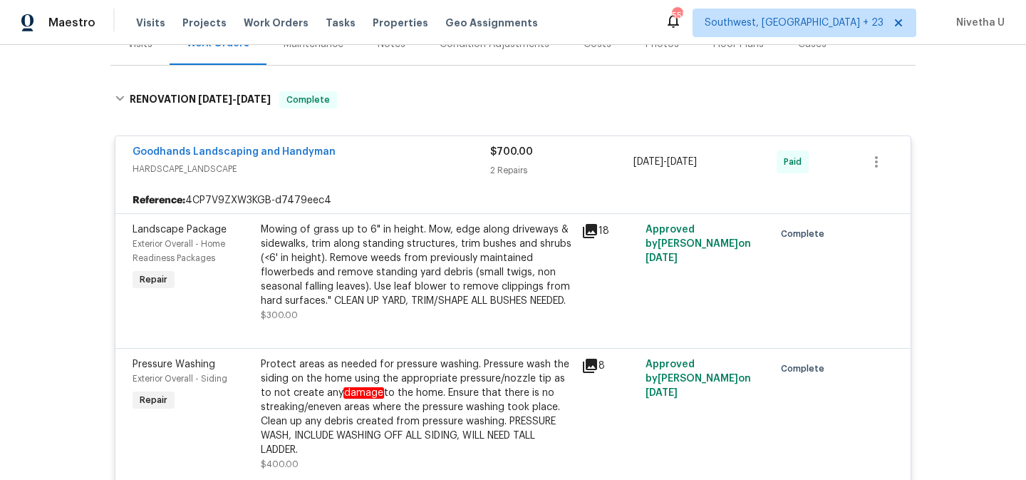
scroll to position [192, 0]
click at [425, 181] on div "Goodhands Landscaping and Handyman HARDSCAPE_LANDSCAPE $700.00 2 Repairs 6/27/2…" at bounding box center [513, 163] width 796 height 51
click at [417, 152] on div "Goodhands Landscaping and Handyman" at bounding box center [312, 154] width 358 height 17
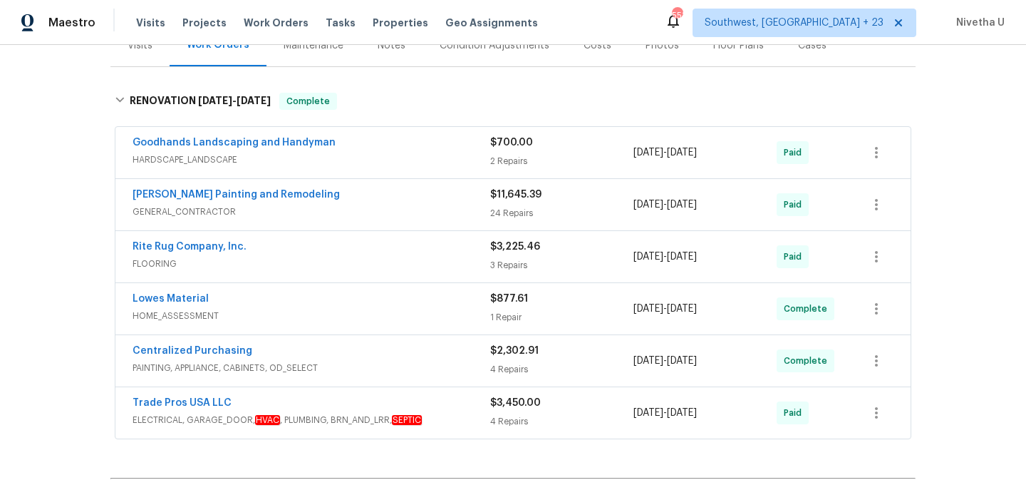
click at [420, 207] on span "GENERAL_CONTRACTOR" at bounding box center [312, 212] width 358 height 14
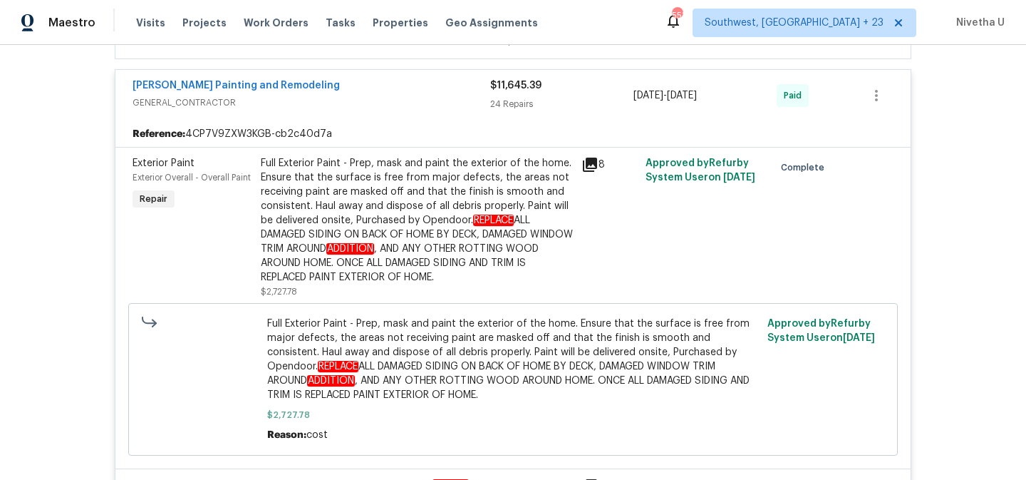
scroll to position [252, 0]
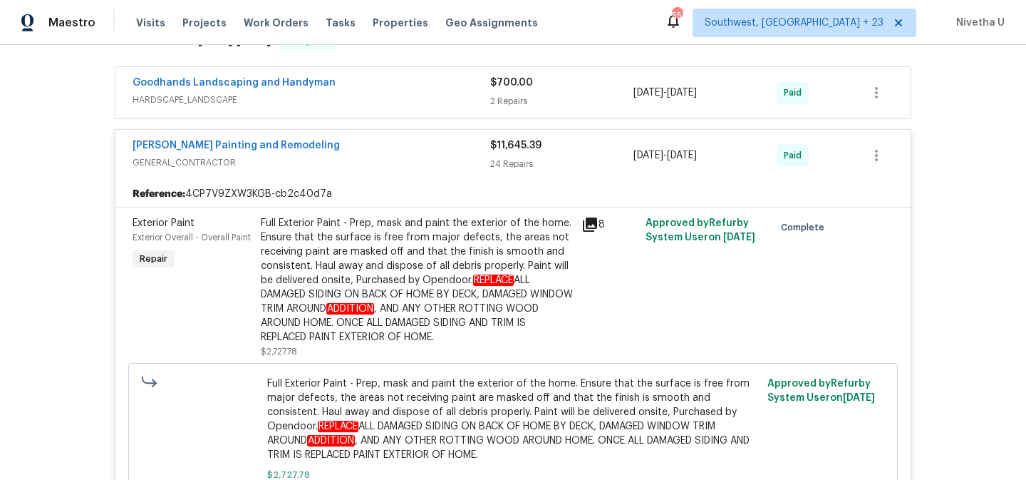
click at [433, 149] on div "Carlos Painting and Remodeling" at bounding box center [312, 146] width 358 height 17
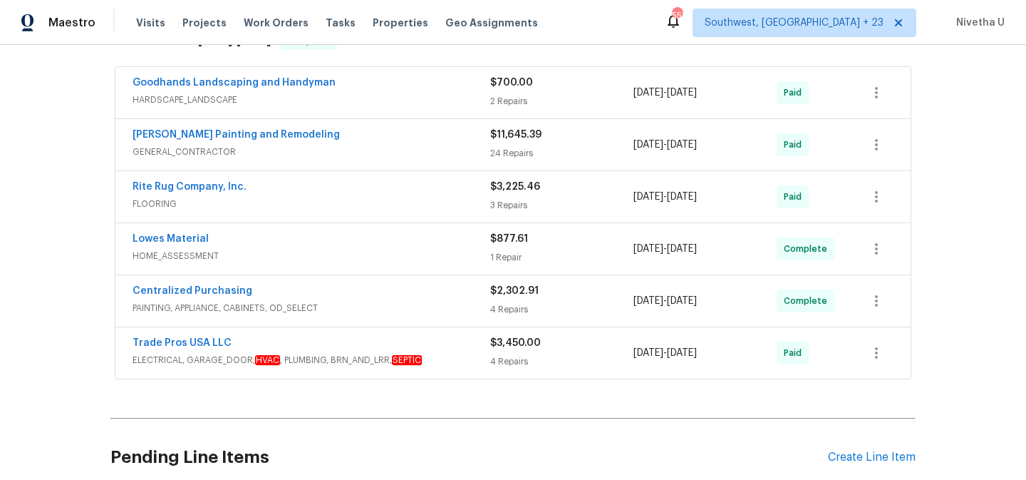
click at [431, 187] on div "Rite Rug Company, Inc." at bounding box center [312, 188] width 358 height 17
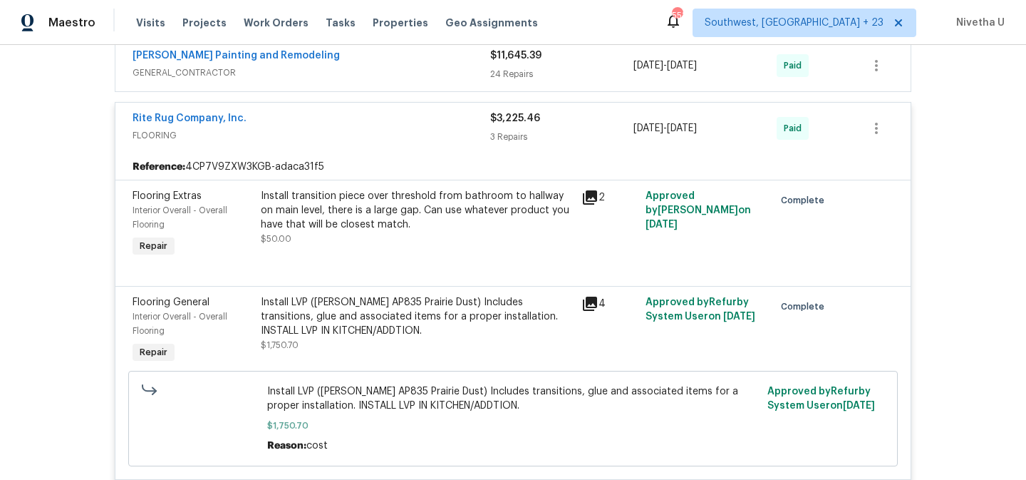
scroll to position [324, 0]
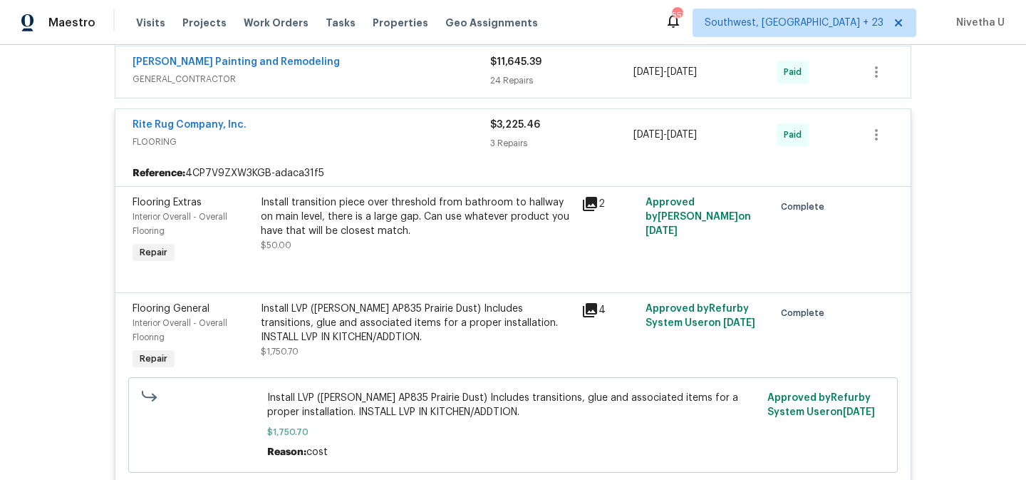
click at [393, 129] on div "Rite Rug Company, Inc." at bounding box center [312, 126] width 358 height 17
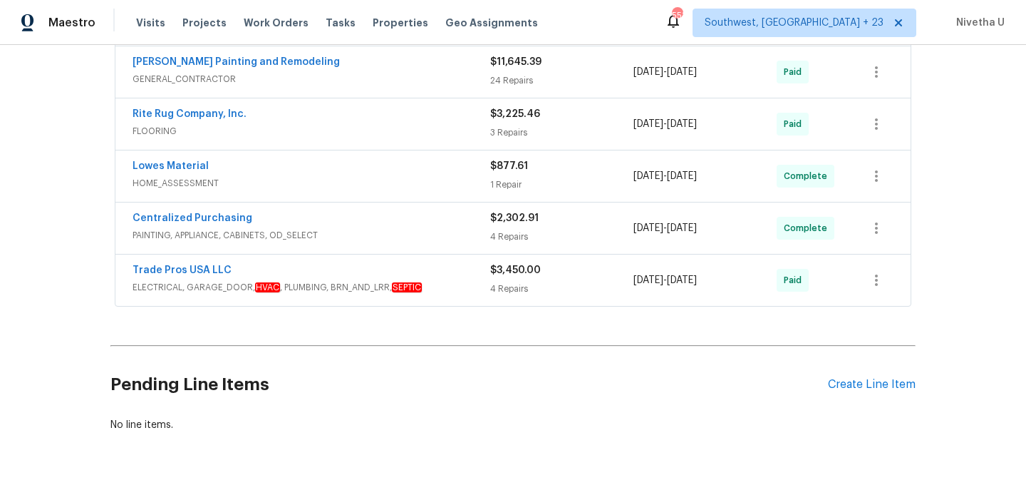
click at [388, 177] on span "HOME_ASSESSMENT" at bounding box center [312, 183] width 358 height 14
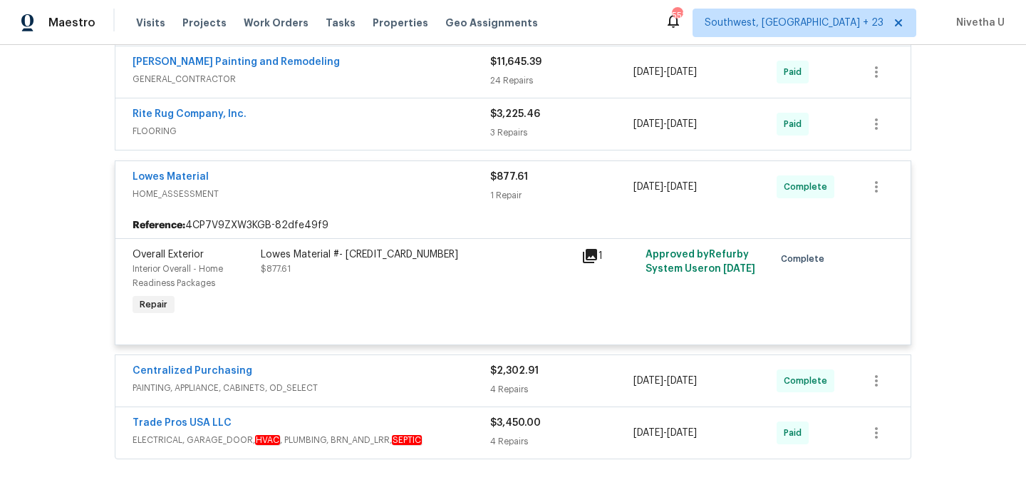
click at [389, 187] on span "HOME_ASSESSMENT" at bounding box center [312, 194] width 358 height 14
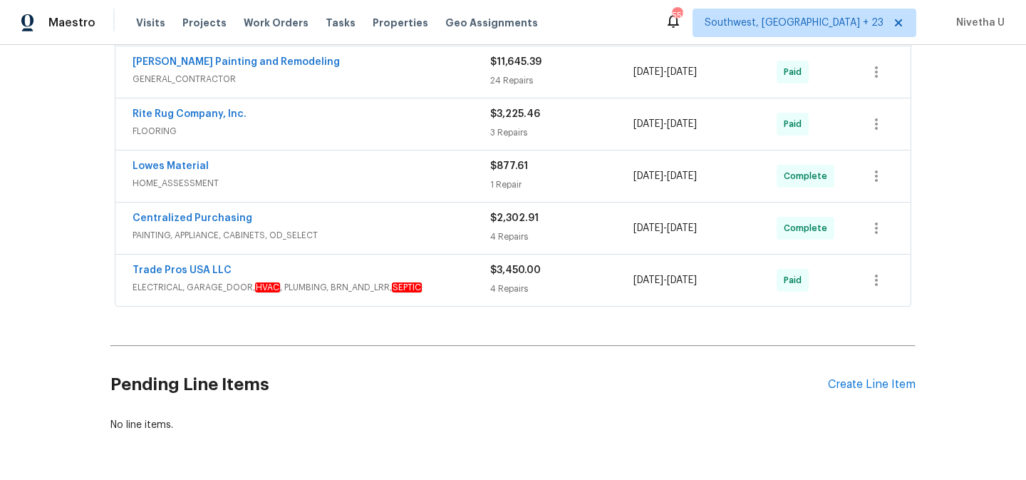
click at [391, 217] on div "Centralized Purchasing" at bounding box center [312, 219] width 358 height 17
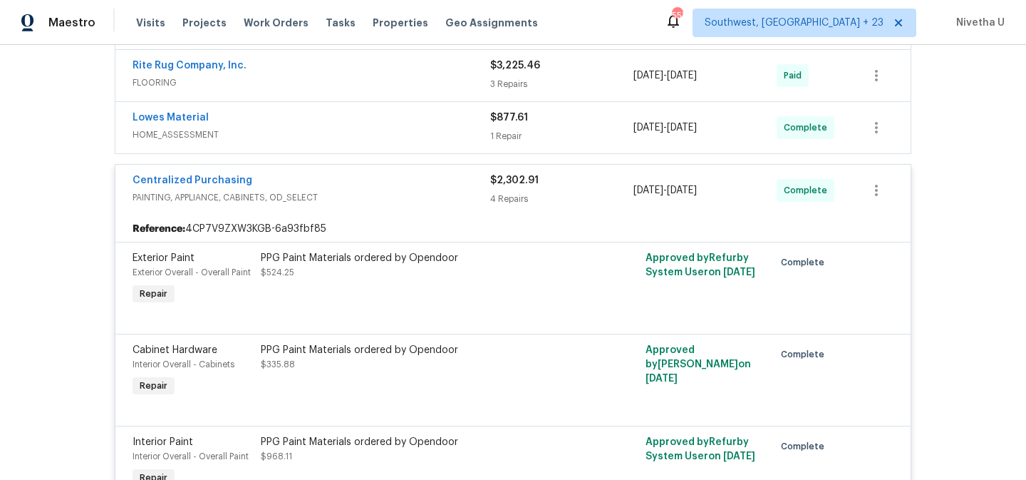
scroll to position [371, 0]
click at [387, 222] on div "Reference: 4CP7V9ZXW3KGB-6a93fbf85" at bounding box center [513, 230] width 796 height 26
click at [383, 198] on span "PAINTING, APPLIANCE, CABINETS, OD_SELECT" at bounding box center [312, 199] width 358 height 14
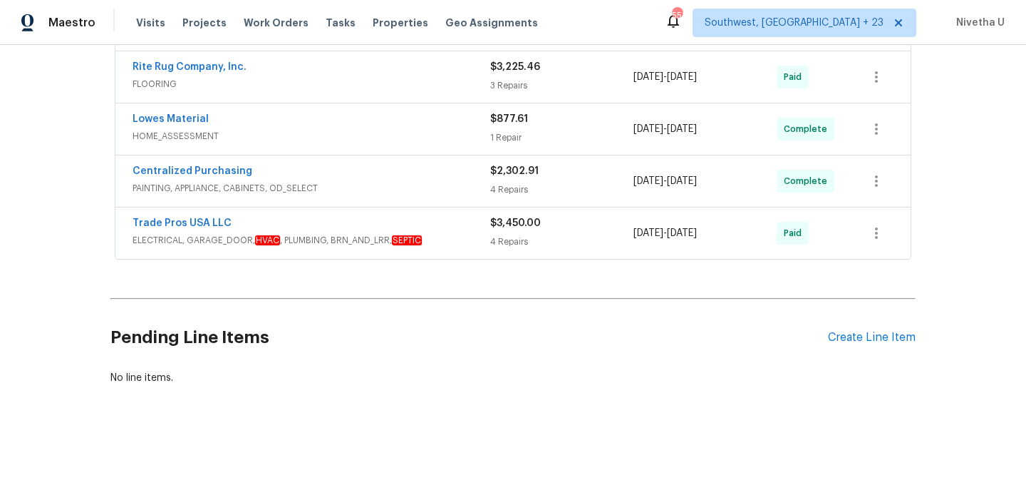
scroll to position [384, 0]
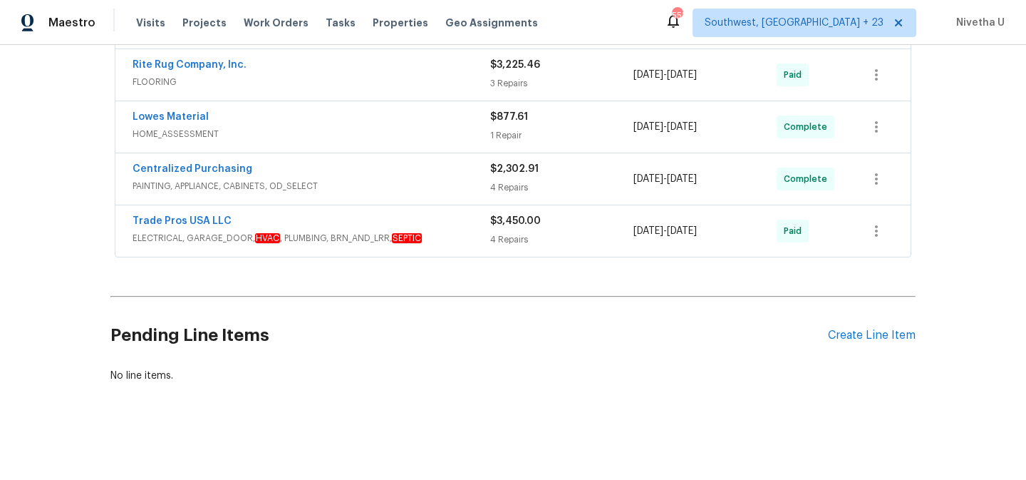
click at [448, 205] on div "Trade Pros USA LLC ELECTRICAL, GARAGE_DOOR, HVAC , PLUMBING, BRN_AND_LRR, SEPTI…" at bounding box center [513, 230] width 796 height 51
click at [447, 231] on span "ELECTRICAL, GARAGE_DOOR, HVAC , PLUMBING, BRN_AND_LRR, SEPTIC" at bounding box center [312, 238] width 358 height 14
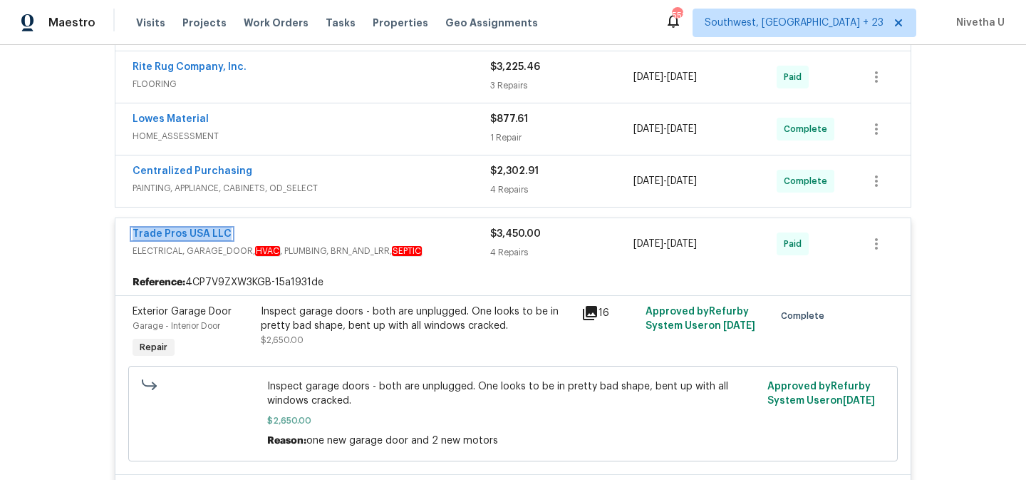
scroll to position [365, 0]
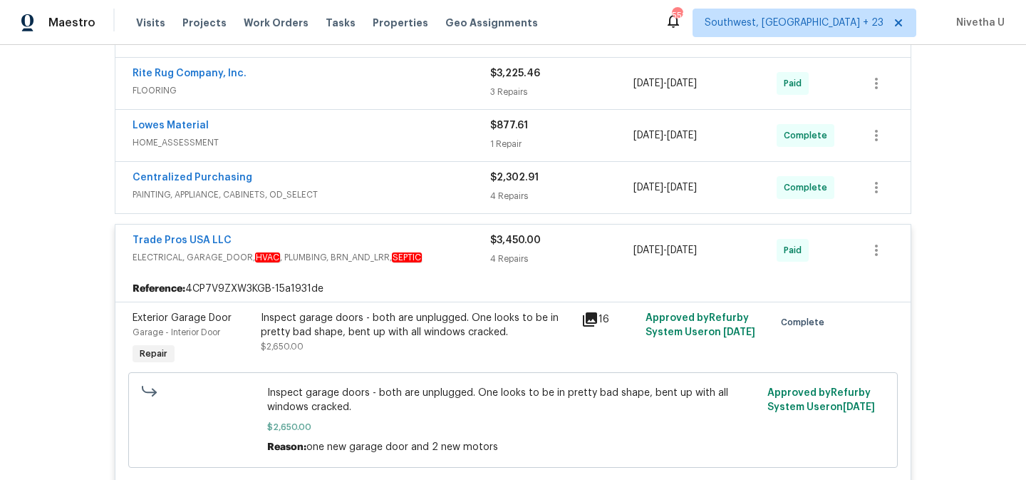
click at [475, 252] on span "ELECTRICAL, GARAGE_DOOR, HVAC , PLUMBING, BRN_AND_LRR, SEPTIC" at bounding box center [312, 257] width 358 height 14
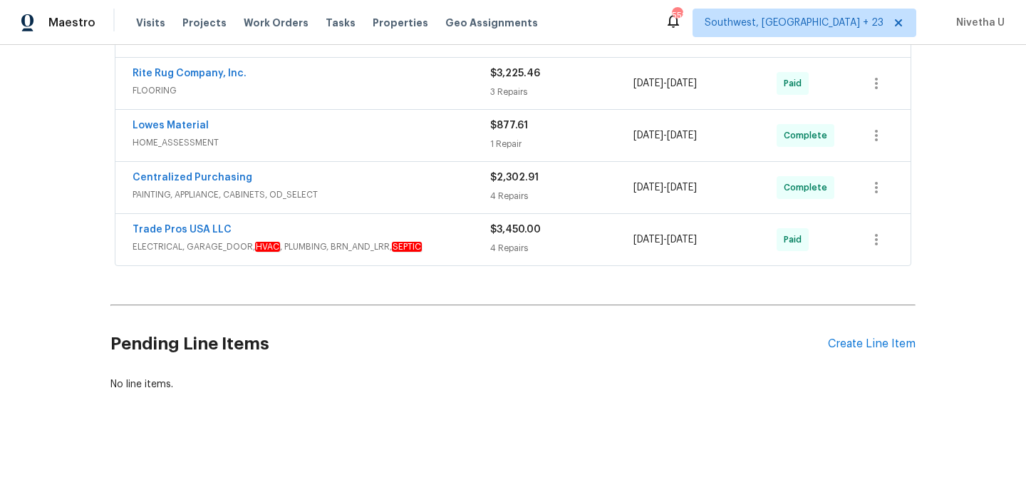
click at [385, 189] on span "PAINTING, APPLIANCE, CABINETS, OD_SELECT" at bounding box center [312, 194] width 358 height 14
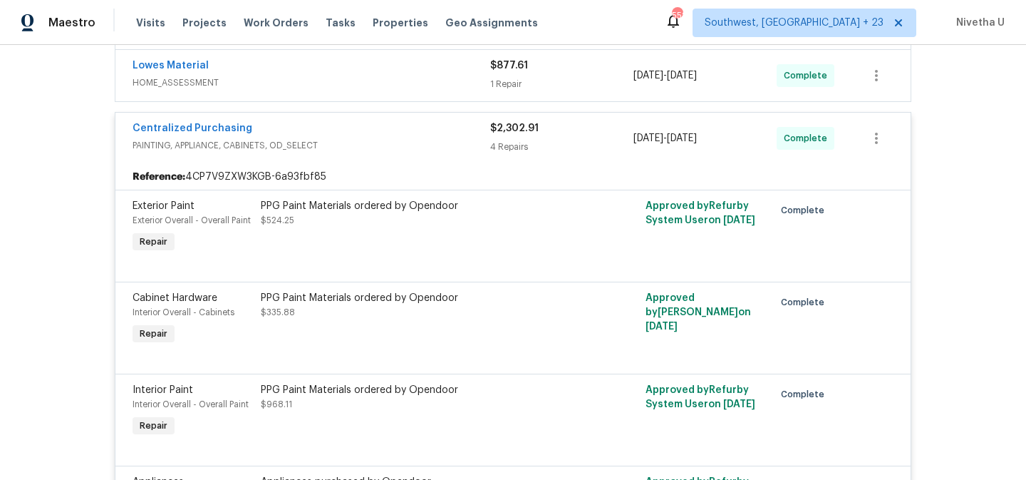
click at [374, 148] on span "PAINTING, APPLIANCE, CABINETS, OD_SELECT" at bounding box center [312, 145] width 358 height 14
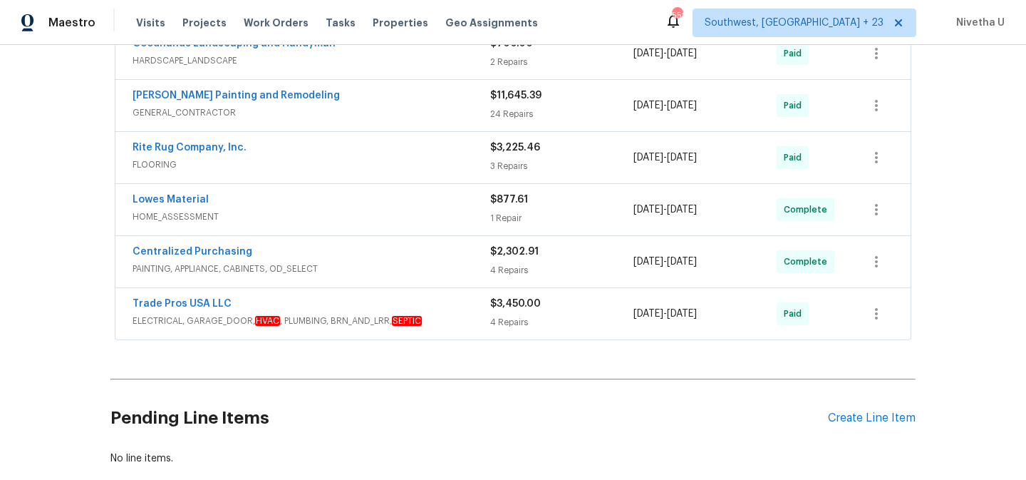
scroll to position [289, 0]
click at [359, 197] on div "Lowes Material" at bounding box center [312, 202] width 358 height 17
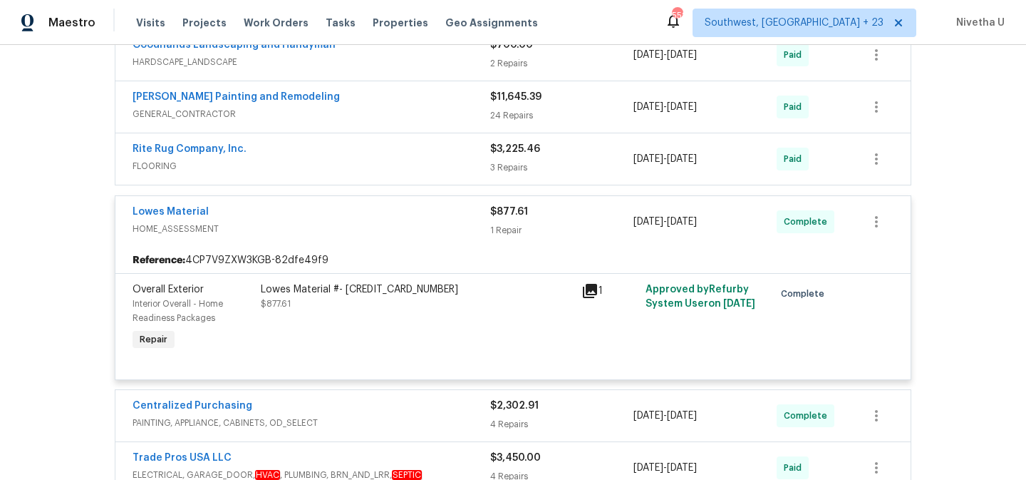
click at [361, 223] on span "HOME_ASSESSMENT" at bounding box center [312, 229] width 358 height 14
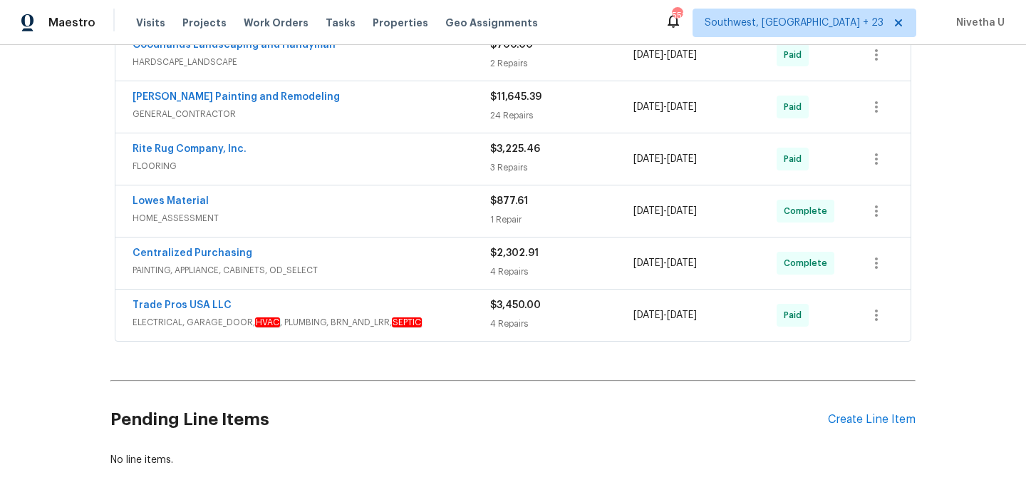
click at [357, 156] on div "Rite Rug Company, Inc." at bounding box center [312, 150] width 358 height 17
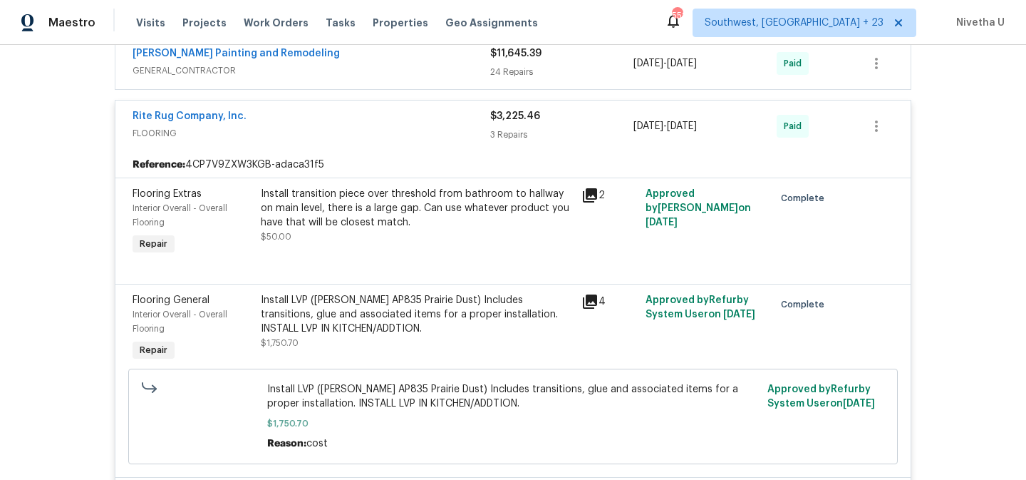
scroll to position [253, 0]
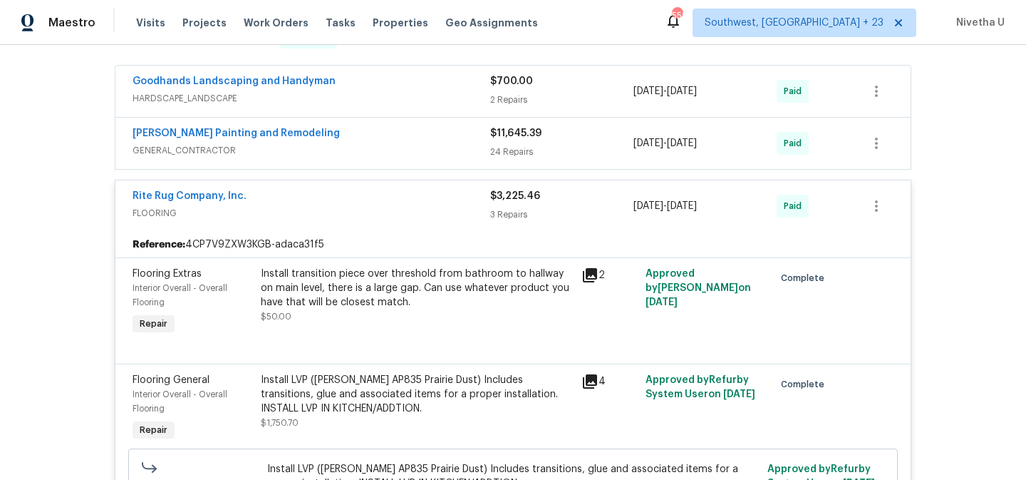
click at [349, 196] on div "Rite Rug Company, Inc." at bounding box center [312, 197] width 358 height 17
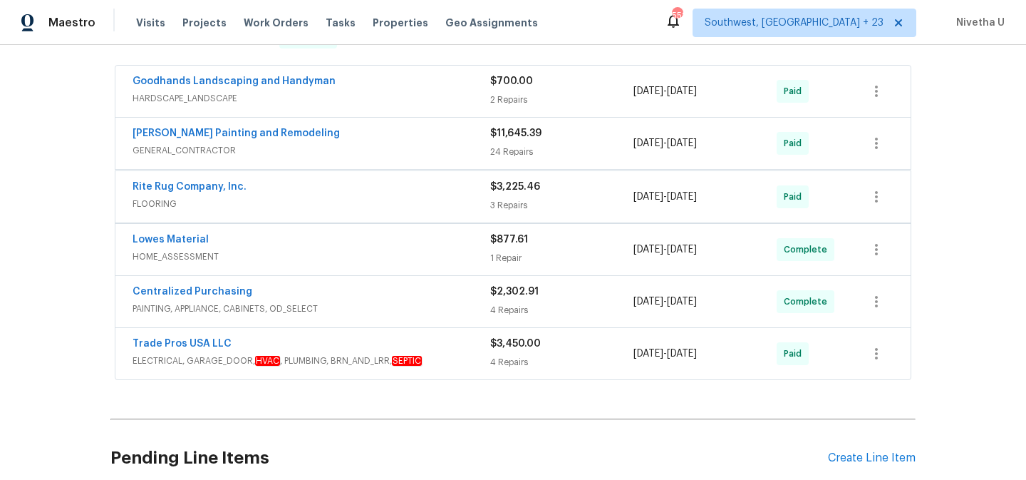
click at [349, 148] on span "GENERAL_CONTRACTOR" at bounding box center [312, 150] width 358 height 14
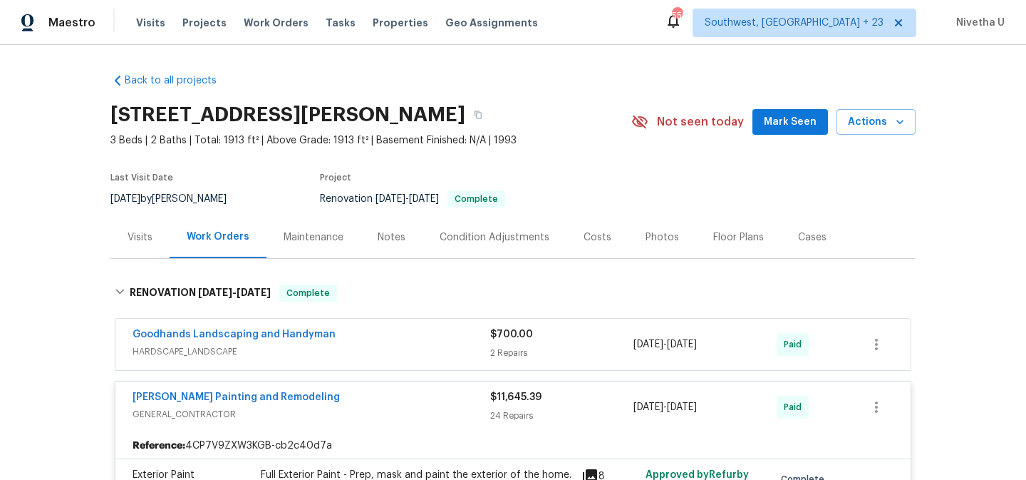
scroll to position [11, 0]
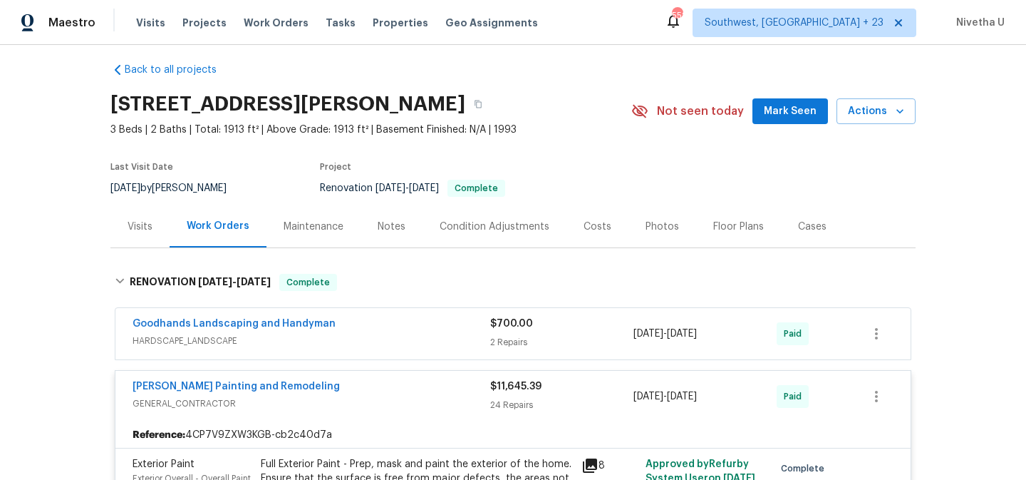
click at [377, 389] on div "Carlos Painting and Remodeling" at bounding box center [312, 387] width 358 height 17
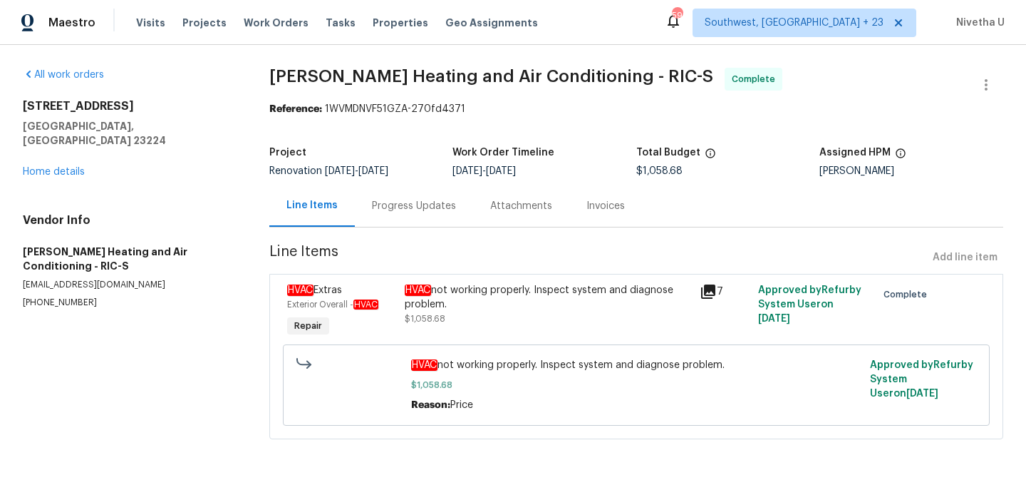
click at [419, 225] on div "Progress Updates" at bounding box center [414, 206] width 118 height 42
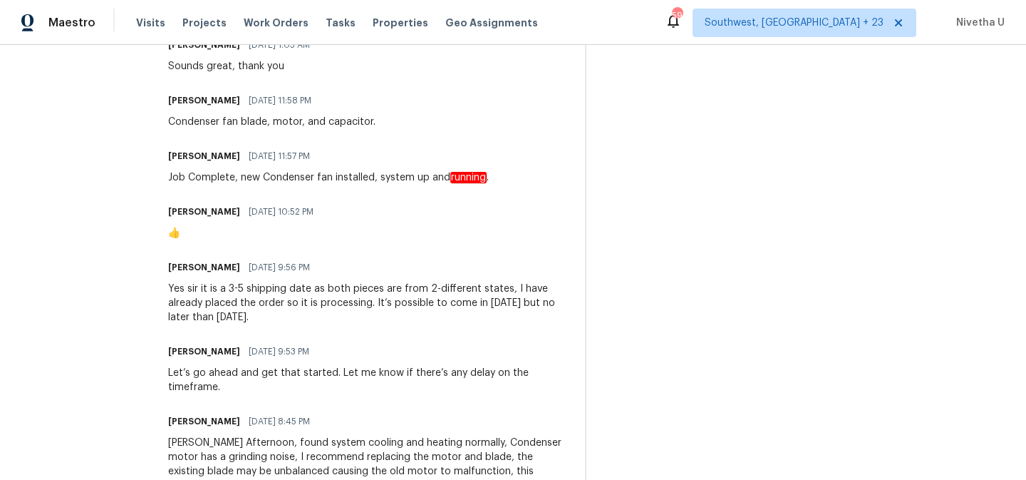
scroll to position [707, 0]
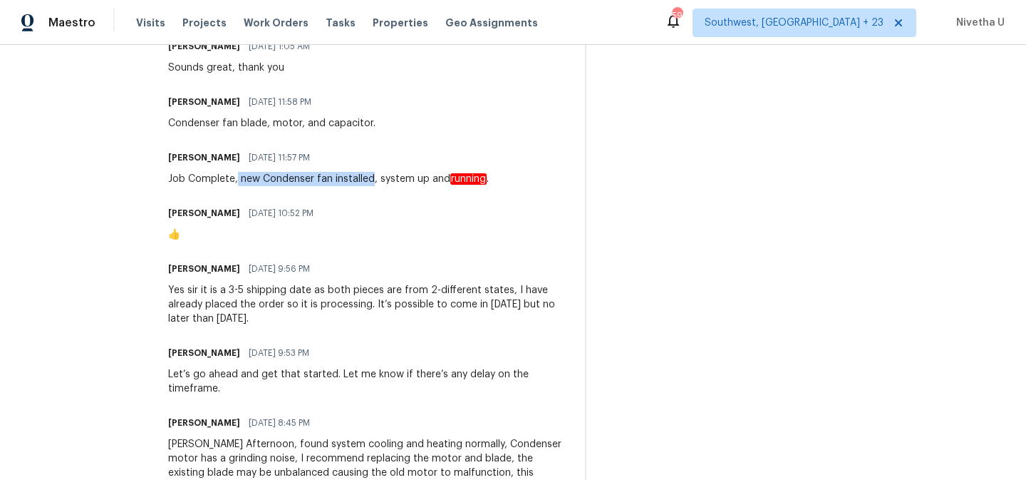
drag, startPoint x: 217, startPoint y: 177, endPoint x: 354, endPoint y: 172, distance: 137.0
click at [354, 172] on div "Job Complete, new Condenser fan installed, system up and running ." at bounding box center [328, 179] width 321 height 14
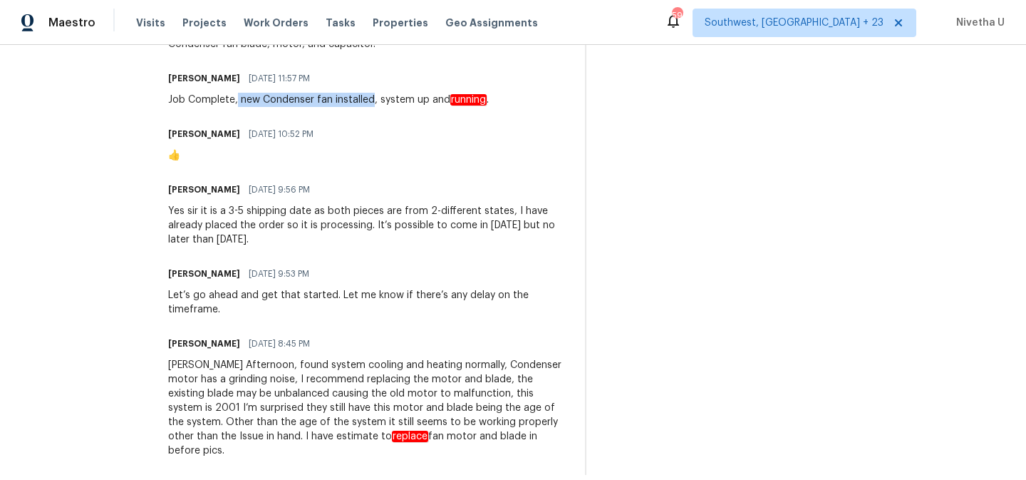
copy div "new Condenser fan installed"
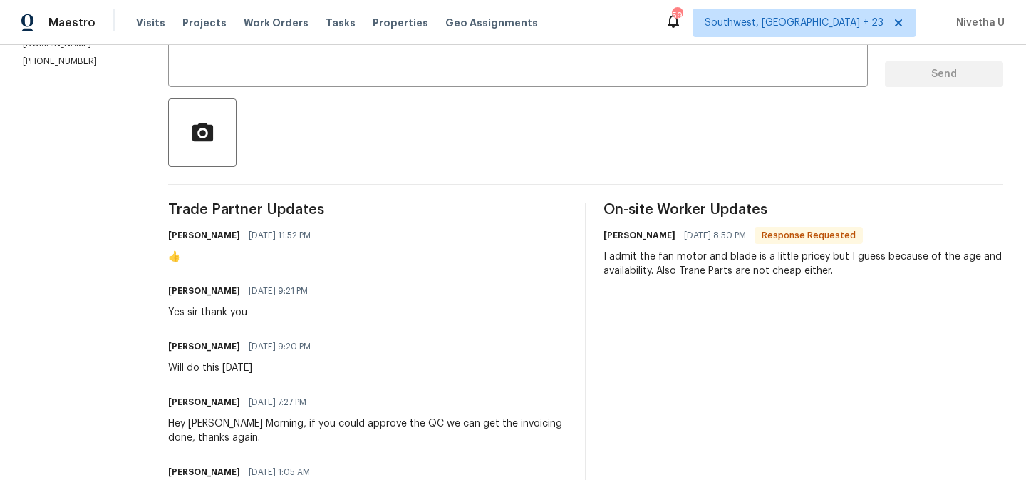
scroll to position [0, 0]
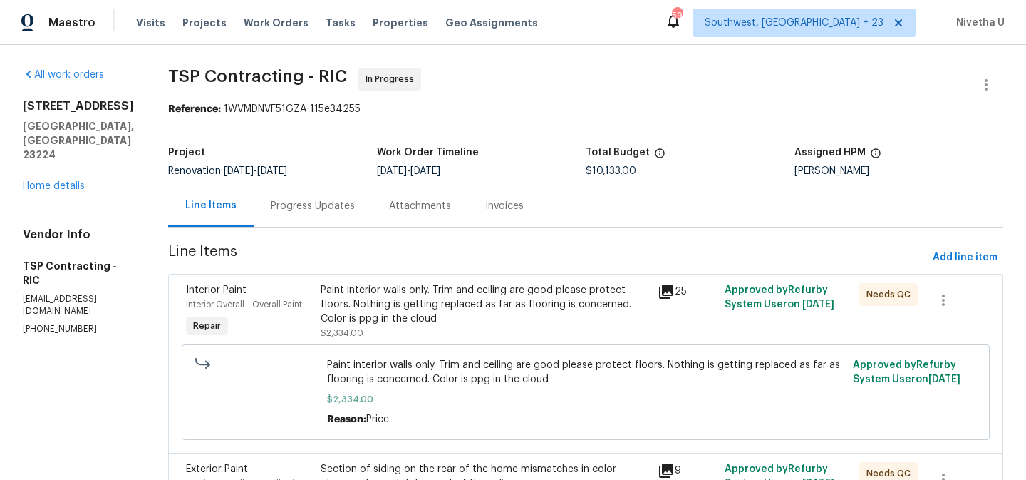
click at [325, 194] on div "Progress Updates" at bounding box center [313, 206] width 118 height 42
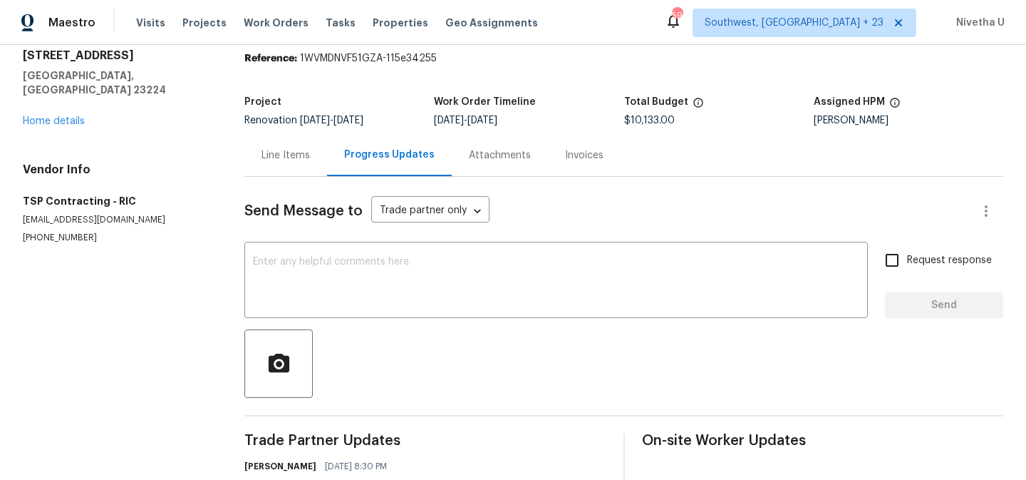
scroll to position [29, 0]
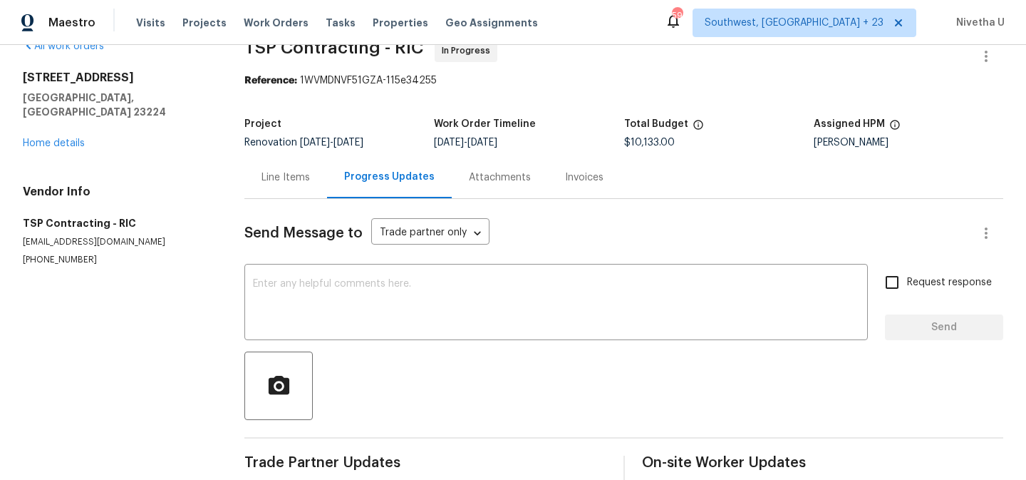
click at [590, 171] on div "Invoices" at bounding box center [584, 177] width 38 height 14
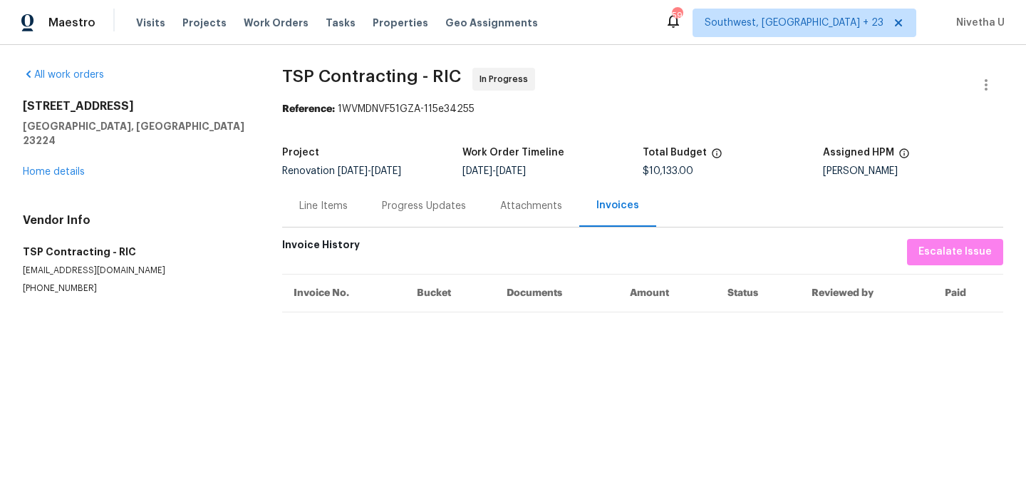
click at [333, 212] on div "Line Items" at bounding box center [323, 206] width 48 height 14
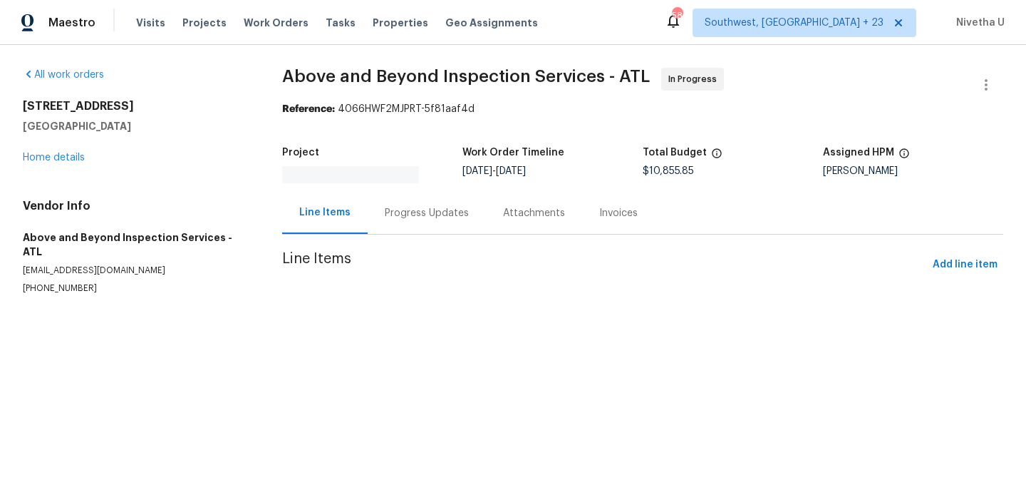
click at [403, 229] on section "Above and Beyond Inspection Services - ATL In Progress Reference: 4066HWF2MJPRT…" at bounding box center [642, 198] width 721 height 261
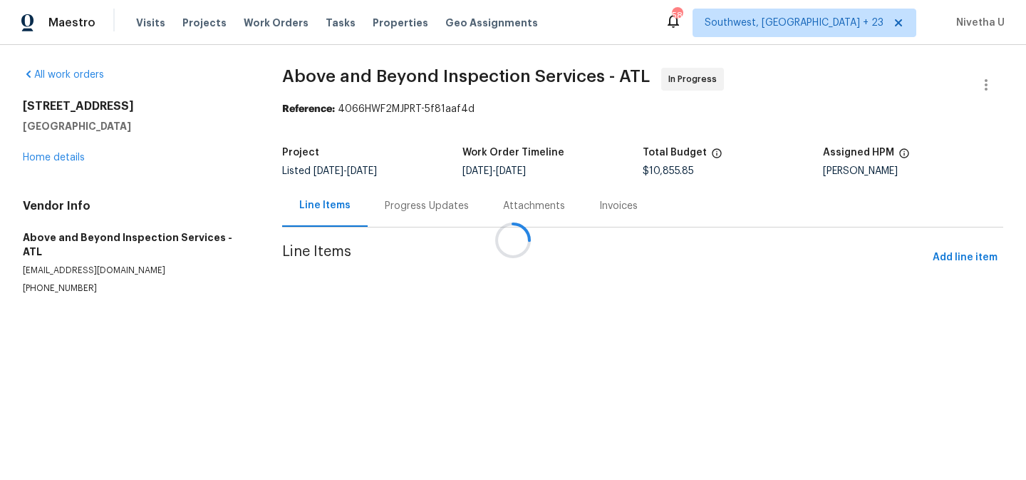
click at [401, 217] on div at bounding box center [513, 240] width 1026 height 480
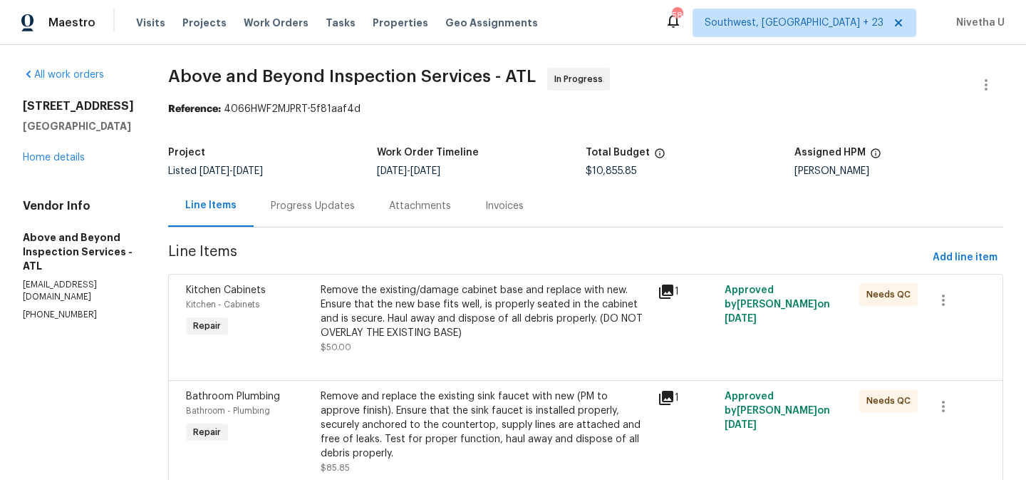
click at [355, 210] on div "Progress Updates" at bounding box center [313, 206] width 84 height 14
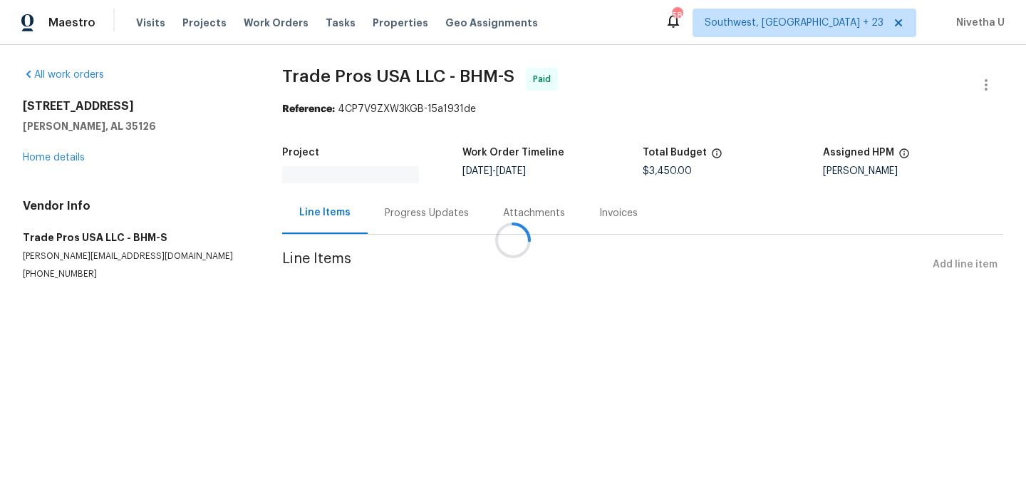
click at [424, 218] on div at bounding box center [513, 240] width 1026 height 480
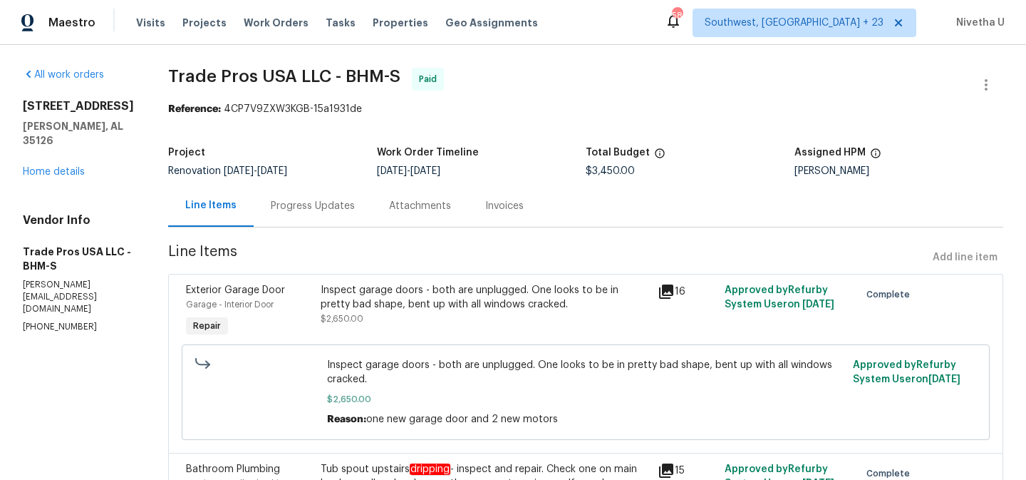
click at [424, 218] on div "Attachments" at bounding box center [420, 206] width 96 height 42
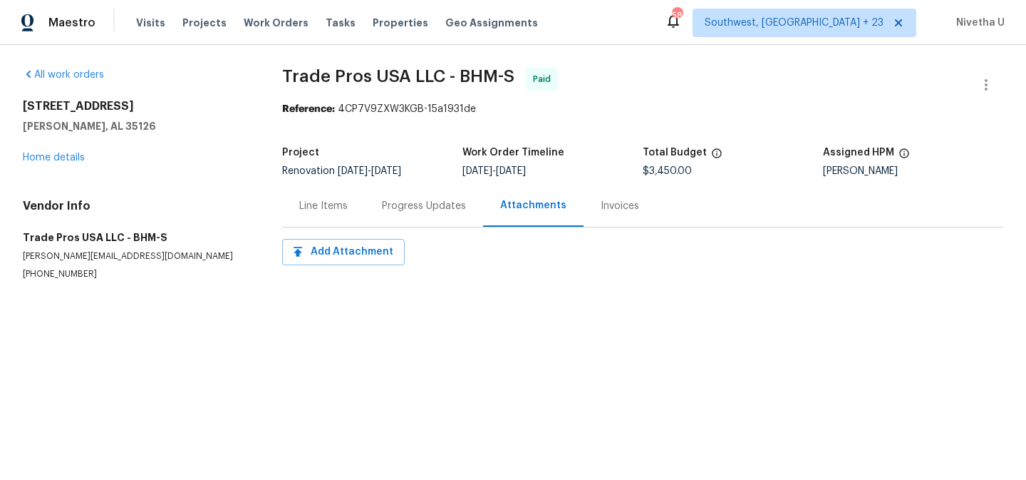
click at [424, 218] on div "Progress Updates" at bounding box center [424, 206] width 118 height 42
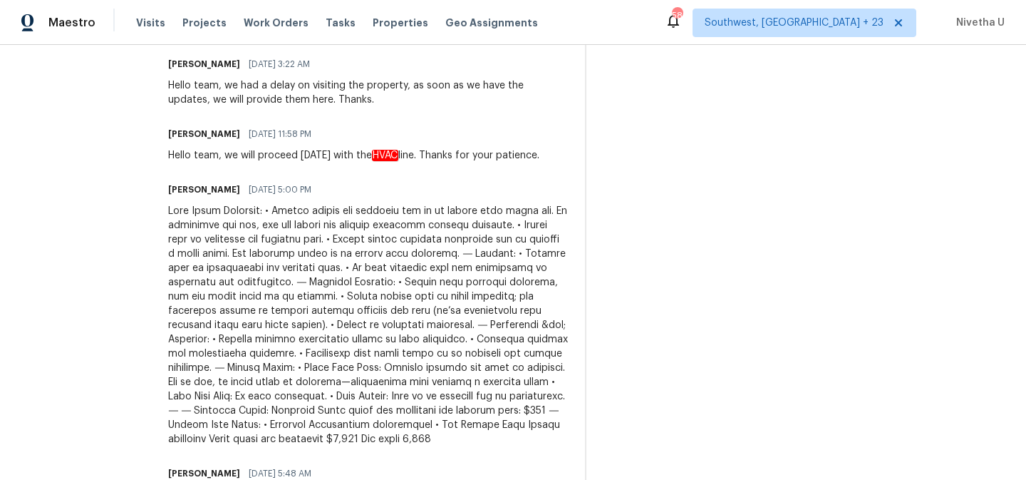
scroll to position [1050, 0]
drag, startPoint x: 160, startPoint y: 214, endPoint x: 300, endPoint y: 216, distance: 140.4
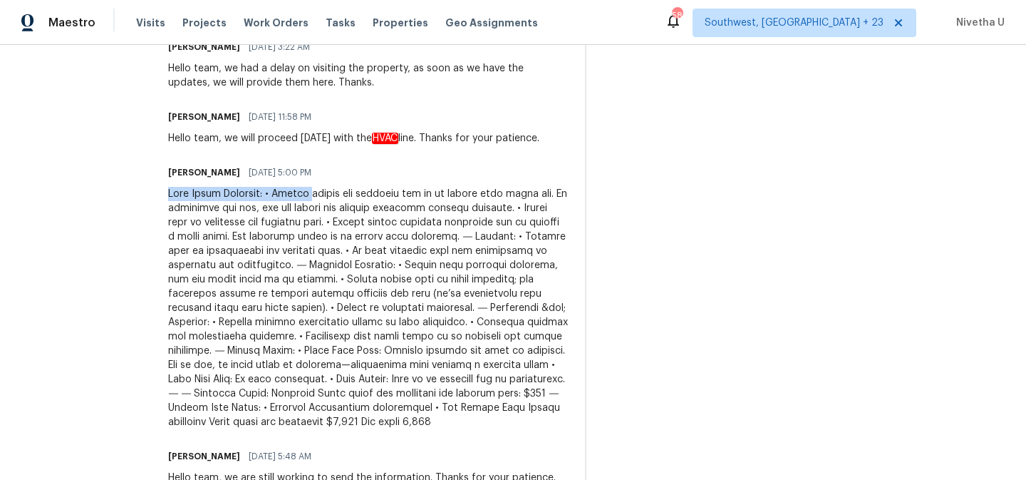
scroll to position [1069, 0]
click at [460, 235] on div at bounding box center [368, 307] width 400 height 242
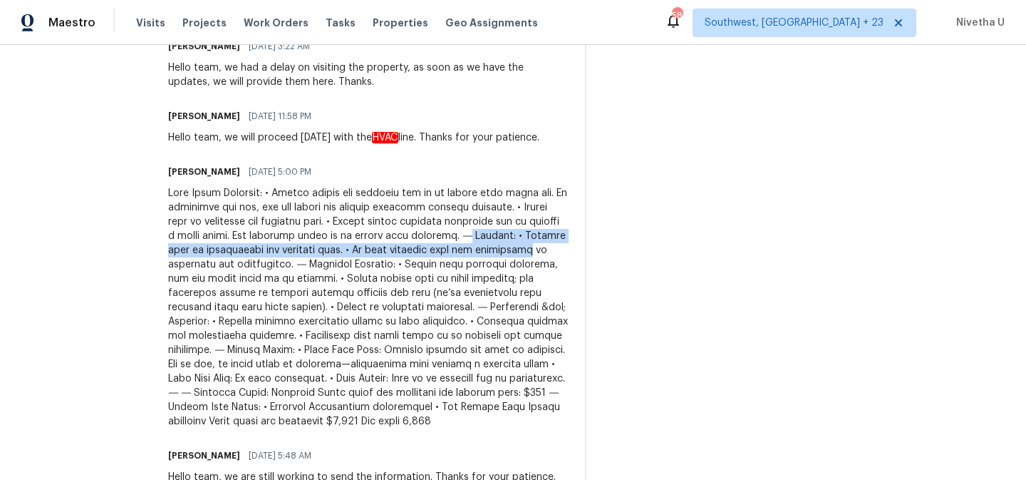
drag, startPoint x: 460, startPoint y: 235, endPoint x: 520, endPoint y: 248, distance: 61.9
click at [520, 248] on div at bounding box center [368, 307] width 400 height 242
click at [475, 230] on div at bounding box center [368, 307] width 400 height 242
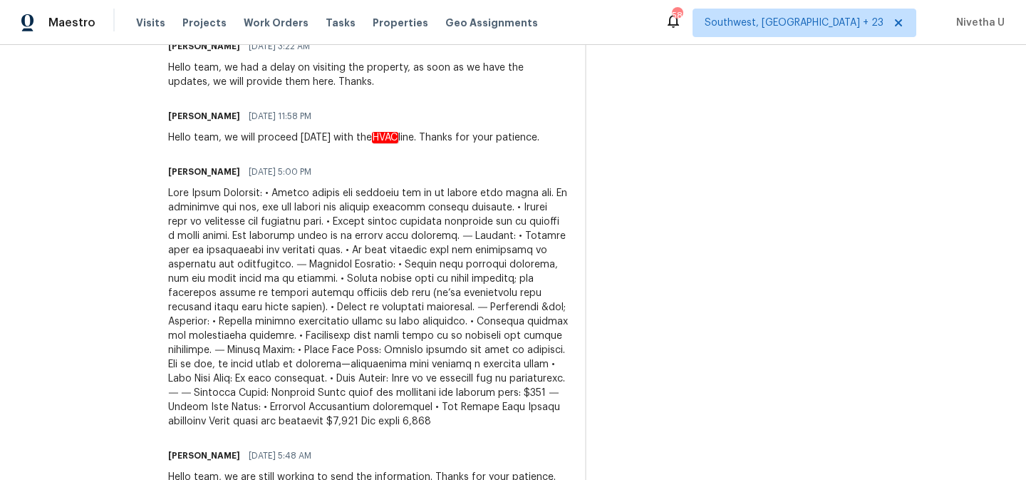
click at [467, 234] on div at bounding box center [368, 307] width 400 height 242
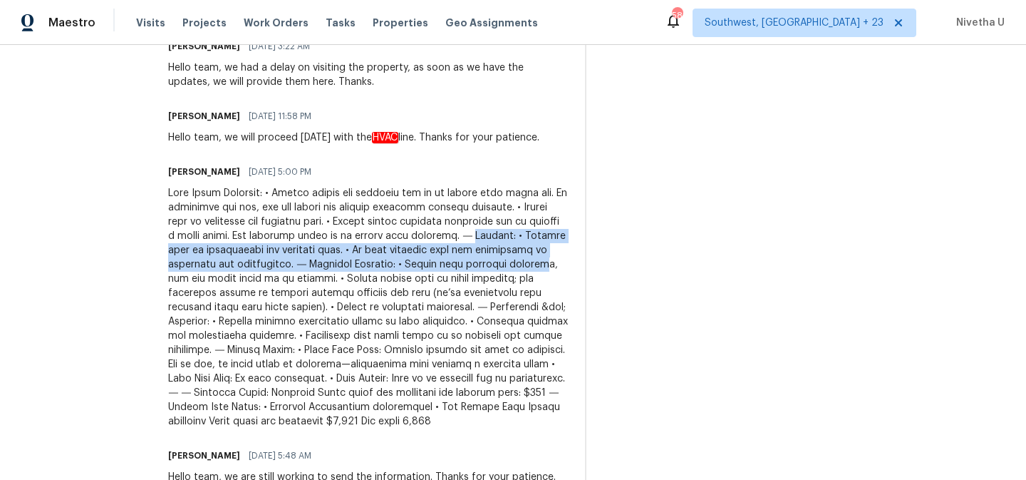
drag, startPoint x: 465, startPoint y: 234, endPoint x: 550, endPoint y: 262, distance: 89.5
click at [550, 262] on div at bounding box center [368, 307] width 400 height 242
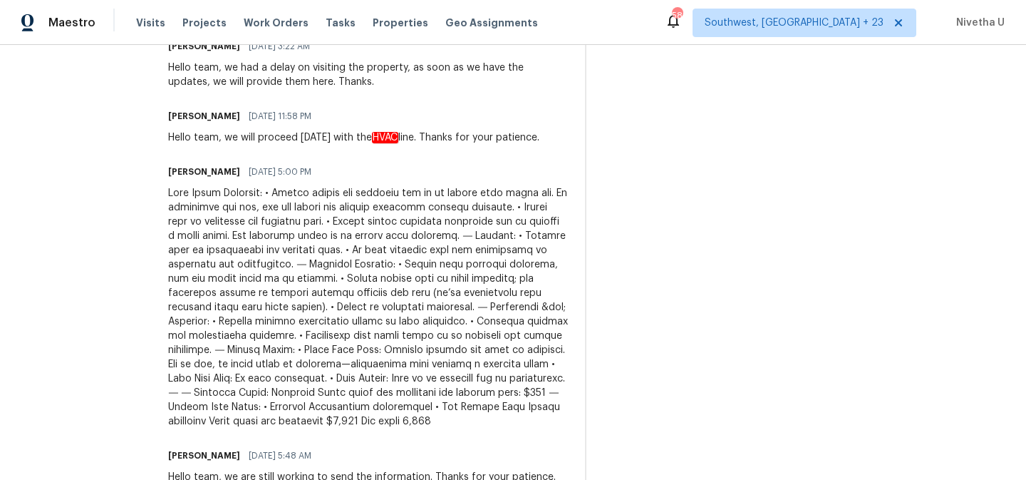
click at [460, 235] on div at bounding box center [368, 307] width 400 height 242
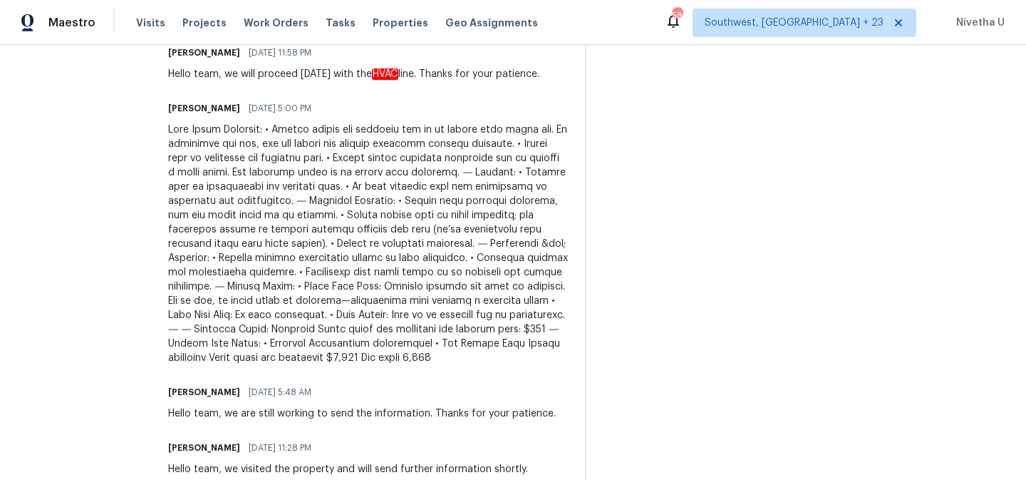
scroll to position [1151, 0]
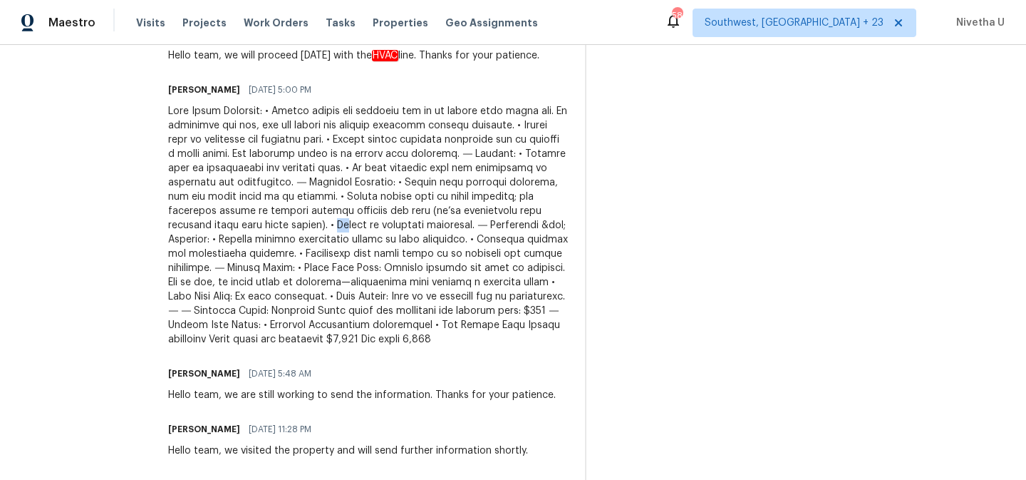
drag, startPoint x: 334, startPoint y: 228, endPoint x: 344, endPoint y: 228, distance: 10.0
click at [344, 228] on div at bounding box center [368, 225] width 400 height 242
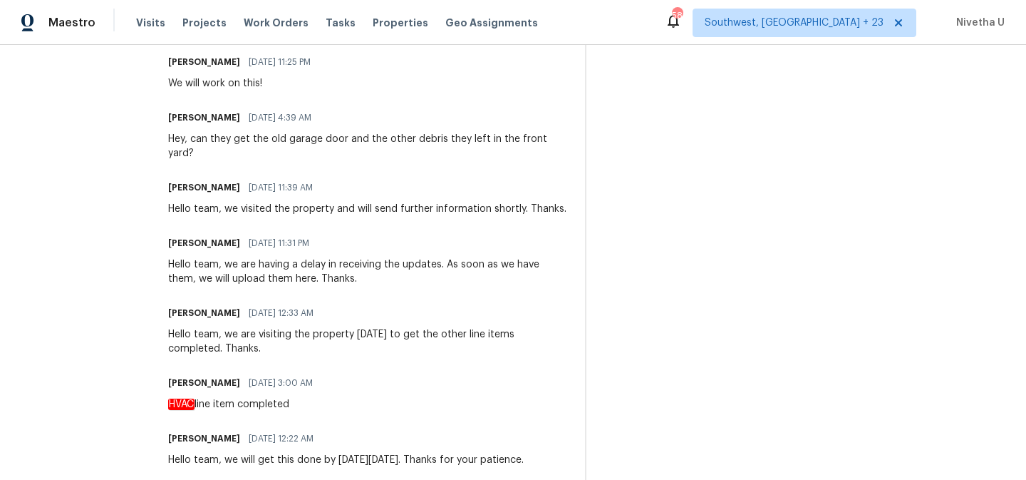
scroll to position [0, 0]
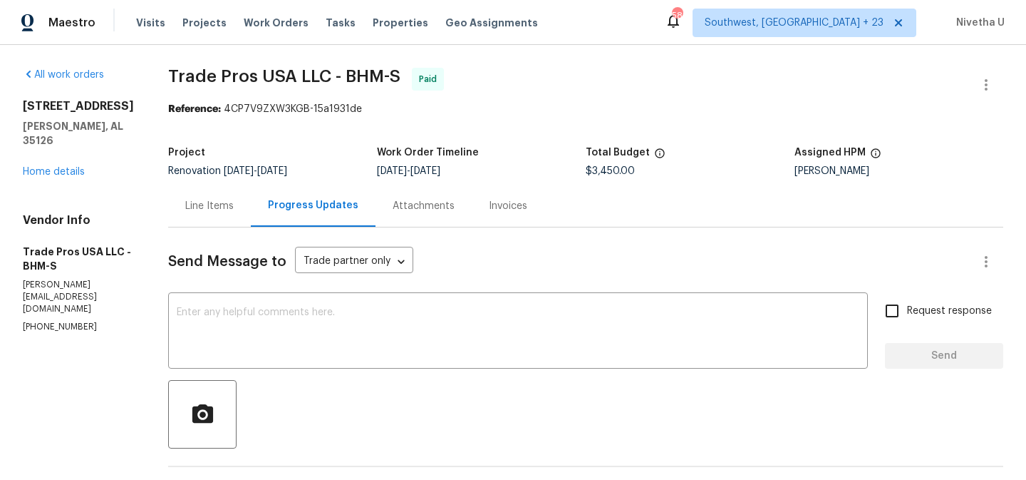
click at [197, 195] on div "Line Items" at bounding box center [209, 206] width 83 height 42
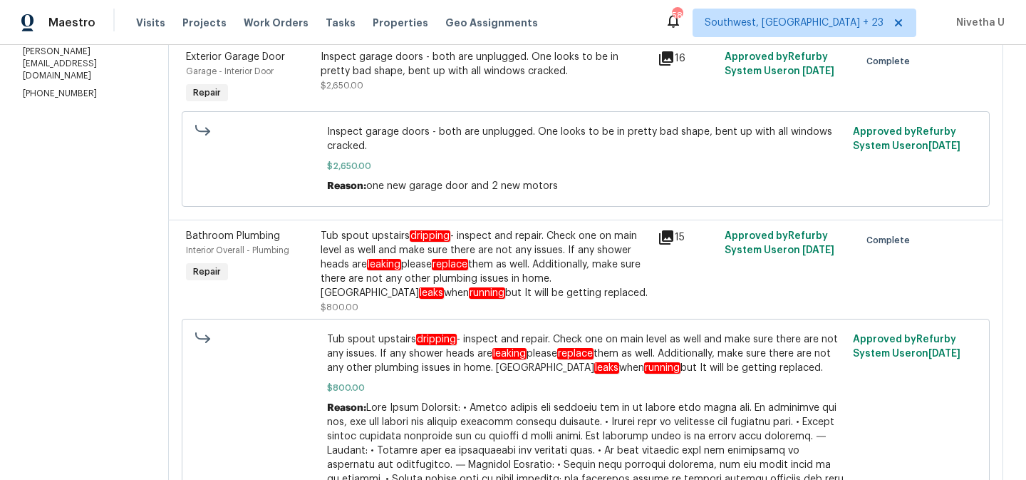
scroll to position [64, 0]
